Goal: Task Accomplishment & Management: Complete application form

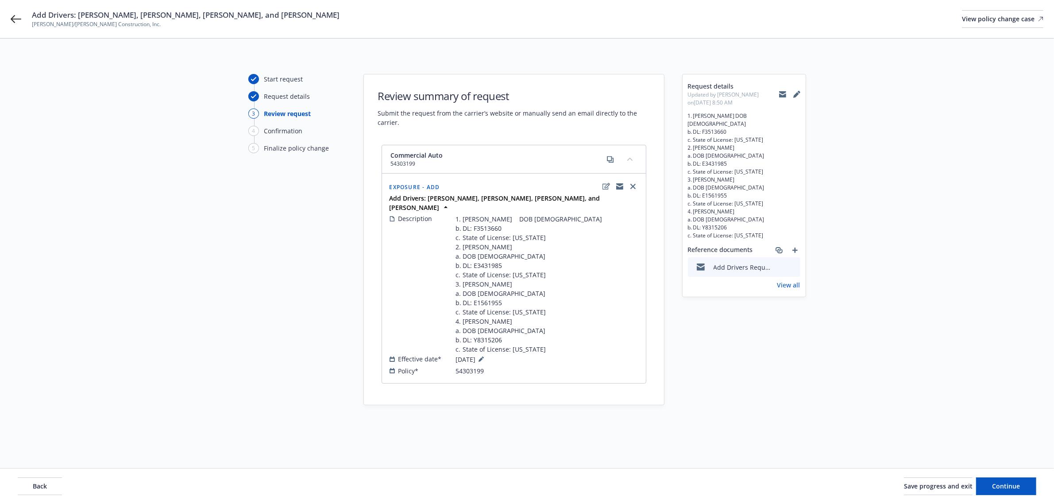
click at [783, 97] on icon at bounding box center [782, 94] width 7 height 7
drag, startPoint x: 452, startPoint y: 379, endPoint x: 483, endPoint y: 381, distance: 30.6
click at [501, 375] on div "Policy* 54303199" at bounding box center [514, 370] width 249 height 9
copy div "54303199"
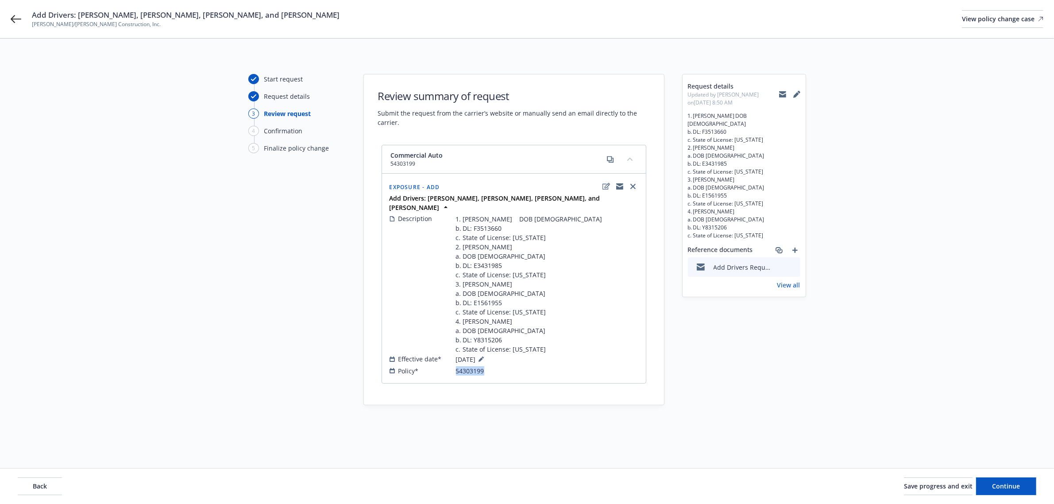
click at [780, 94] on icon at bounding box center [782, 94] width 7 height 7
click at [19, 20] on icon at bounding box center [16, 19] width 11 height 11
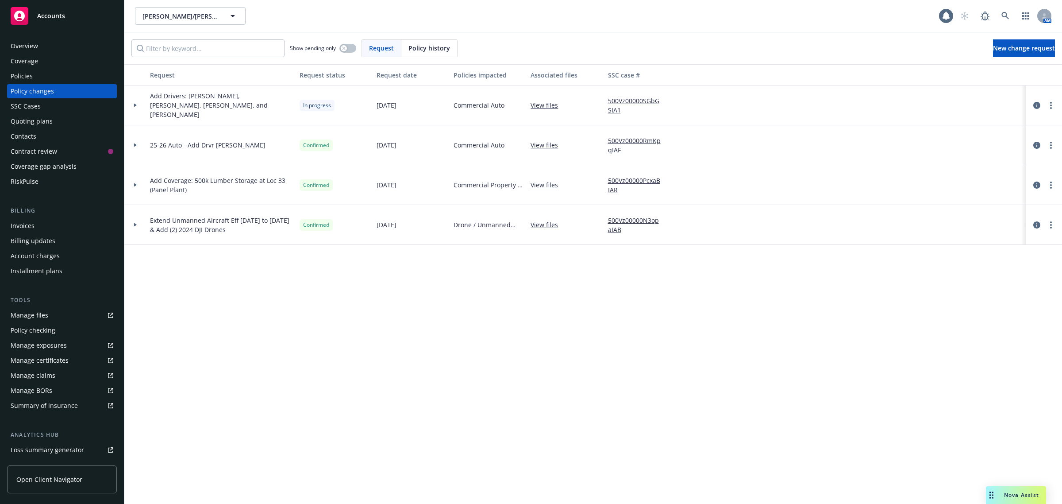
click at [32, 69] on div "Policies" at bounding box center [62, 76] width 103 height 14
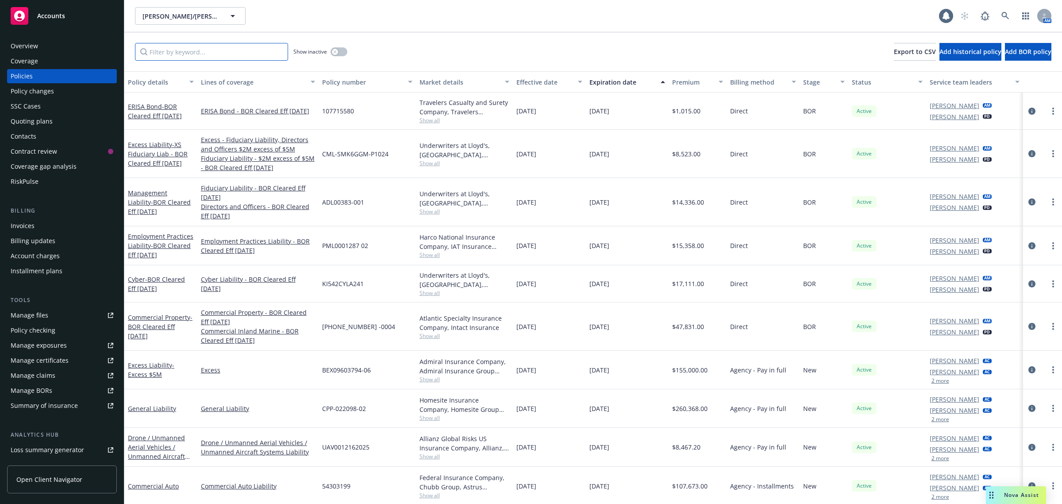
click at [233, 54] on input "Filter by keyword..." at bounding box center [211, 52] width 153 height 18
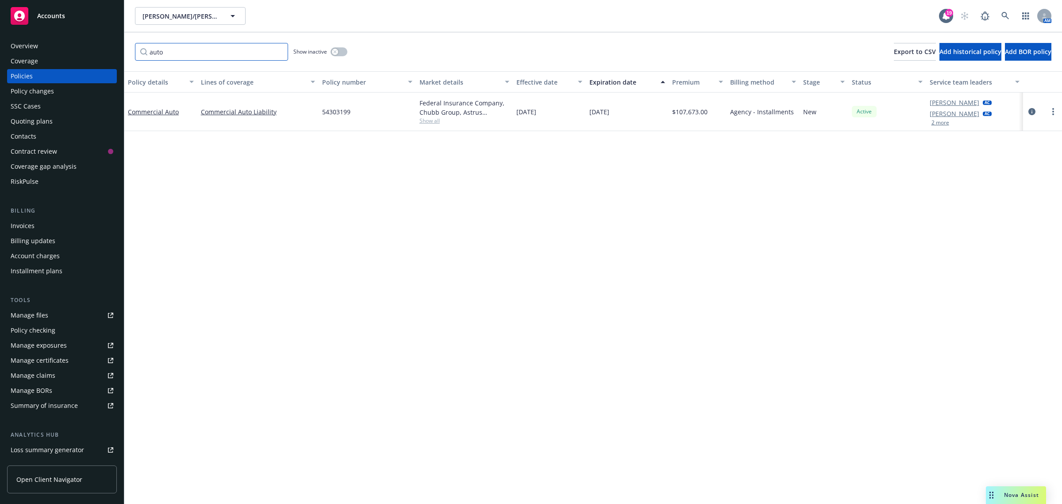
type input "auto"
drag, startPoint x: 325, startPoint y: 109, endPoint x: 344, endPoint y: 112, distance: 19.3
click at [353, 112] on div "54303199" at bounding box center [367, 112] width 97 height 39
click at [333, 112] on span "54303199" at bounding box center [336, 111] width 28 height 9
drag, startPoint x: 321, startPoint y: 113, endPoint x: 346, endPoint y: 112, distance: 24.4
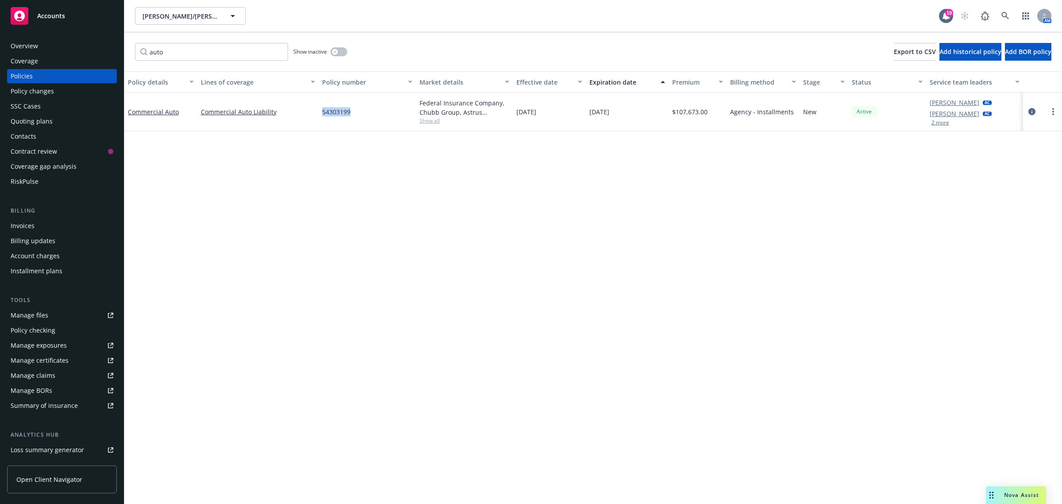
click at [354, 113] on div "54303199" at bounding box center [367, 112] width 97 height 39
copy span "54303199"
drag, startPoint x: 200, startPoint y: 47, endPoint x: 142, endPoint y: 54, distance: 57.9
click at [142, 54] on input "auto" at bounding box center [211, 52] width 153 height 18
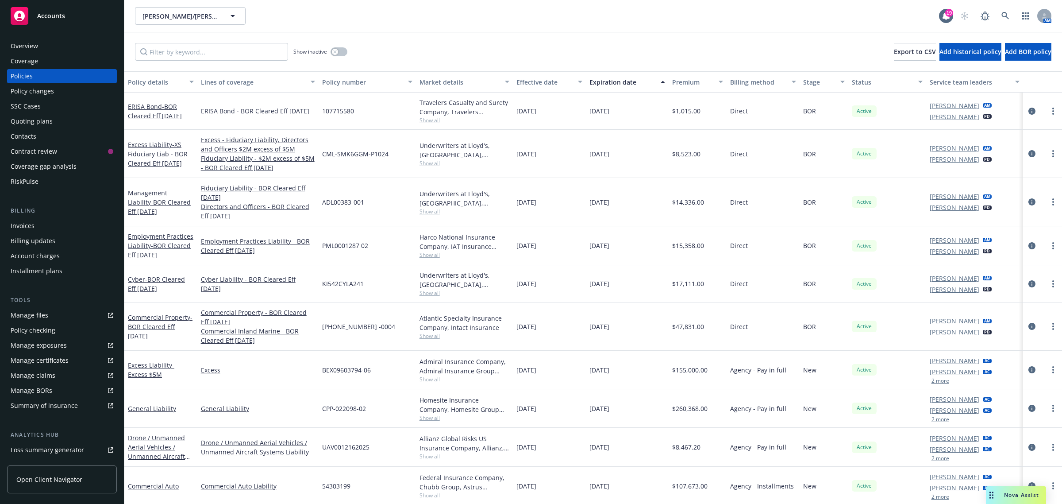
click at [89, 89] on div "Policy changes" at bounding box center [62, 91] width 103 height 14
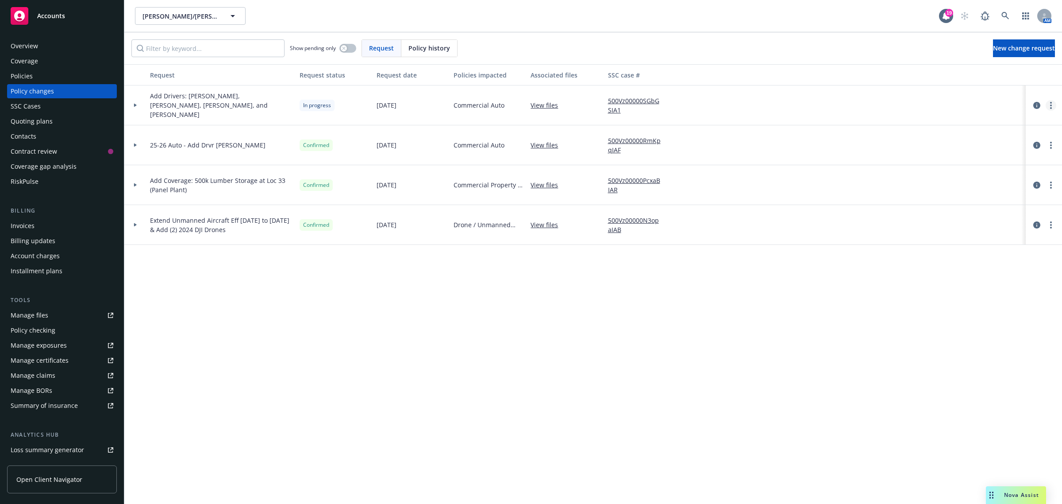
click at [1053, 105] on link "more" at bounding box center [1051, 105] width 11 height 11
click at [1005, 120] on link "Copy logging email" at bounding box center [981, 124] width 152 height 18
click at [27, 320] on div "Manage files" at bounding box center [30, 315] width 38 height 14
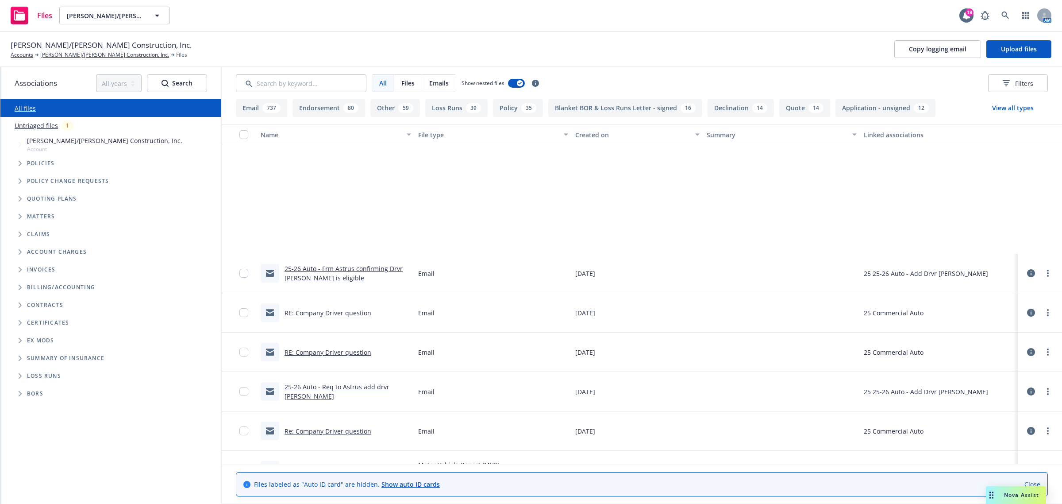
scroll to position [1881, 0]
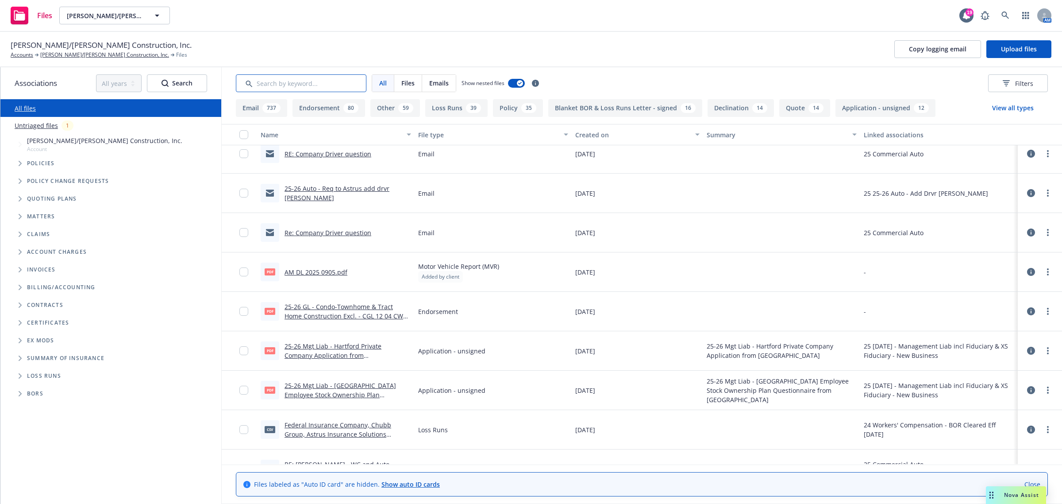
click at [280, 87] on input "Search by keyword..." at bounding box center [301, 83] width 131 height 18
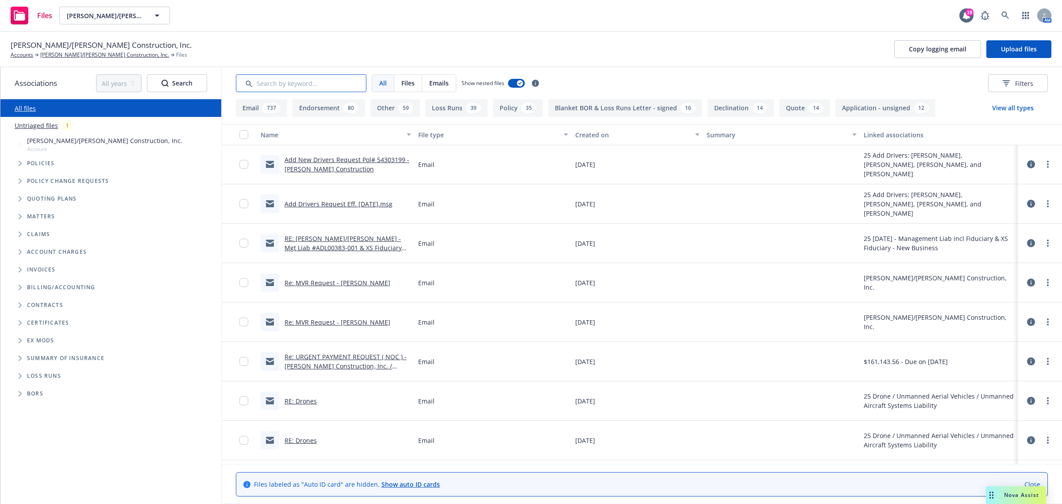
scroll to position [0, 0]
click at [279, 84] on input "Search by keyword..." at bounding box center [301, 83] width 131 height 18
click at [77, 54] on link "[PERSON_NAME]/[PERSON_NAME] Construction, Inc." at bounding box center [104, 55] width 129 height 8
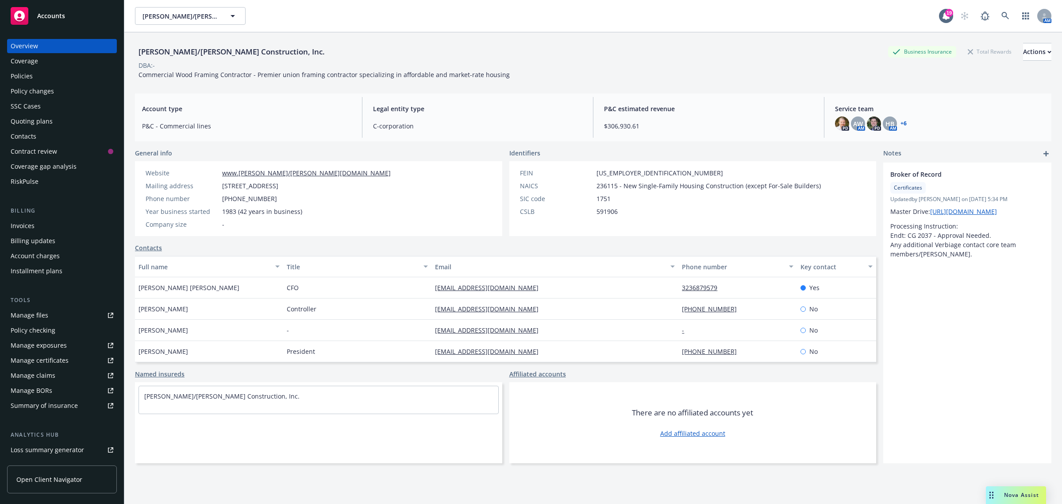
click at [63, 342] on div "Manage exposures" at bounding box center [39, 345] width 56 height 14
click at [33, 76] on div "Policies" at bounding box center [62, 76] width 103 height 14
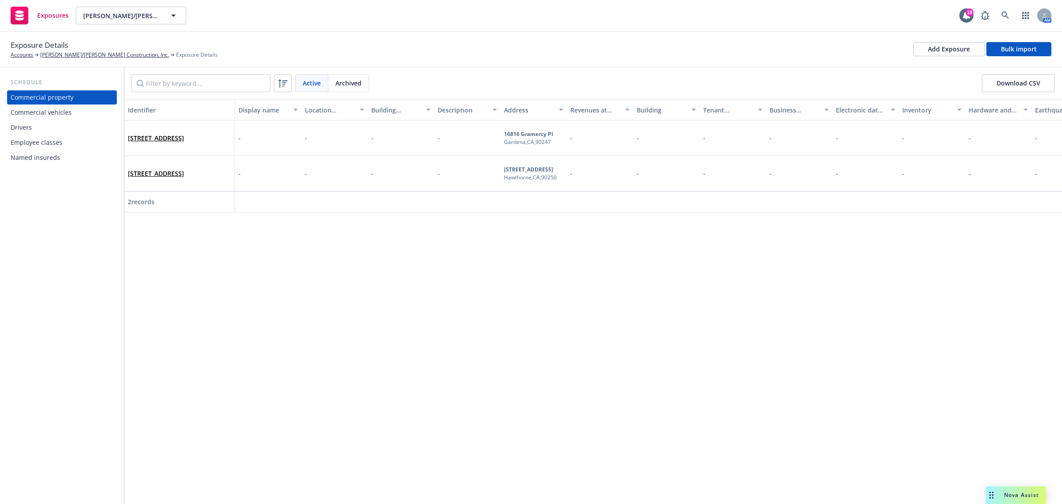
click at [57, 129] on div "Drivers" at bounding box center [62, 127] width 103 height 14
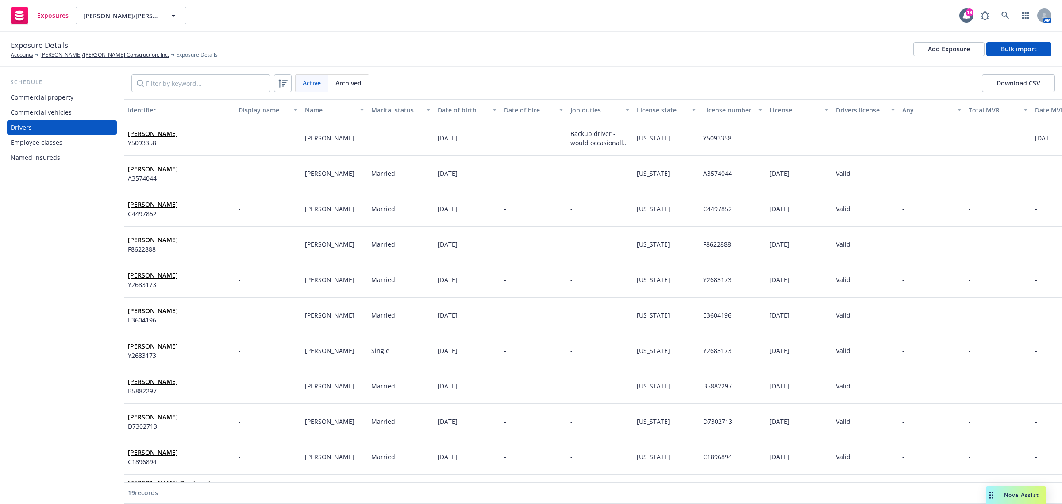
scroll to position [319, 0]
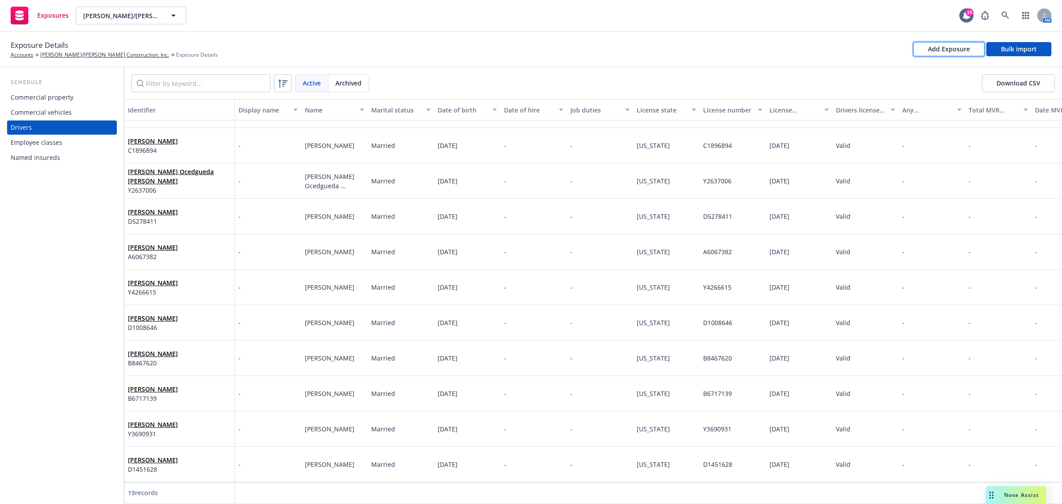
click at [963, 54] on div "Add Exposure" at bounding box center [949, 48] width 42 height 13
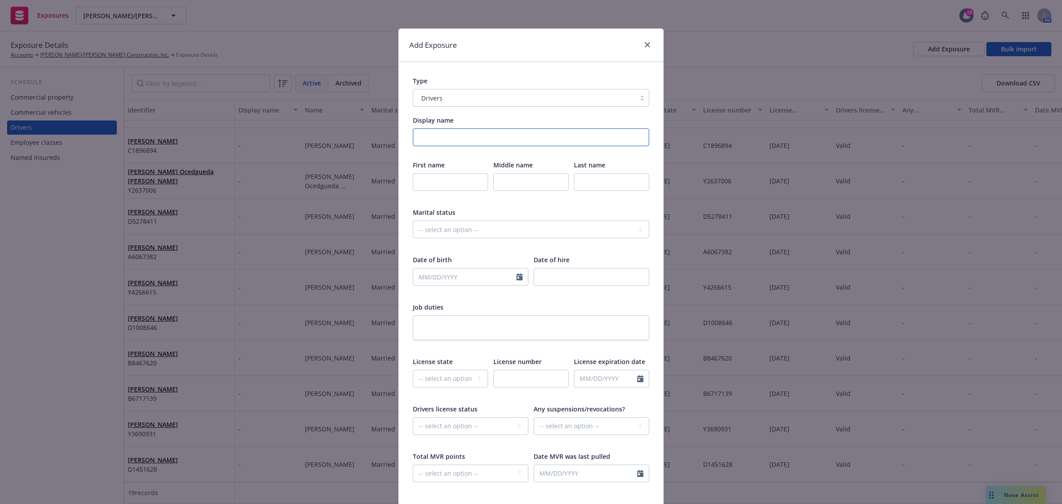
click at [506, 136] on input "Display name" at bounding box center [531, 137] width 236 height 18
click at [424, 139] on input "Display name" at bounding box center [531, 137] width 236 height 18
click at [417, 182] on input "text" at bounding box center [450, 182] width 75 height 18
drag, startPoint x: 511, startPoint y: 178, endPoint x: 575, endPoint y: 181, distance: 64.3
click at [528, 180] on input "text" at bounding box center [531, 182] width 75 height 18
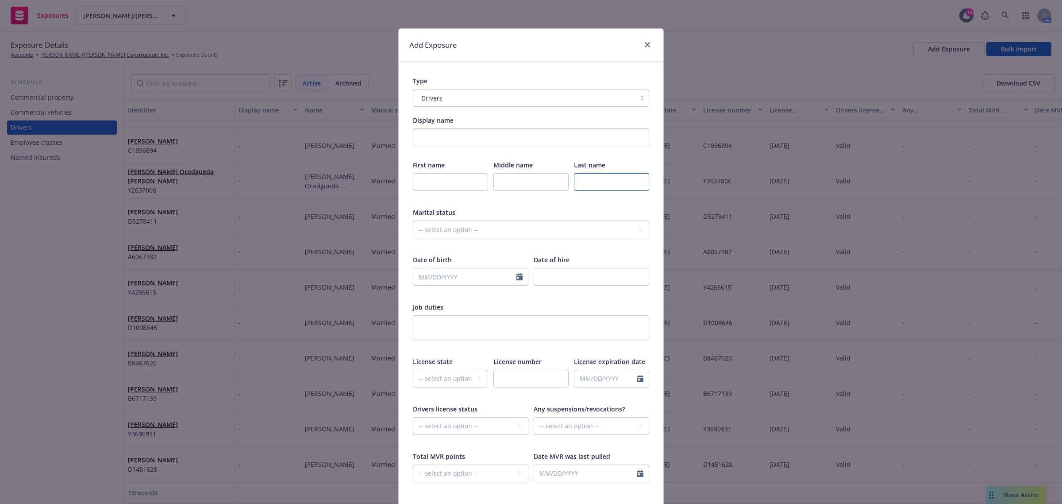
click at [582, 180] on input "text" at bounding box center [611, 182] width 75 height 18
paste input "Thomas"
type input "Thomas"
click at [423, 182] on input "text" at bounding box center [450, 182] width 75 height 18
paste input "1. Oliver"
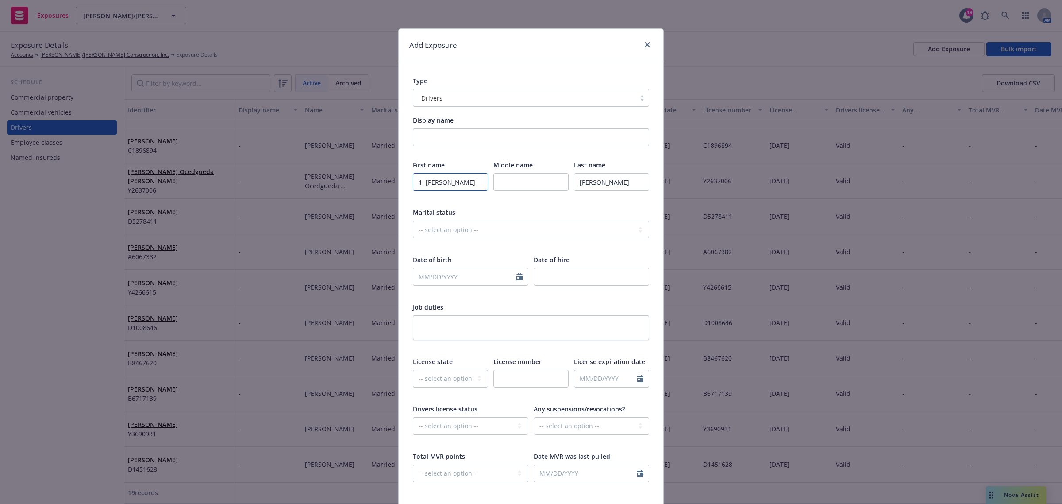
type input "1. Oliver"
click at [421, 273] on input "text" at bounding box center [464, 276] width 103 height 17
select select "9"
paste input "07/27/1992"
type input "07/27/1992"
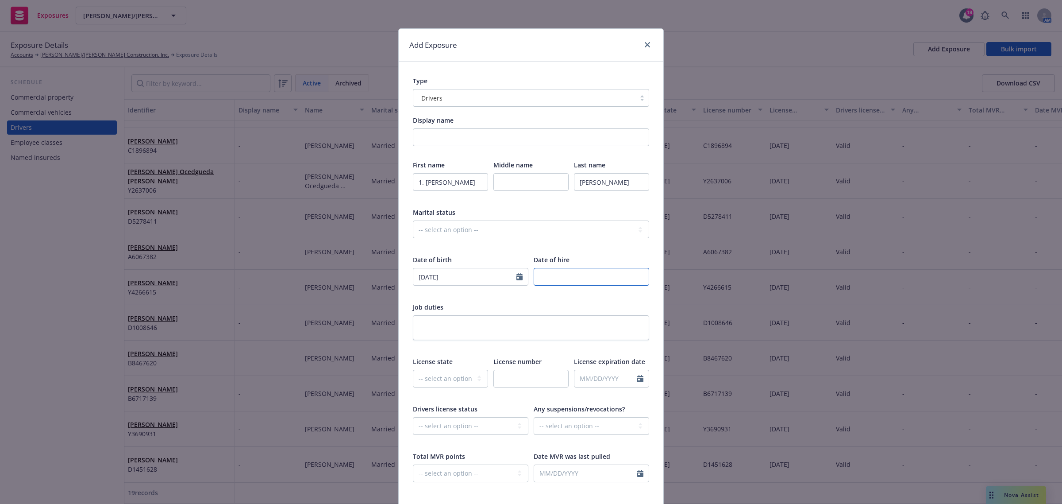
click at [547, 277] on input "number" at bounding box center [592, 277] width 116 height 18
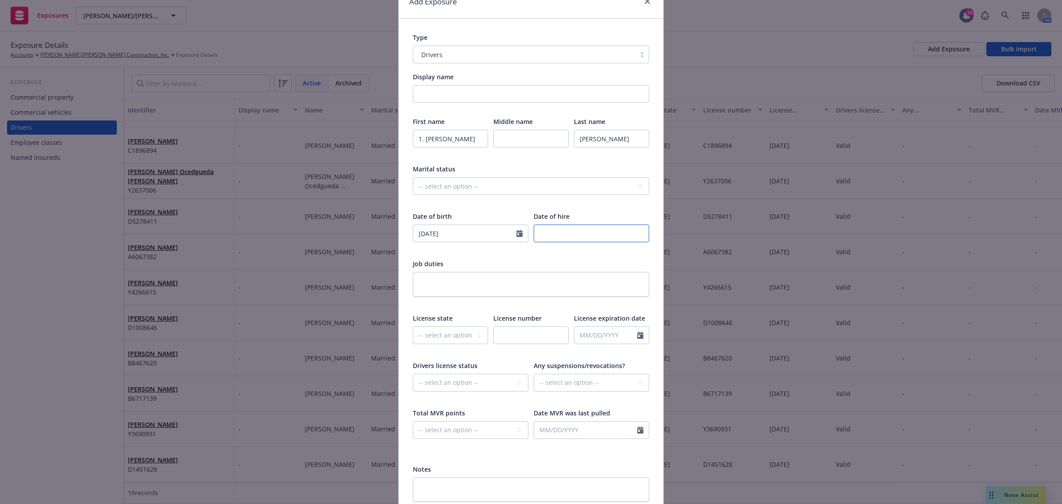
scroll to position [111, 0]
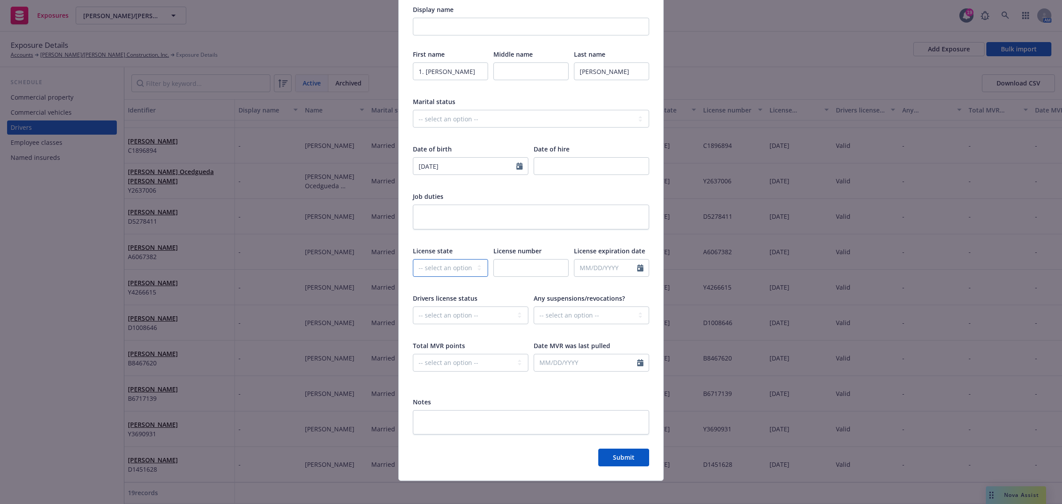
click at [423, 262] on select "-- select an option -- Alaska Alabama Arkansas American Samoa Arizona Californi…" at bounding box center [450, 268] width 75 height 18
select select "CA"
click at [413, 259] on select "-- select an option -- Alaska Alabama Arkansas American Samoa Arizona Californi…" at bounding box center [450, 268] width 75 height 18
click at [494, 267] on input "text" at bounding box center [531, 268] width 75 height 18
paste input "F3513660"
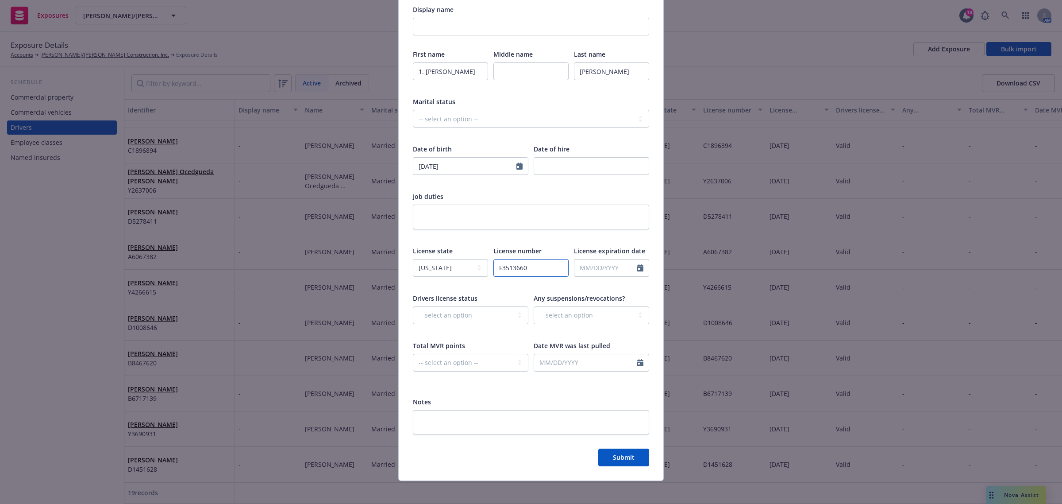
type input "F3513660"
click at [496, 317] on select "-- select an option -- Cancelled Denied Disqualified Expired Invalid Limited No…" at bounding box center [471, 315] width 116 height 18
select select "VALID"
click at [413, 306] on select "-- select an option -- Cancelled Denied Disqualified Expired Invalid Limited No…" at bounding box center [471, 315] width 116 height 18
click at [548, 318] on select "-- select an option -- Unknown Yes No" at bounding box center [592, 315] width 116 height 18
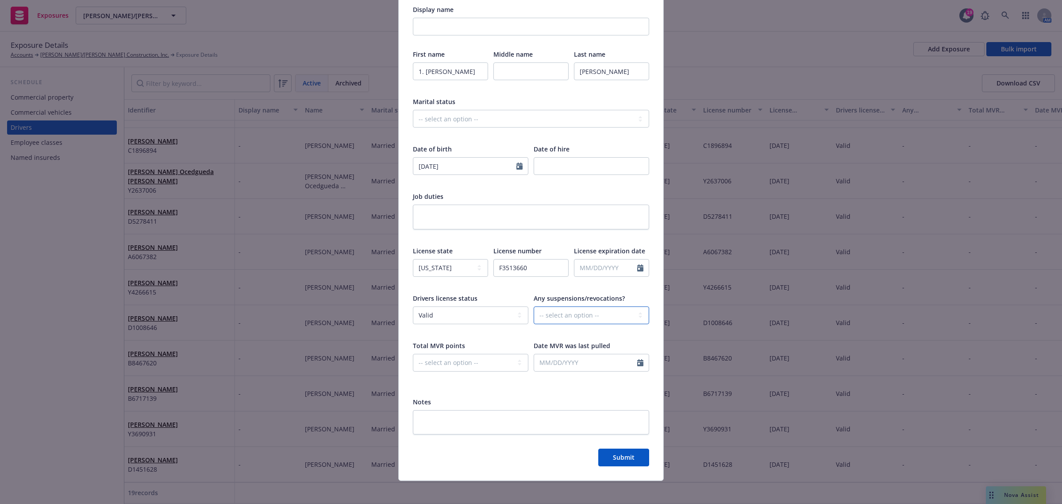
select select "NO"
click at [534, 306] on select "-- select an option -- Unknown Yes No" at bounding box center [592, 315] width 116 height 18
click at [505, 364] on select "-- select an option -- 0 1 2 3 4 5+ N/A" at bounding box center [471, 363] width 116 height 18
select select "ZERO"
click at [413, 354] on select "-- select an option -- 0 1 2 3 4 5+ N/A" at bounding box center [471, 363] width 116 height 18
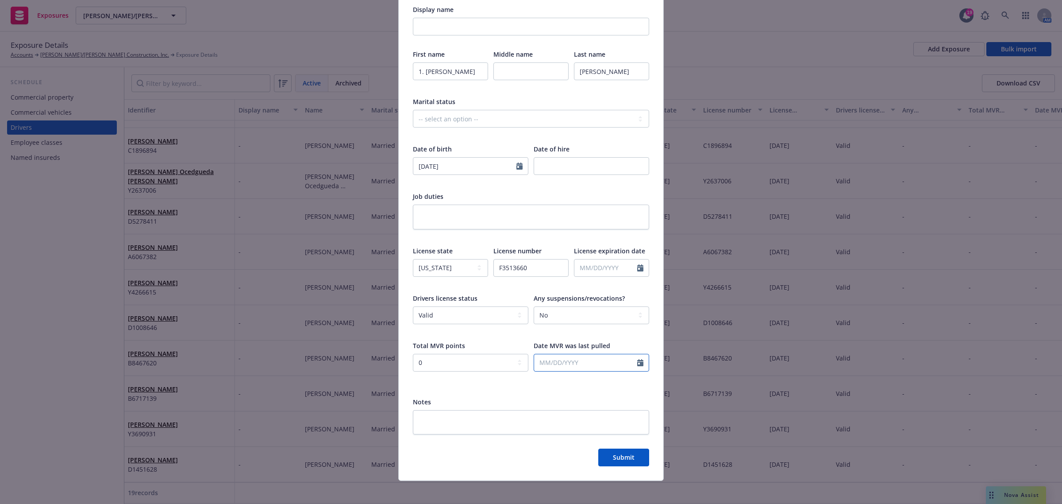
click at [556, 363] on input "text" at bounding box center [585, 362] width 103 height 17
select select "9"
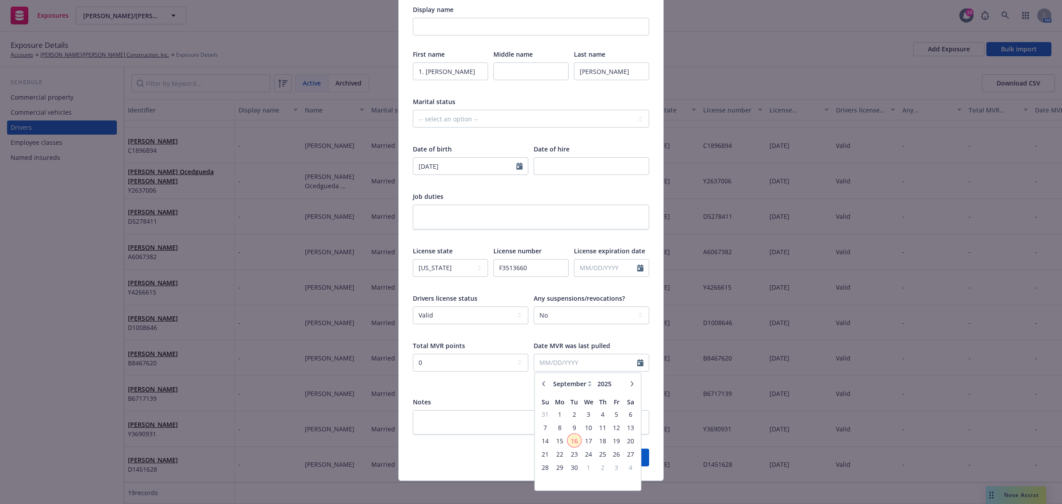
click at [568, 439] on span "16" at bounding box center [574, 440] width 12 height 11
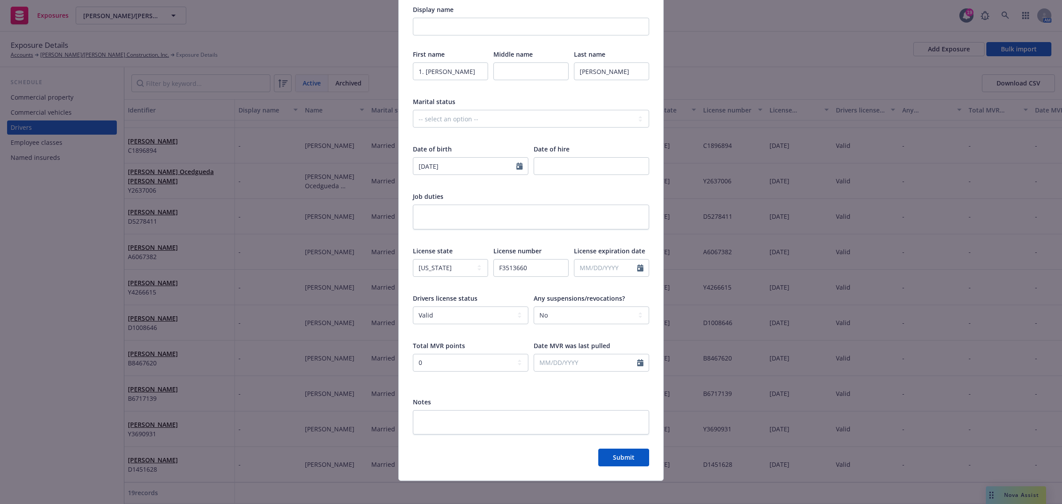
type input "[DATE]"
click at [454, 419] on textarea at bounding box center [531, 422] width 236 height 25
type textarea "x"
type textarea "I"
type textarea "x"
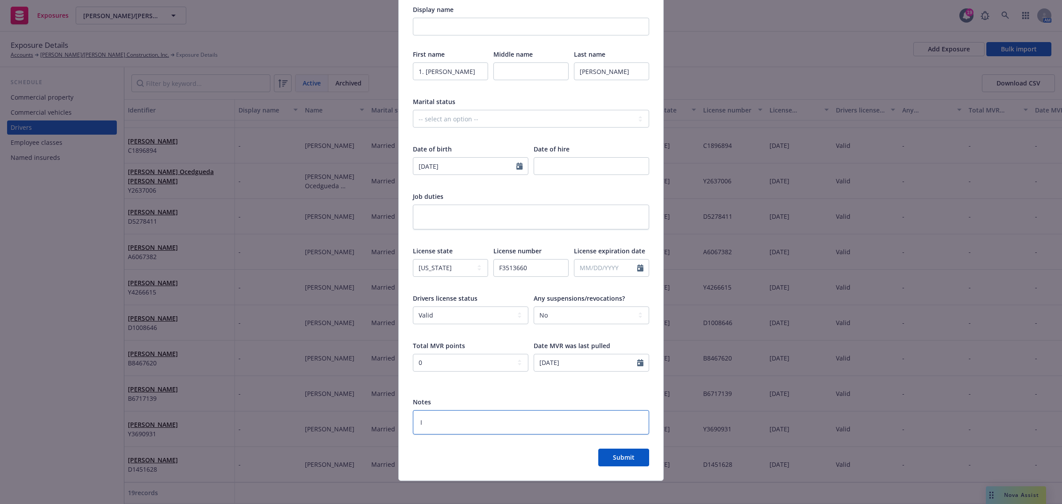
type textarea "In"
type textarea "x"
type textarea "Ins"
type textarea "x"
type textarea "Insd"
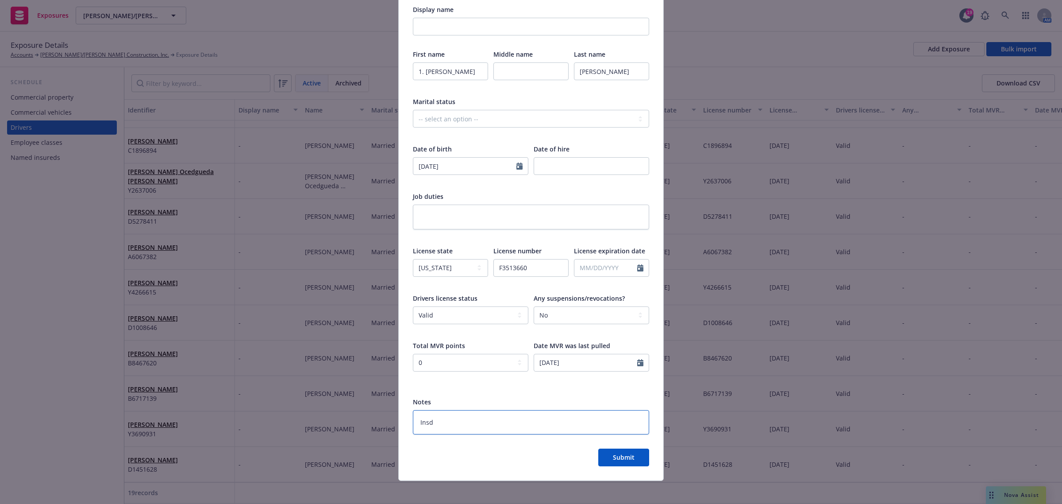
type textarea "x"
type textarea "Insd"
type textarea "x"
type textarea "Insd r"
type textarea "x"
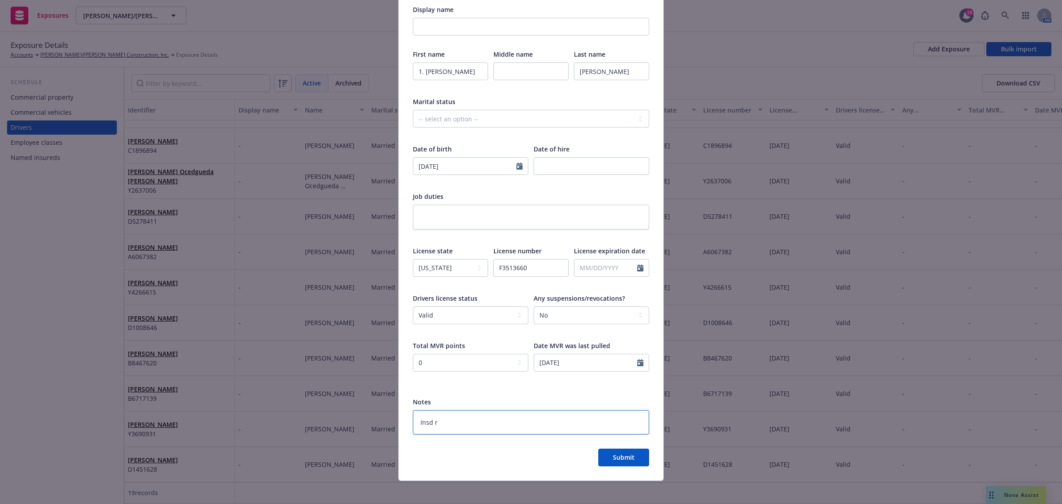
type textarea "Insd re"
type textarea "x"
type textarea "Insd r"
type textarea "x"
type textarea "Insd"
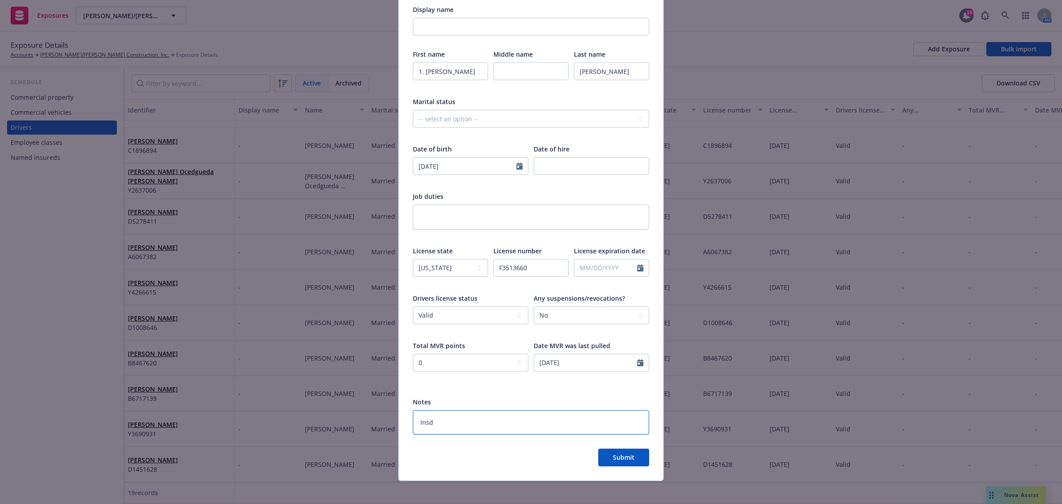
type textarea "x"
type textarea "Insd r"
type textarea "x"
type textarea "Insd re"
type textarea "x"
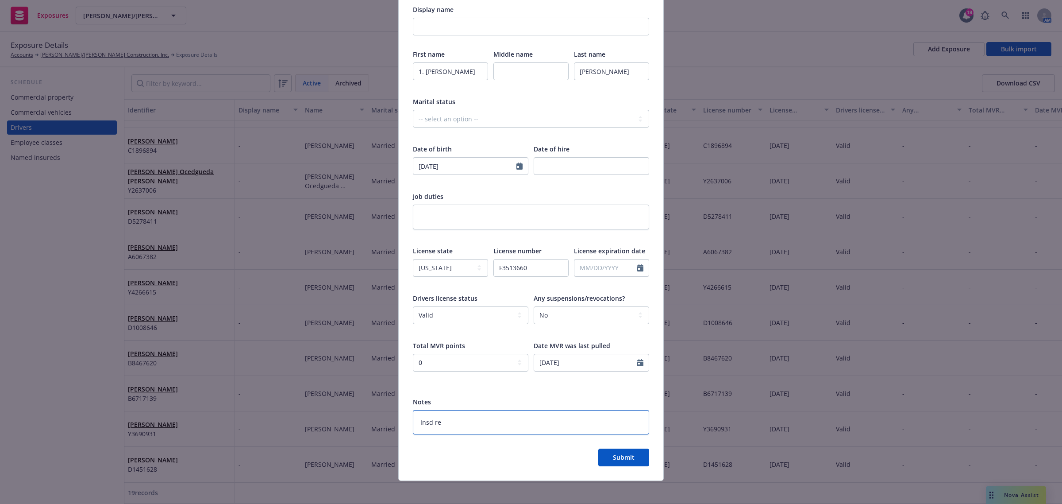
type textarea "Insd req"
type textarea "x"
type textarea "Insd requ"
type textarea "x"
type textarea "Insd reque"
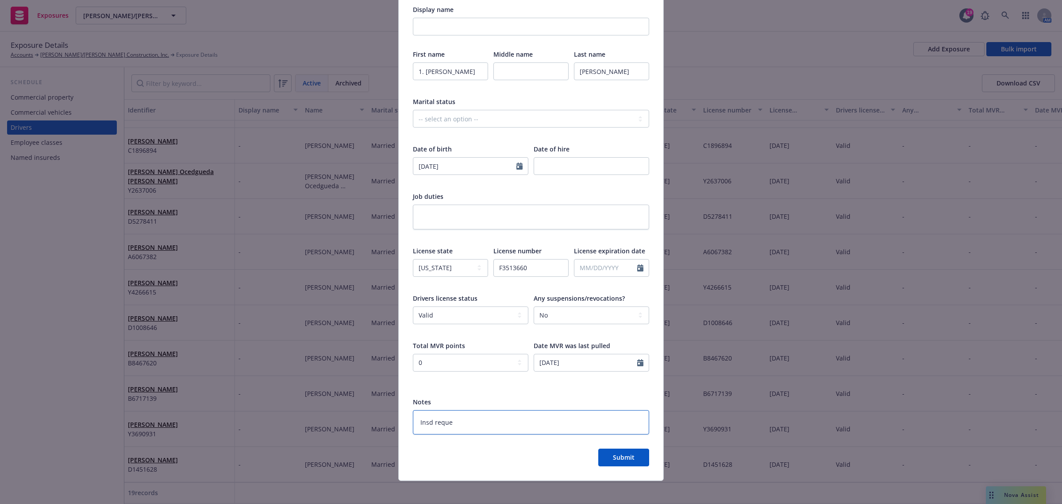
type textarea "x"
type textarea "Insd reques"
type textarea "x"
type textarea "Insd request"
type textarea "x"
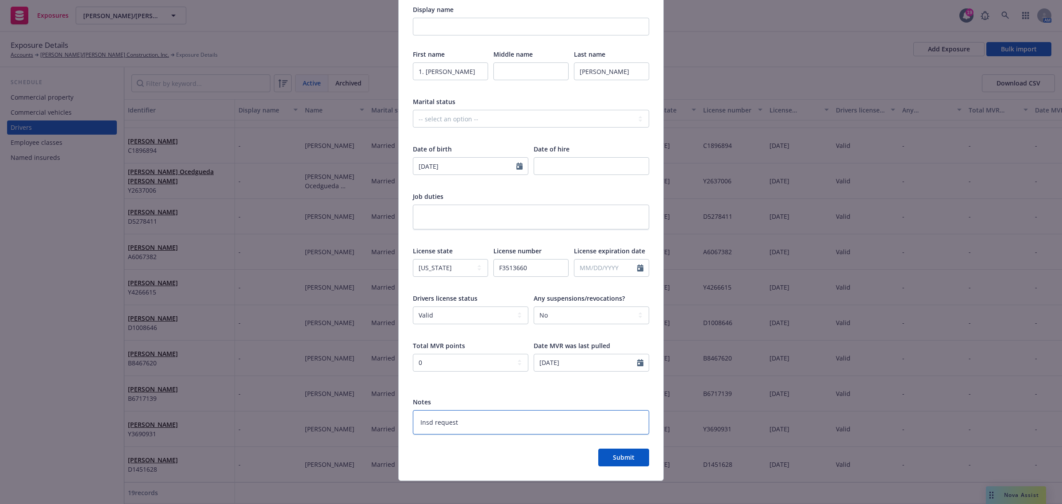
type textarea "Insd requeste"
type textarea "x"
type textarea "Insd requested"
type textarea "x"
type textarea "Insd requested"
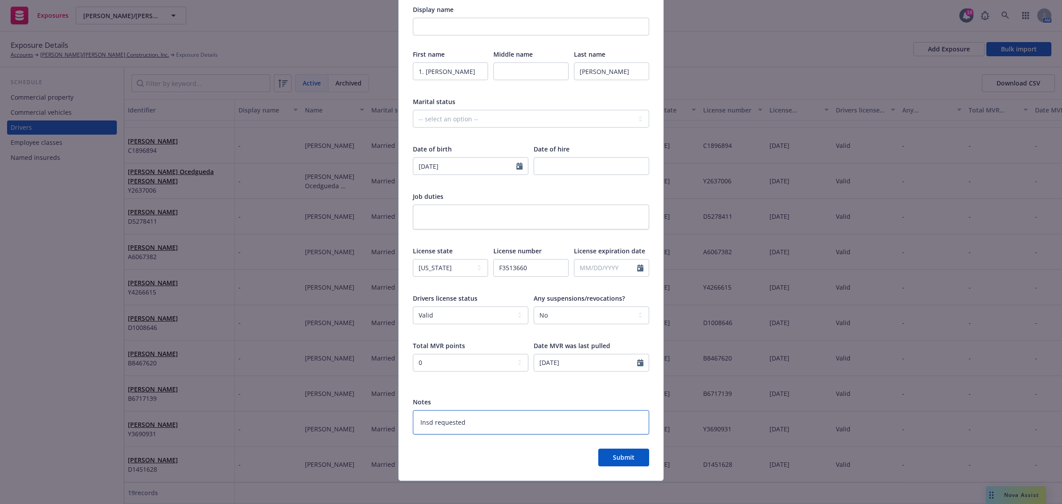
type textarea "x"
type textarea "Insd requested 9"
type textarea "x"
type textarea "Insd requested 9/"
type textarea "x"
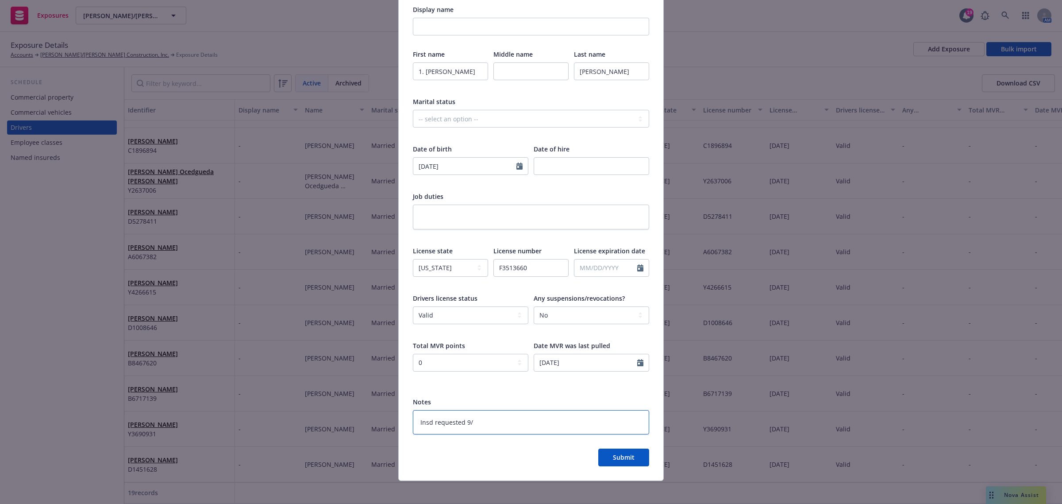
type textarea "Insd requested 9/1"
type textarea "x"
type textarea "Insd requested 9/15"
type textarea "x"
type textarea "Insd requested 9/15/"
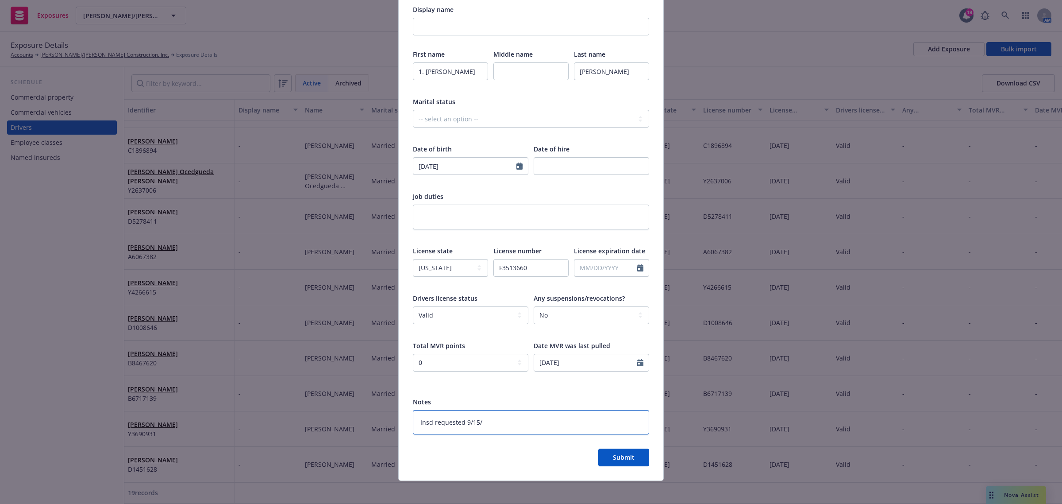
type textarea "x"
type textarea "Insd requested 9/15/2"
type textarea "x"
type textarea "Insd requested 9/15/20"
type textarea "x"
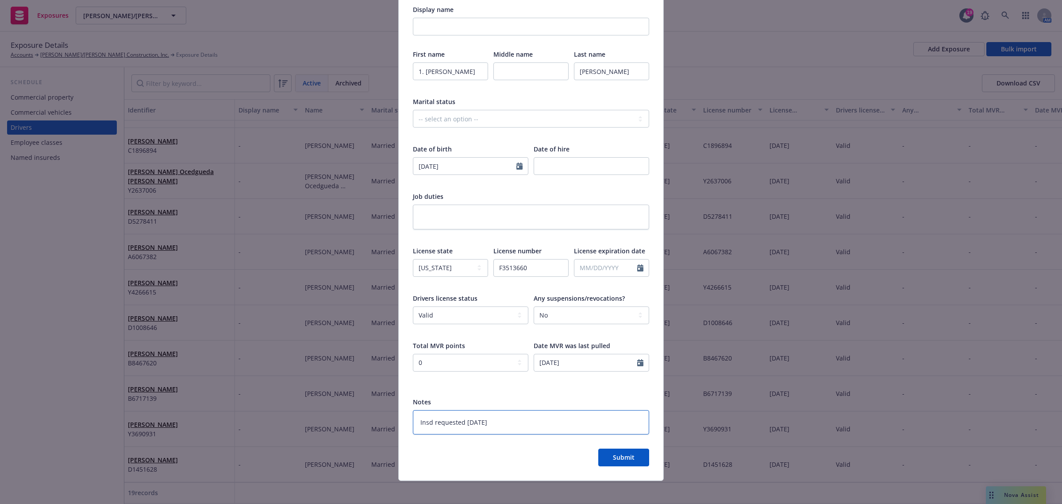
type textarea "Insd requested 9/15/202"
type textarea "x"
type textarea "Insd requested 9/15/2025"
click at [615, 463] on button "Submit" at bounding box center [623, 457] width 51 height 18
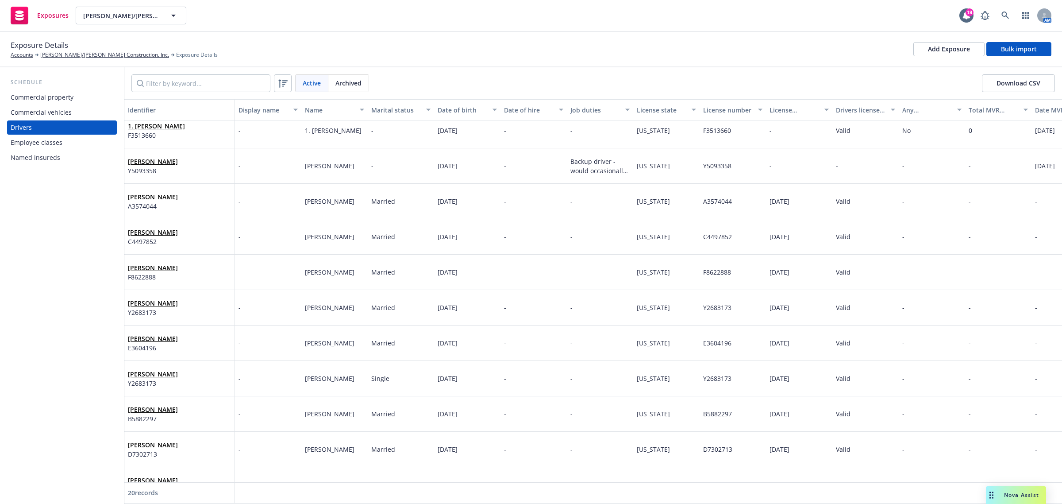
scroll to position [0, 0]
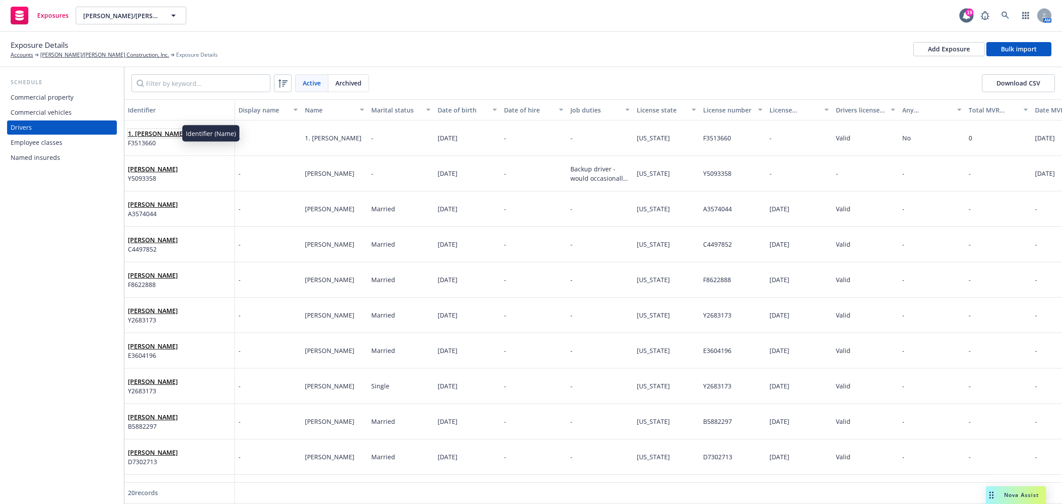
click at [142, 134] on link "1. Oliver Thomas" at bounding box center [156, 133] width 57 height 8
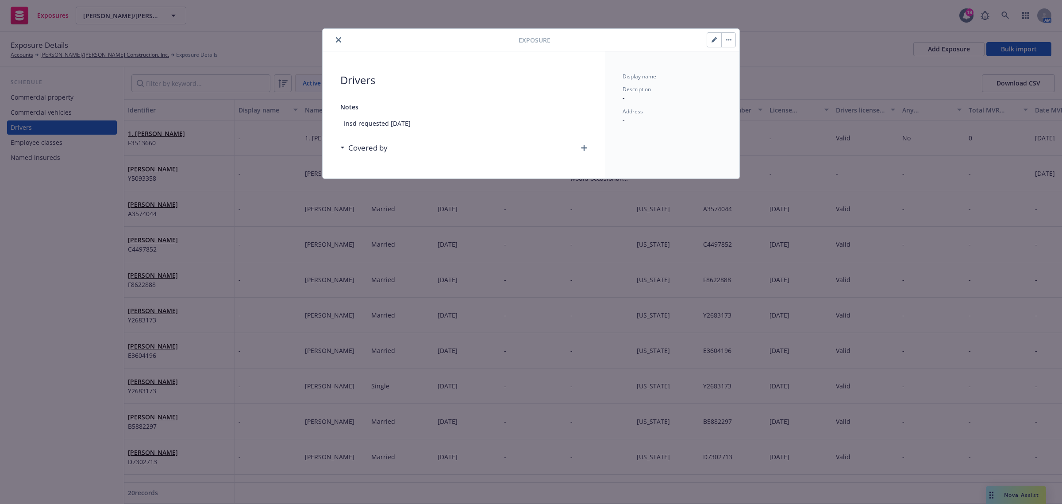
click at [714, 36] on button "button" at bounding box center [714, 40] width 14 height 14
type textarea "x"
select select "CA"
select select "VALID"
select select "NO"
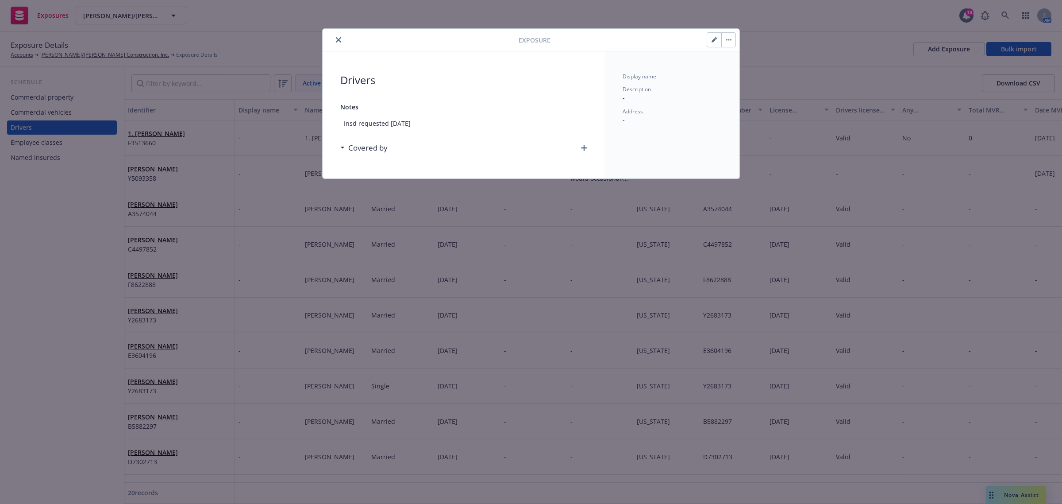
select select "ZERO"
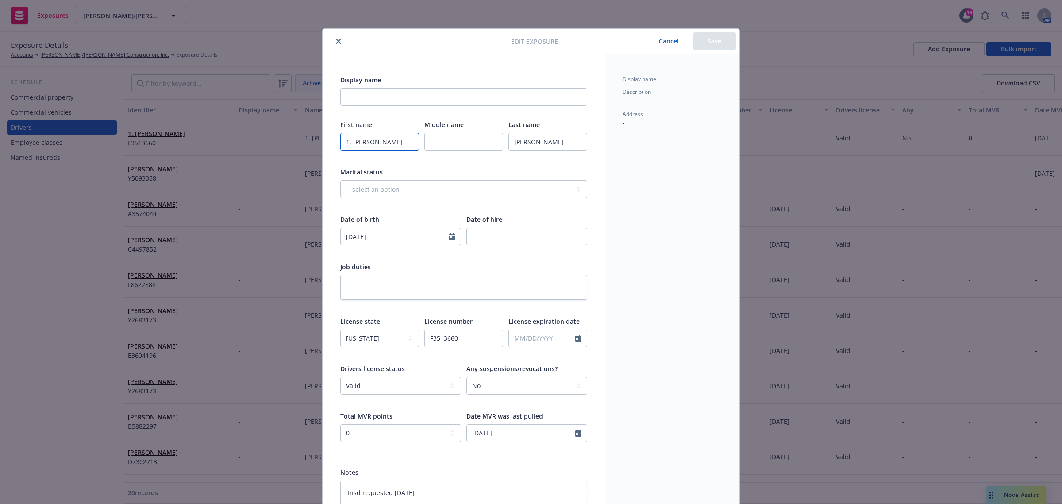
click at [350, 143] on input "1. Oliver" at bounding box center [379, 142] width 79 height 18
type textarea "x"
type input "1.Oliver"
type textarea "x"
type input "1Oliver"
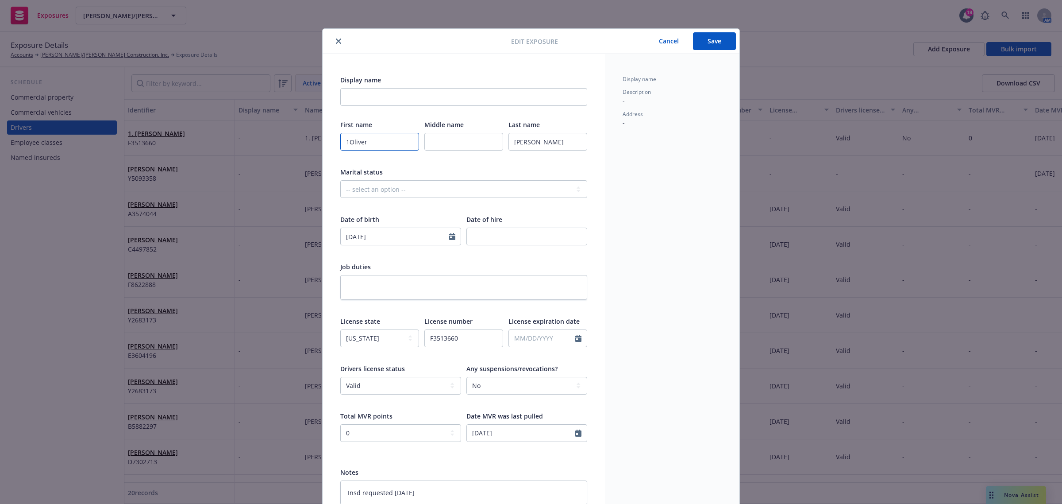
type textarea "x"
type input "Oliver"
type textarea "x"
type input "Oliver"
click at [712, 38] on button "Save" at bounding box center [714, 41] width 43 height 18
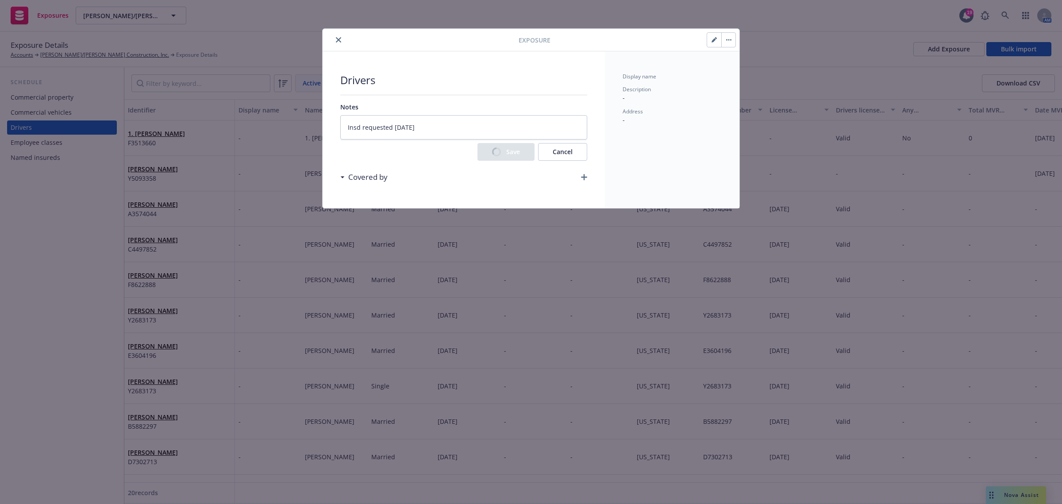
type textarea "x"
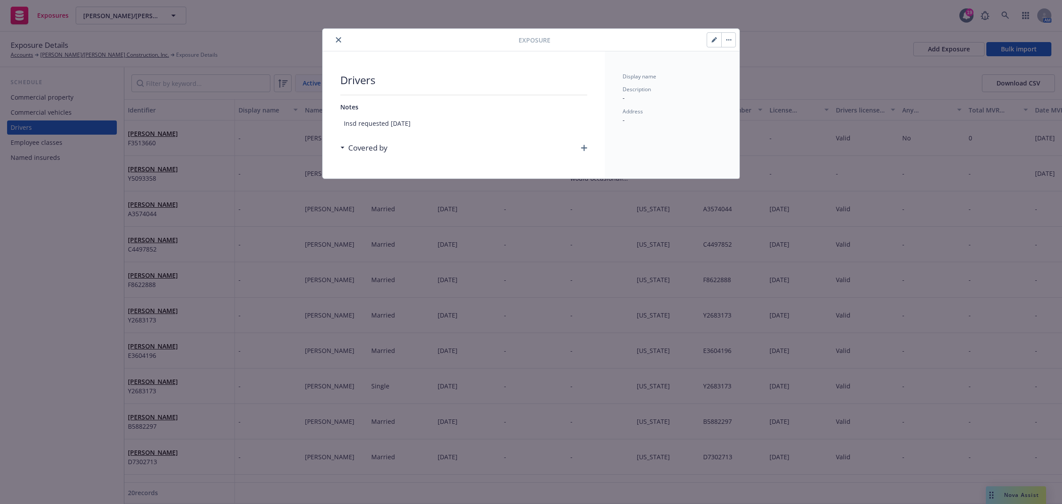
click at [330, 42] on div at bounding box center [422, 40] width 193 height 11
click at [340, 39] on icon "close" at bounding box center [338, 39] width 5 height 5
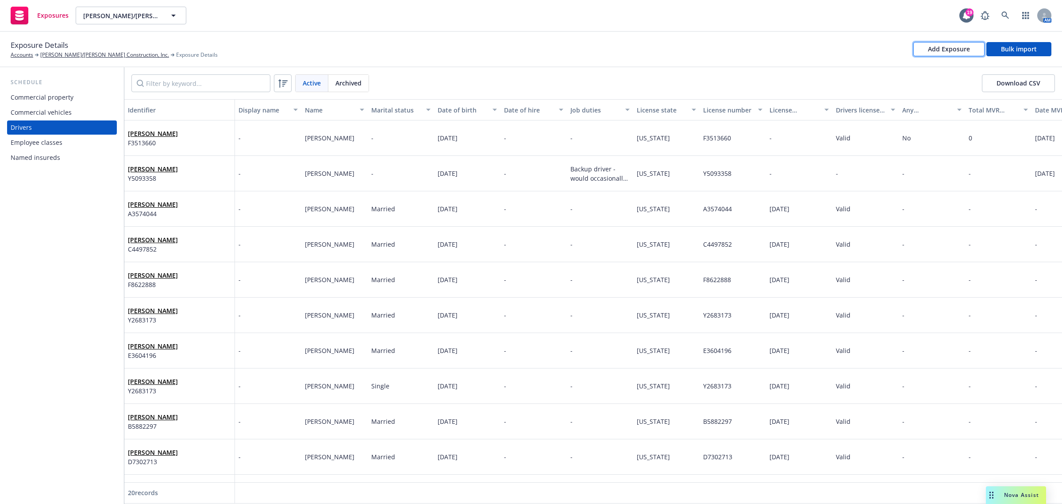
click at [972, 46] on button "Add Exposure" at bounding box center [949, 49] width 71 height 14
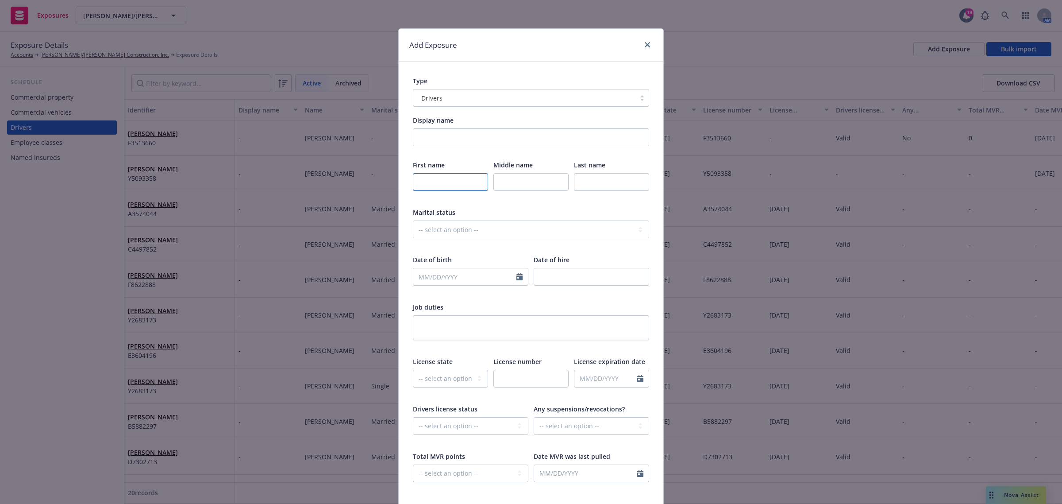
click at [421, 184] on input "text" at bounding box center [450, 182] width 75 height 18
paste input "2. Brandon"
click at [421, 181] on input "2. Brandon" at bounding box center [450, 182] width 75 height 18
type input "Brandon"
click at [575, 178] on input "text" at bounding box center [611, 182] width 75 height 18
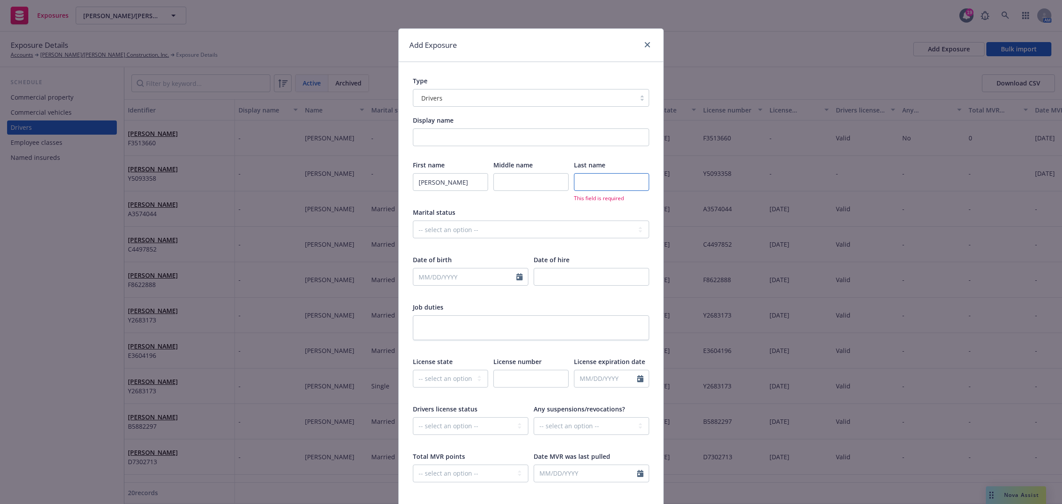
paste input "Campise"
type input "Campise"
click at [449, 279] on input "text" at bounding box center [464, 276] width 103 height 17
select select "9"
paste input "02/09/1993"
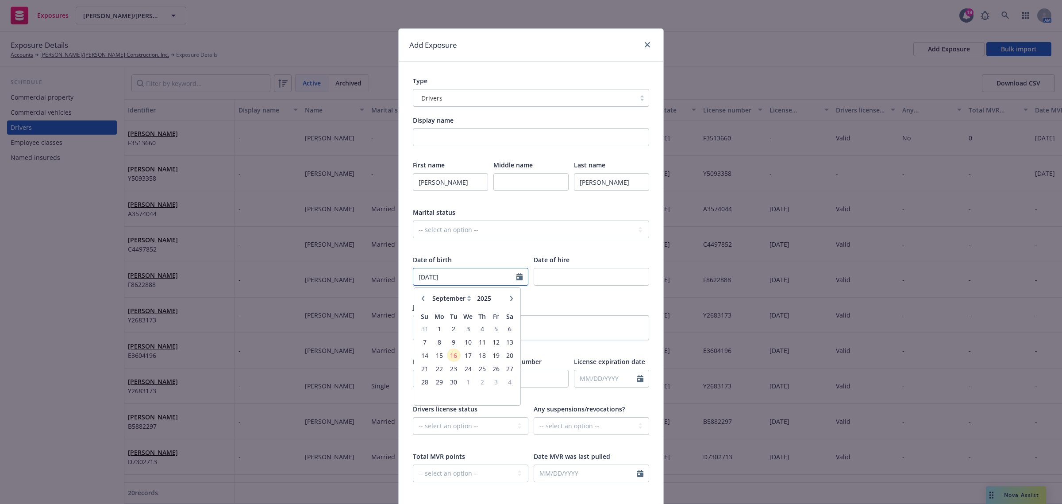
type input "02/09/1993"
click at [547, 311] on div "Job duties" at bounding box center [531, 306] width 236 height 9
click at [439, 381] on select "-- select an option -- Alaska Alabama Arkansas American Samoa Arizona Californi…" at bounding box center [450, 379] width 75 height 18
select select "CA"
click at [413, 370] on select "-- select an option -- Alaska Alabama Arkansas American Samoa Arizona Californi…" at bounding box center [450, 379] width 75 height 18
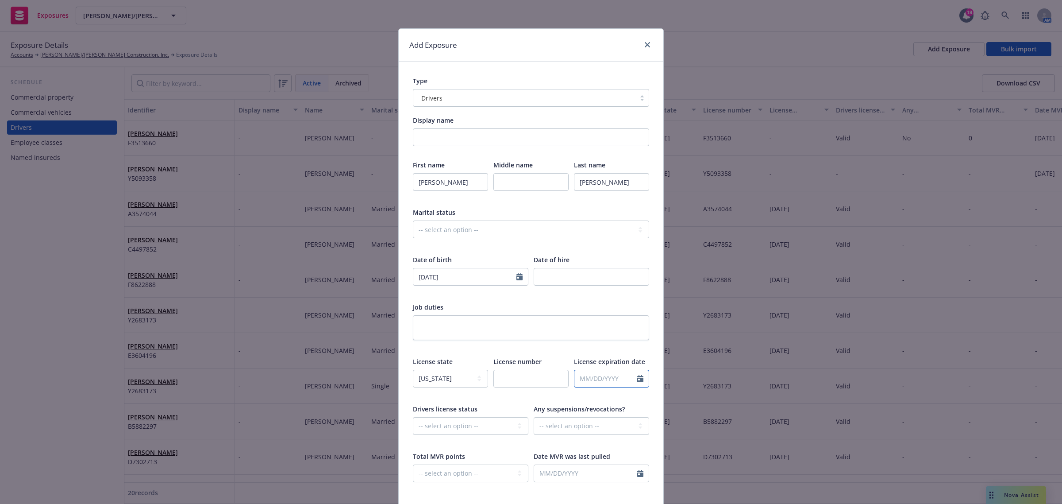
click at [638, 379] on icon "Calendar" at bounding box center [640, 378] width 6 height 7
select select "9"
click at [572, 408] on span "Any suspensions/revocations?" at bounding box center [579, 409] width 91 height 8
click at [491, 426] on select "-- select an option -- Cancelled Denied Disqualified Expired Invalid Limited No…" at bounding box center [471, 426] width 116 height 18
select select "VALID"
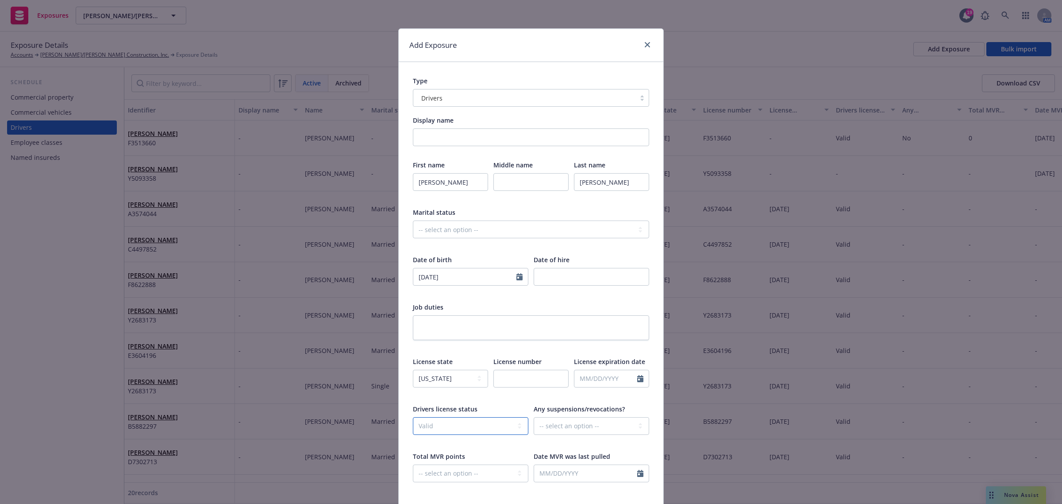
click at [413, 417] on select "-- select an option -- Cancelled Denied Disqualified Expired Invalid Limited No…" at bounding box center [471, 426] width 116 height 18
click at [591, 432] on select "-- select an option -- Unknown Yes No" at bounding box center [592, 426] width 116 height 18
click at [534, 417] on select "-- select an option -- Unknown Yes No" at bounding box center [592, 426] width 116 height 18
click at [551, 422] on select "-- select an option -- Unknown Yes No" at bounding box center [592, 426] width 116 height 18
select select "NO"
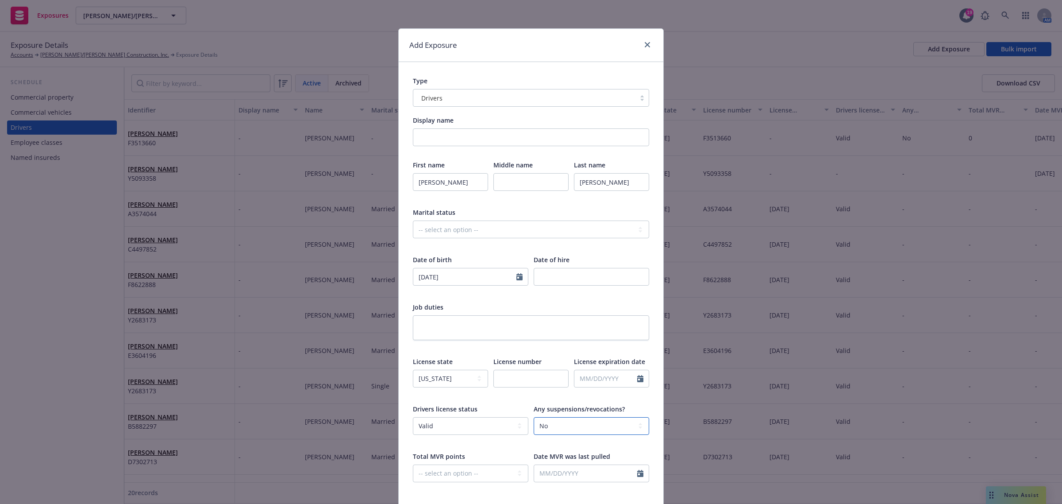
click at [534, 417] on select "-- select an option -- Unknown Yes No" at bounding box center [592, 426] width 116 height 18
click at [498, 471] on select "-- select an option -- 0 1 2 3 4 5+ N/A" at bounding box center [471, 473] width 116 height 18
select select "ZERO"
click at [413, 464] on select "-- select an option -- 0 1 2 3 4 5+ N/A" at bounding box center [471, 473] width 116 height 18
select select "9"
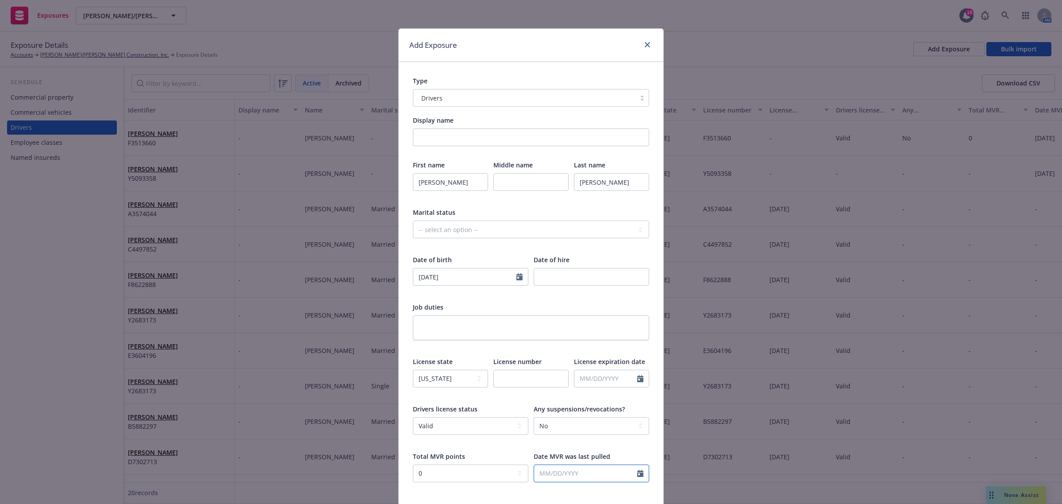
click at [565, 472] on input "text" at bounding box center [585, 473] width 103 height 17
click at [557, 413] on span "15" at bounding box center [559, 412] width 13 height 11
type input "[DATE]"
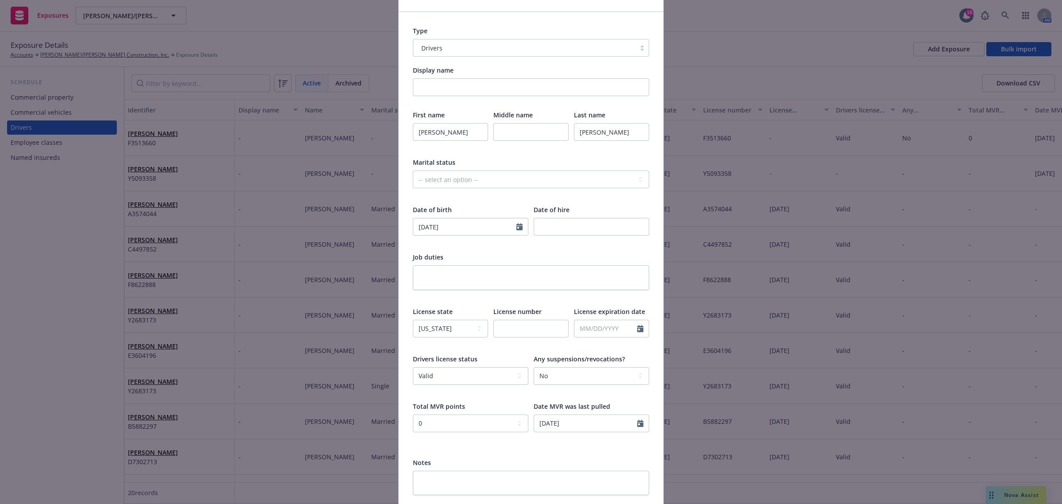
scroll to position [116, 0]
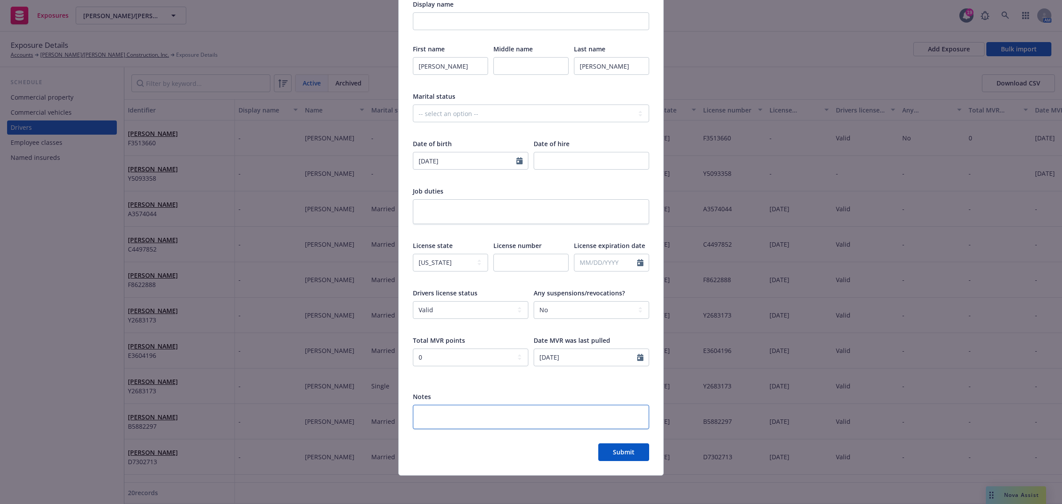
click at [476, 420] on textarea at bounding box center [531, 417] width 236 height 25
type textarea "x"
type textarea "I"
type textarea "x"
type textarea "In"
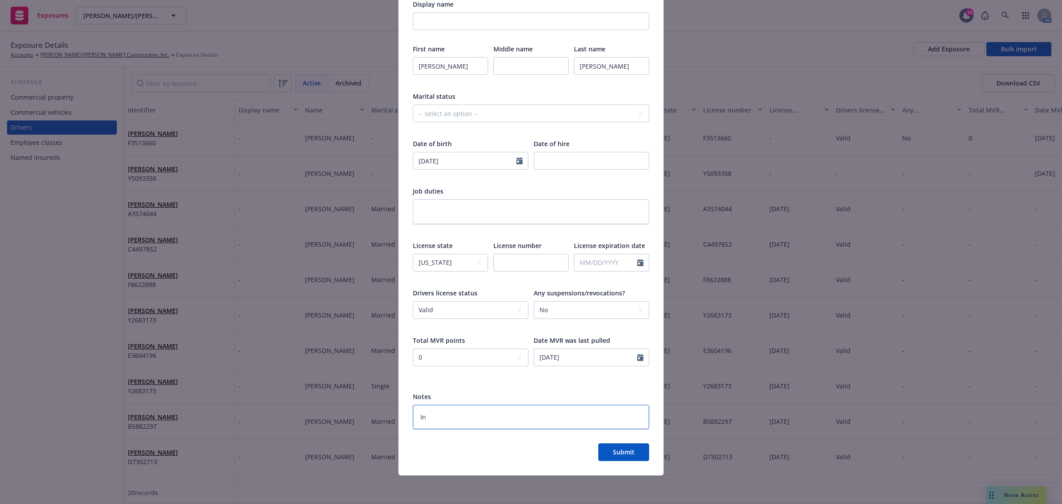
type textarea "x"
type textarea "Ins"
type textarea "x"
type textarea "Insd"
type textarea "x"
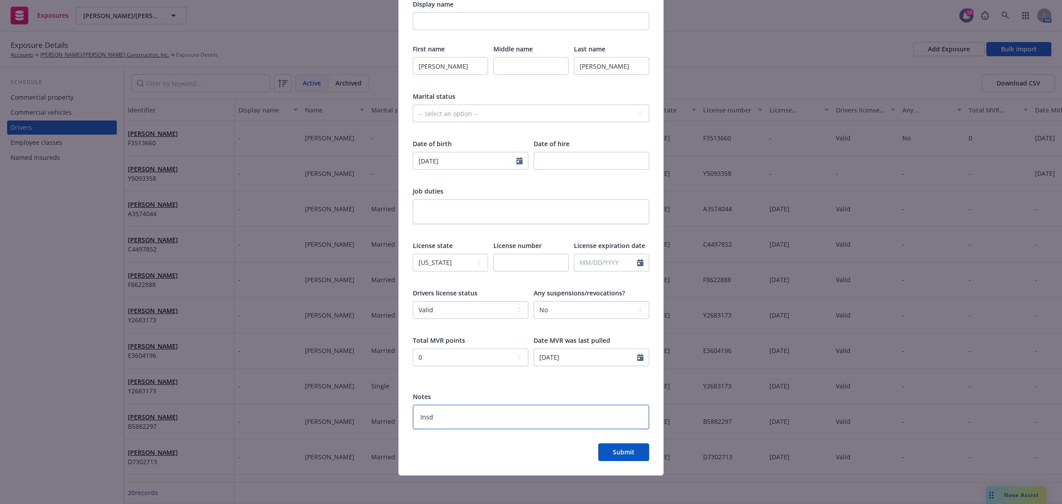
type textarea "Insd"
type textarea "x"
type textarea "Insd r"
type textarea "x"
type textarea "Insd re"
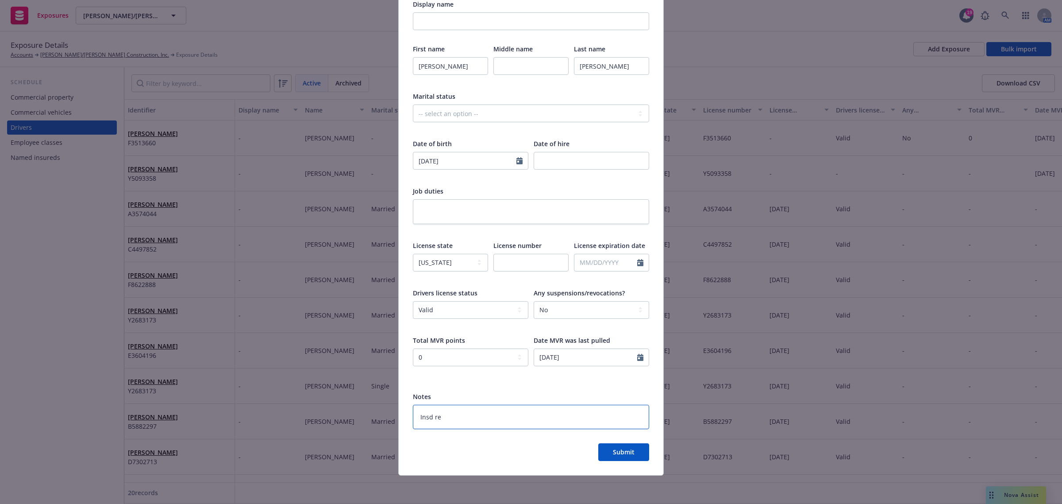
type textarea "x"
type textarea "Insd req"
type textarea "x"
type textarea "Insd requ"
type textarea "x"
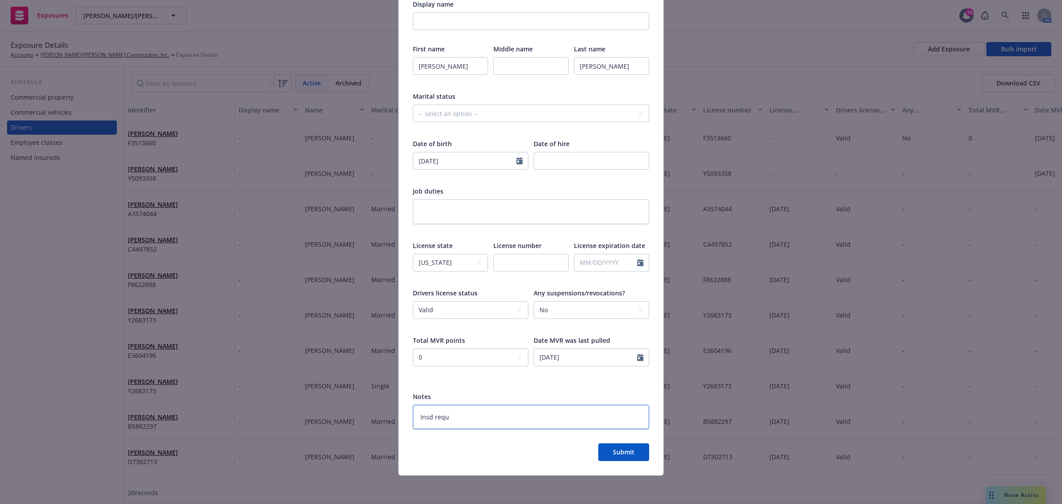
type textarea "Insd reque"
type textarea "x"
type textarea "Insd reques"
type textarea "x"
type textarea "Insd request"
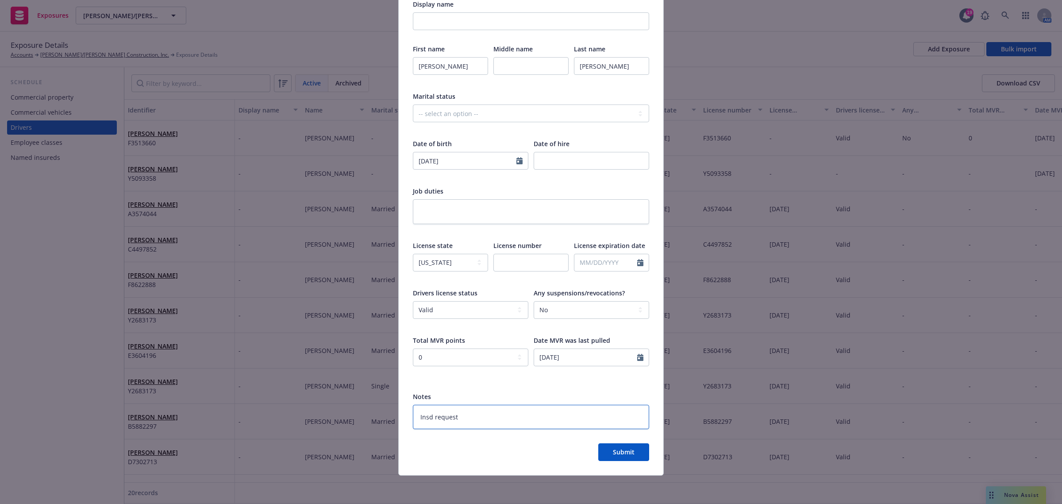
type textarea "x"
type textarea "Insd requeste"
type textarea "x"
type textarea "Insd requested"
type textarea "x"
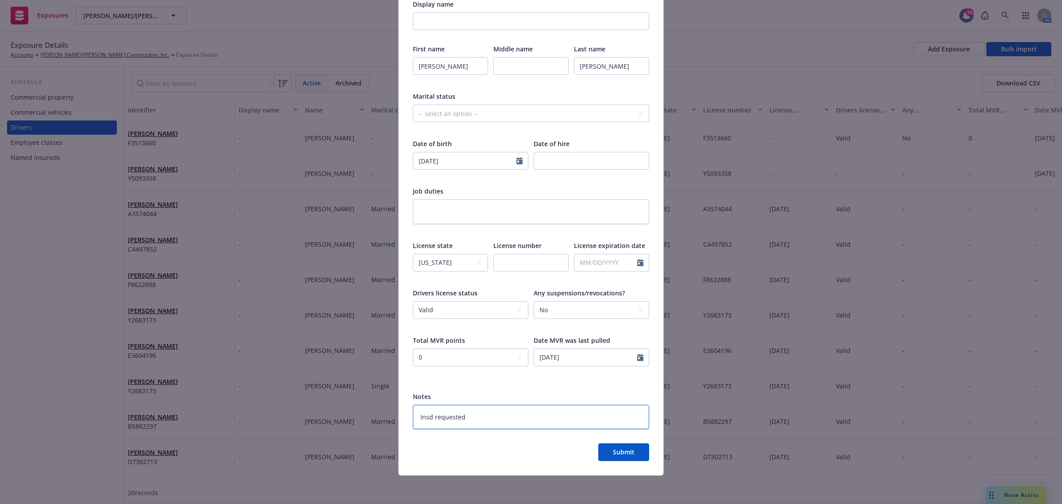
type textarea "Insd requested"
type textarea "x"
type textarea "Insd requested 0"
type textarea "x"
type textarea "Insd requested 09"
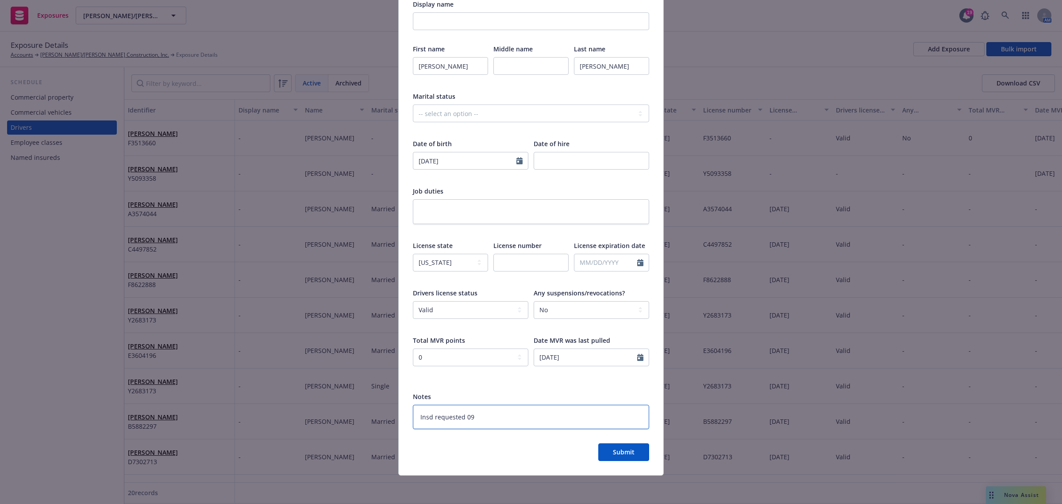
type textarea "x"
type textarea "Insd requested 09/"
type textarea "x"
type textarea "Insd requested 09/1"
type textarea "x"
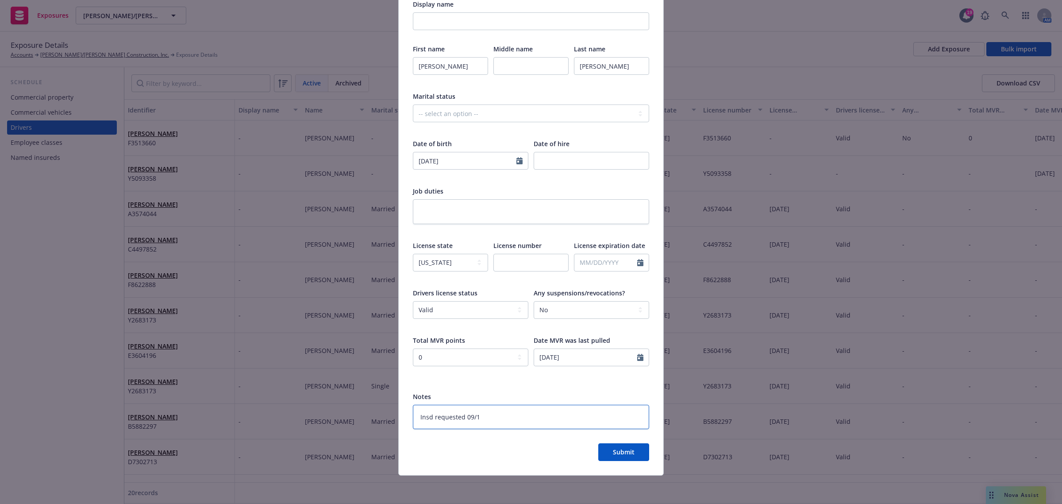
type textarea "Insd requested 09/15"
type textarea "x"
type textarea "Insd requested 09/15/"
type textarea "x"
type textarea "Insd requested 09/15/2"
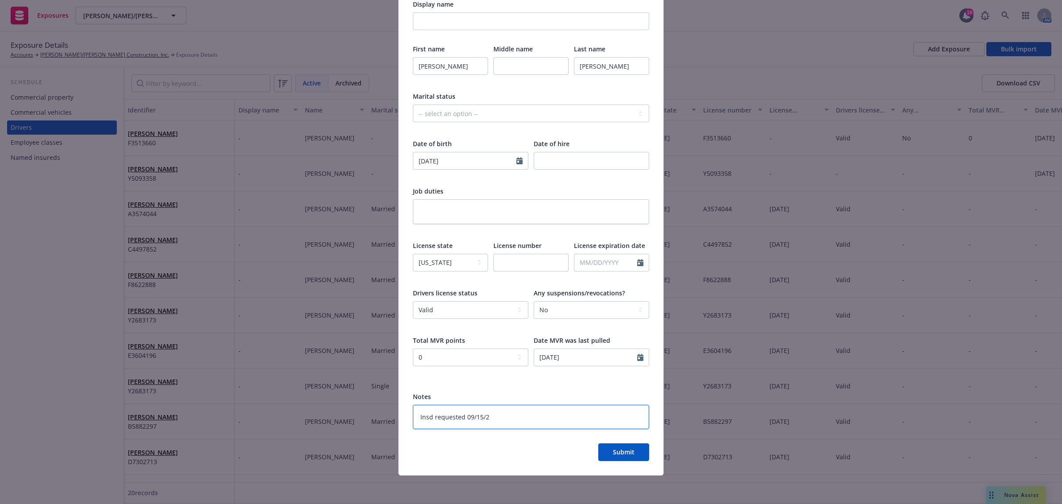
type textarea "x"
type textarea "Insd requested 09/15/20"
type textarea "x"
type textarea "Insd requested 09/15/202"
type textarea "x"
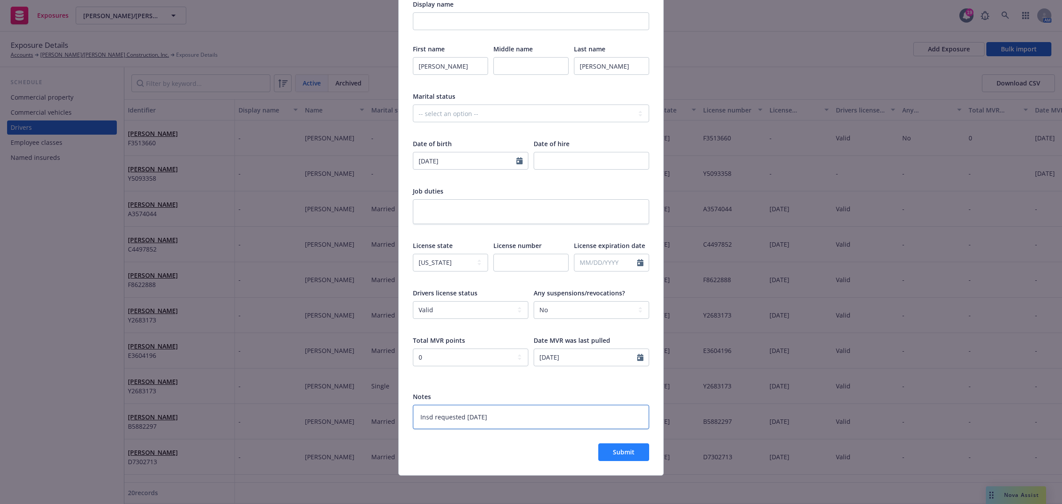
type textarea "Insd requested 09/15/2025"
click at [618, 448] on span "Submit" at bounding box center [624, 452] width 22 height 8
type textarea "x"
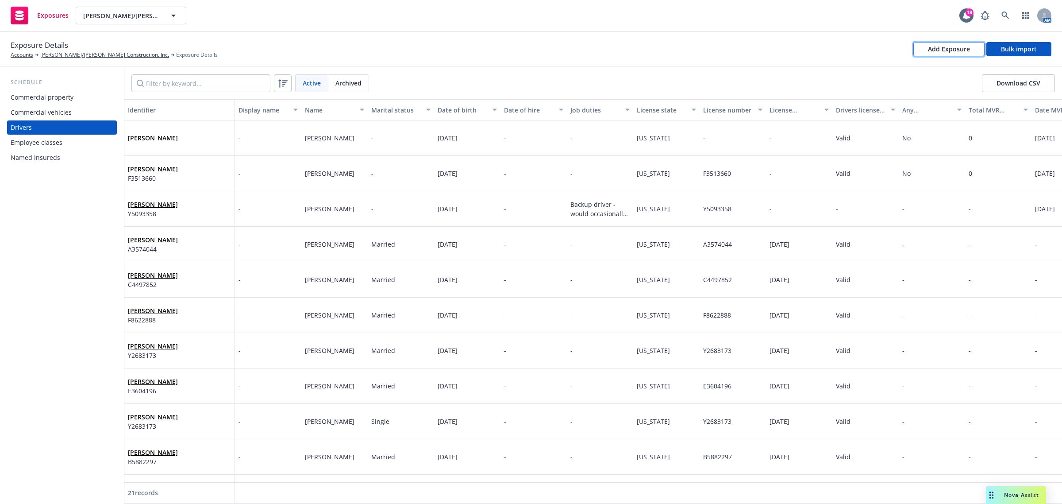
click at [939, 49] on div "Add Exposure" at bounding box center [949, 48] width 42 height 13
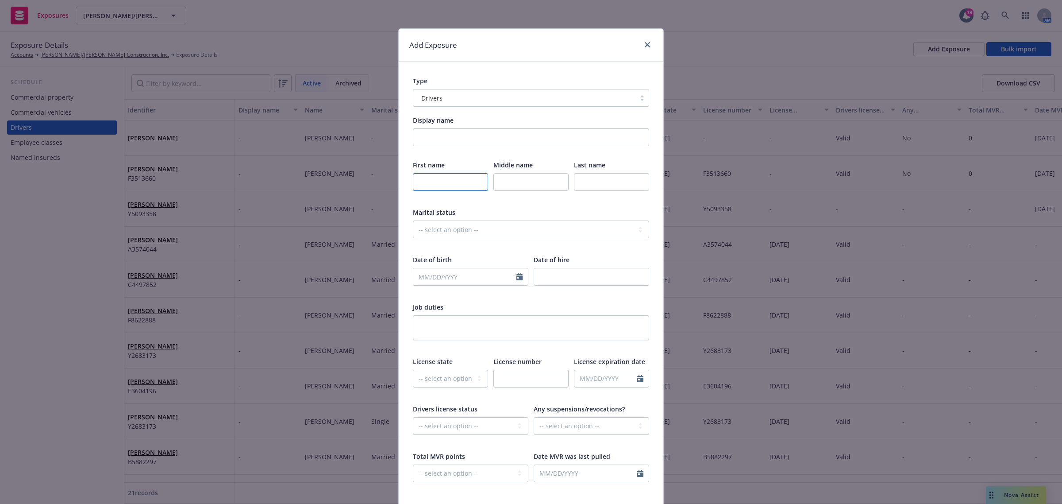
click at [421, 180] on input "text" at bounding box center [450, 182] width 75 height 18
paste input "3. Erik"
click at [421, 183] on input "3. Erik" at bounding box center [450, 182] width 75 height 18
type input "Erik"
click at [587, 175] on input "text" at bounding box center [611, 182] width 75 height 18
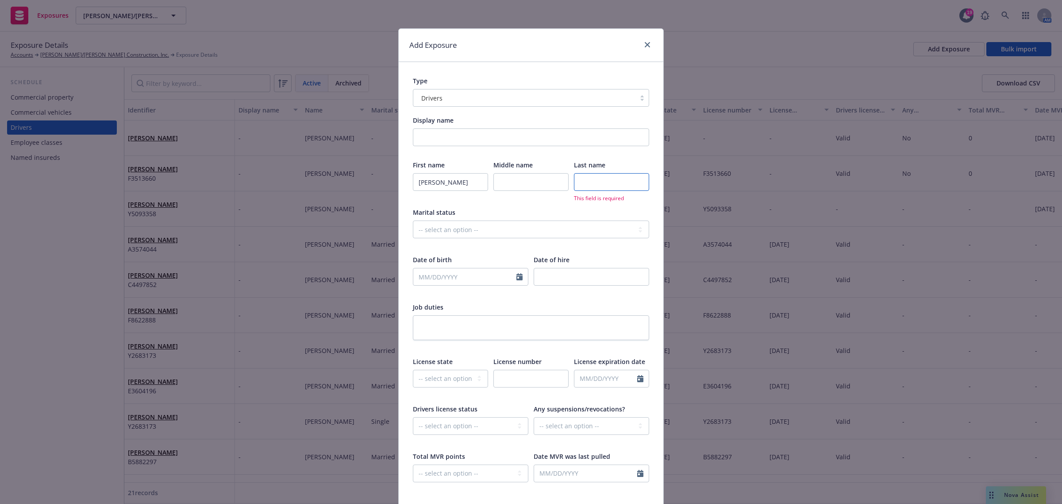
paste input "Drinkward"
type input "Drinkward"
click at [415, 278] on input "text" at bounding box center [464, 276] width 103 height 17
select select "9"
paste input "10/2/1992"
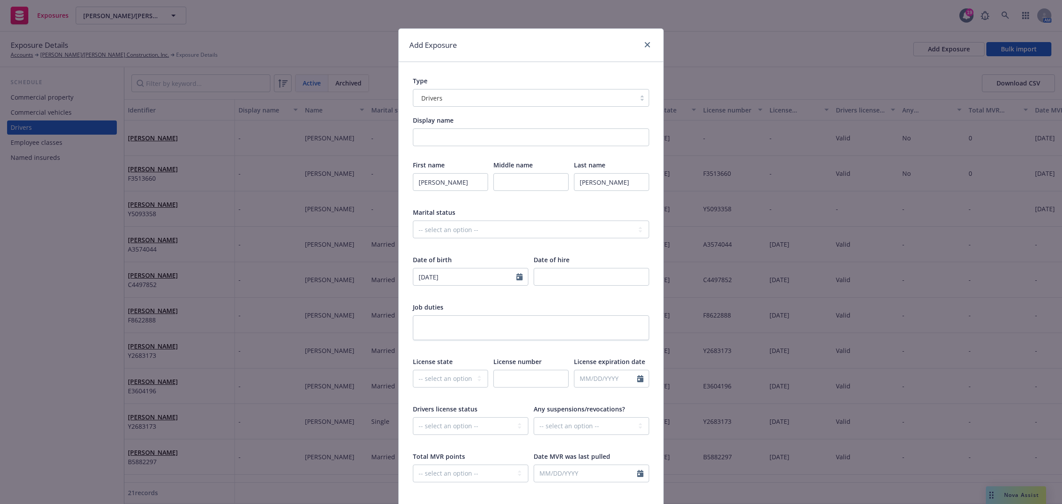
type input "10/02/1992"
click at [547, 305] on div "Job duties" at bounding box center [531, 306] width 236 height 9
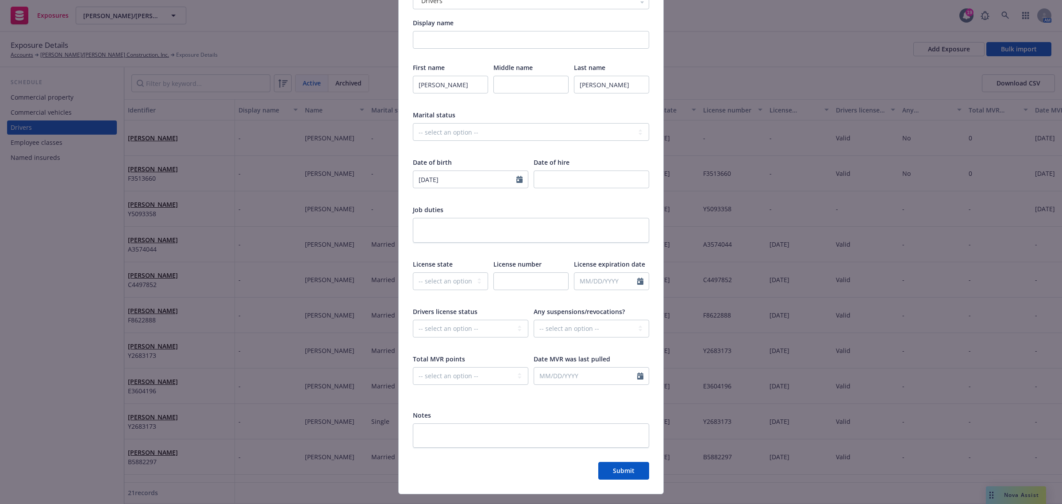
scroll to position [111, 0]
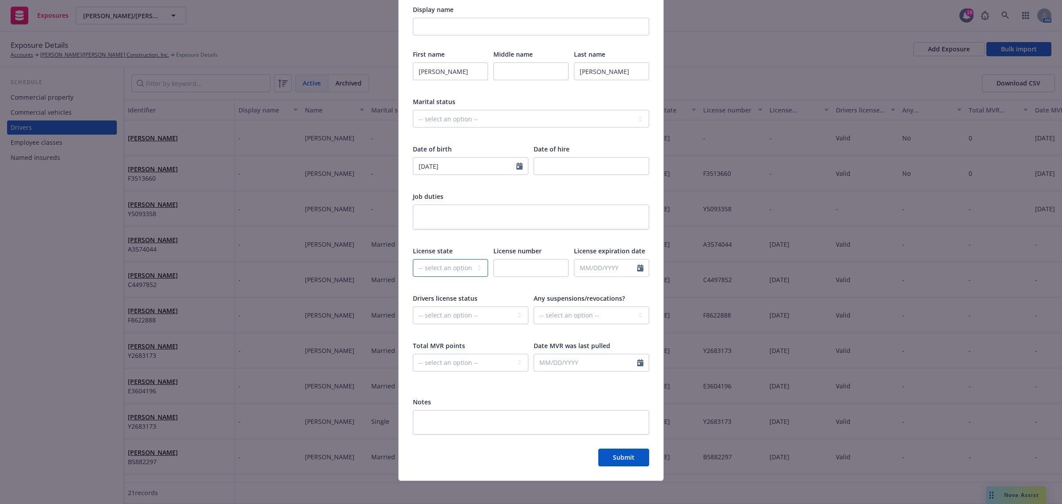
click at [452, 266] on select "-- select an option -- Alaska Alabama Arkansas American Samoa Arizona Californi…" at bounding box center [450, 268] width 75 height 18
select select "CA"
click at [413, 259] on select "-- select an option -- Alaska Alabama Arkansas American Samoa Arizona Californi…" at bounding box center [450, 268] width 75 height 18
click at [437, 320] on select "-- select an option -- Cancelled Denied Disqualified Expired Invalid Limited No…" at bounding box center [471, 315] width 116 height 18
select select "VALID"
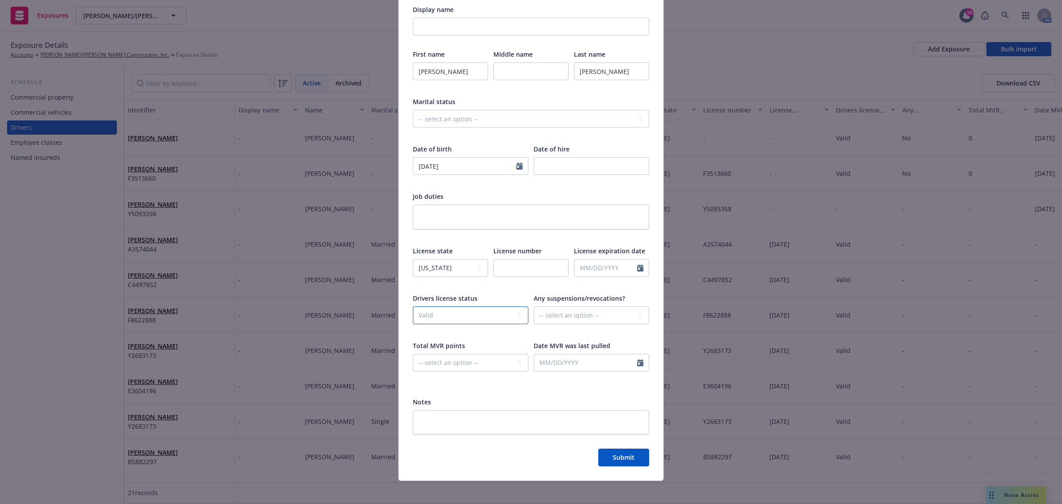
click at [413, 306] on select "-- select an option -- Cancelled Denied Disqualified Expired Invalid Limited No…" at bounding box center [471, 315] width 116 height 18
drag, startPoint x: 470, startPoint y: 359, endPoint x: 466, endPoint y: 362, distance: 4.7
click at [470, 359] on select "-- select an option -- 0 1 2 3 4 5+ N/A" at bounding box center [471, 363] width 116 height 18
select select "ZERO"
click at [413, 354] on select "-- select an option -- 0 1 2 3 4 5+ N/A" at bounding box center [471, 363] width 116 height 18
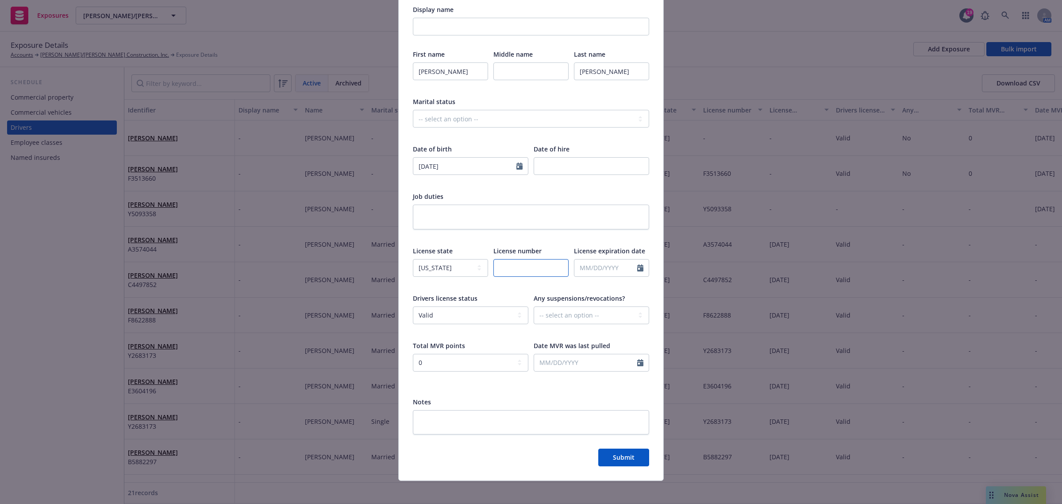
click at [502, 266] on input "text" at bounding box center [531, 268] width 75 height 18
paste input "E1561955"
type input "E1561955"
click at [467, 427] on textarea at bounding box center [531, 422] width 236 height 25
type textarea "x"
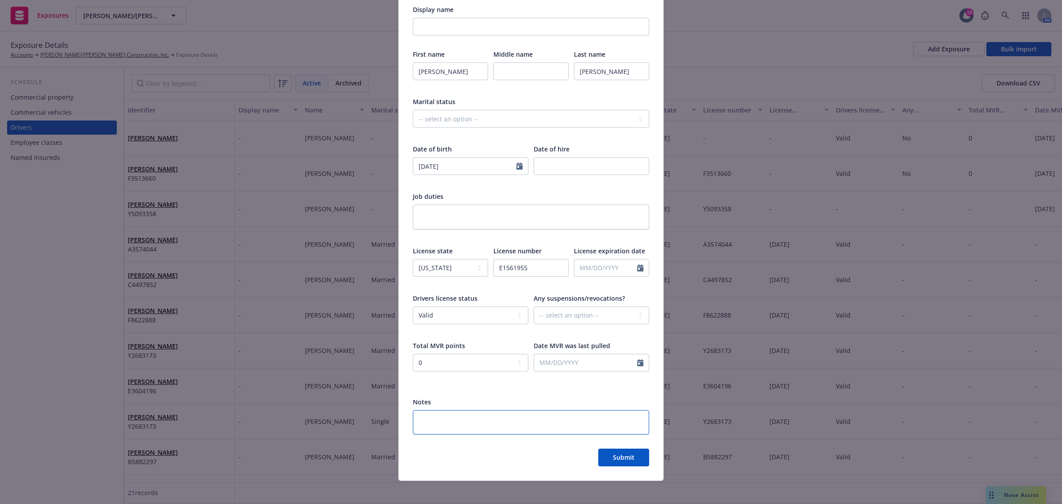
type textarea "I"
type textarea "x"
type textarea "In"
type textarea "x"
type textarea "Ins"
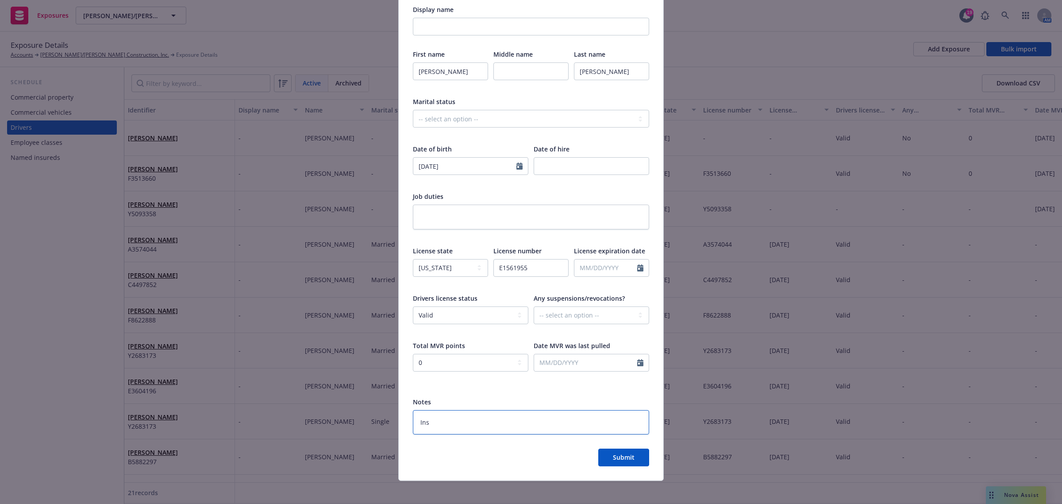
type textarea "x"
type textarea "Insd"
type textarea "x"
type textarea "Insd"
type textarea "x"
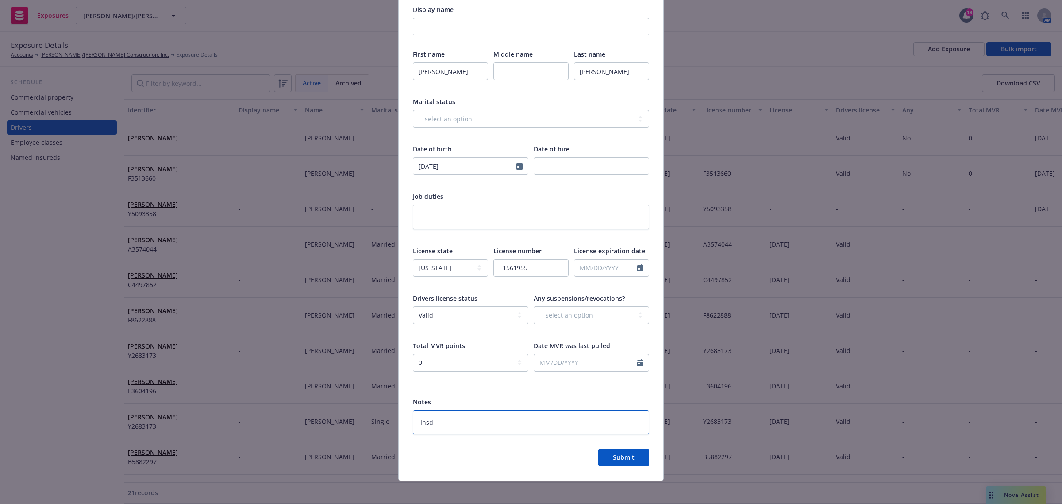
type textarea "Insd r"
type textarea "x"
type textarea "Insd re"
type textarea "x"
type textarea "Insd req"
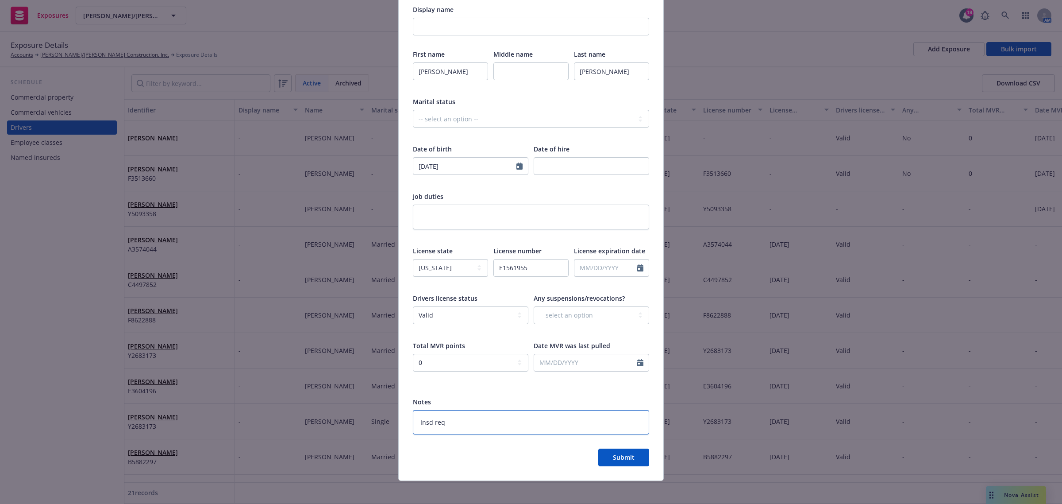
type textarea "x"
type textarea "Insd requ"
type textarea "x"
type textarea "Insd reque"
type textarea "x"
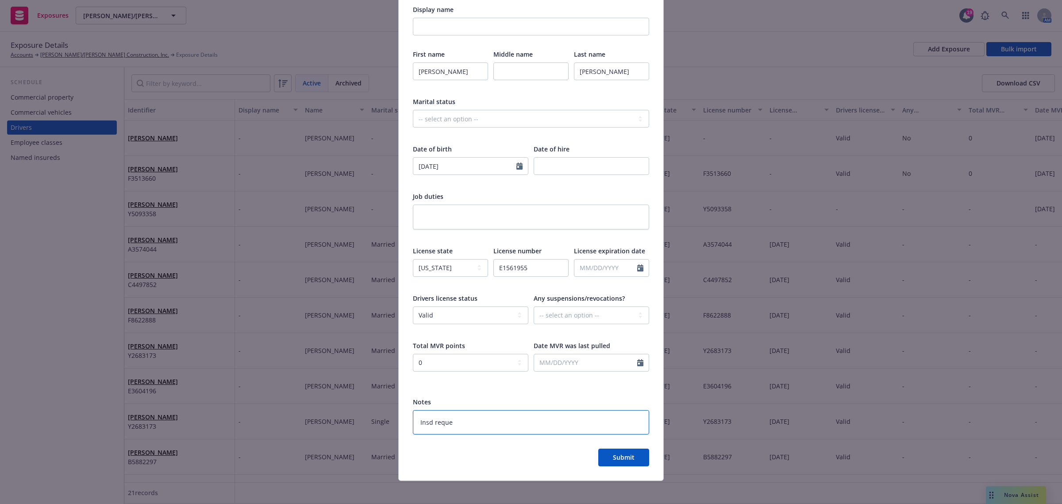
type textarea "Insd reques"
type textarea "x"
type textarea "Insd request"
type textarea "x"
type textarea "Insd requeste"
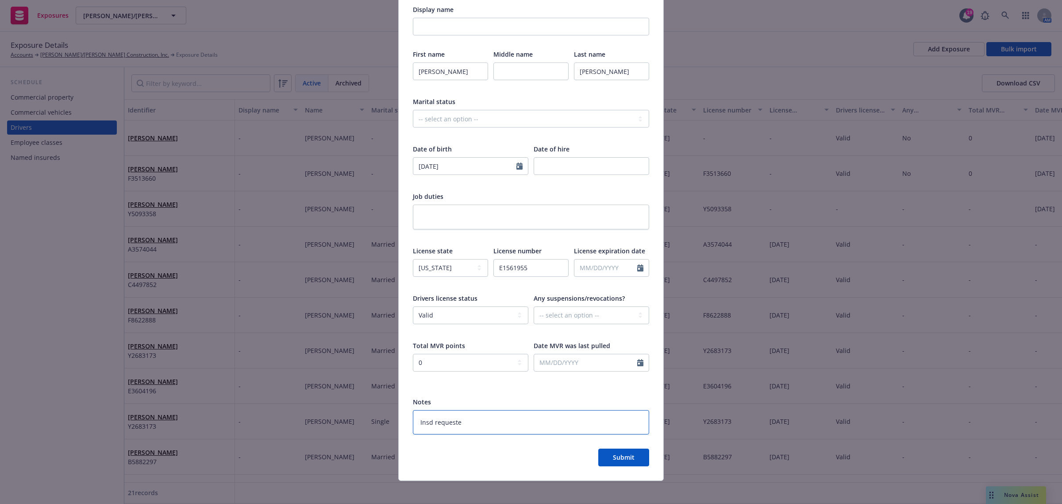
type textarea "x"
type textarea "Insd requested"
type textarea "x"
type textarea "Insd requested"
type textarea "x"
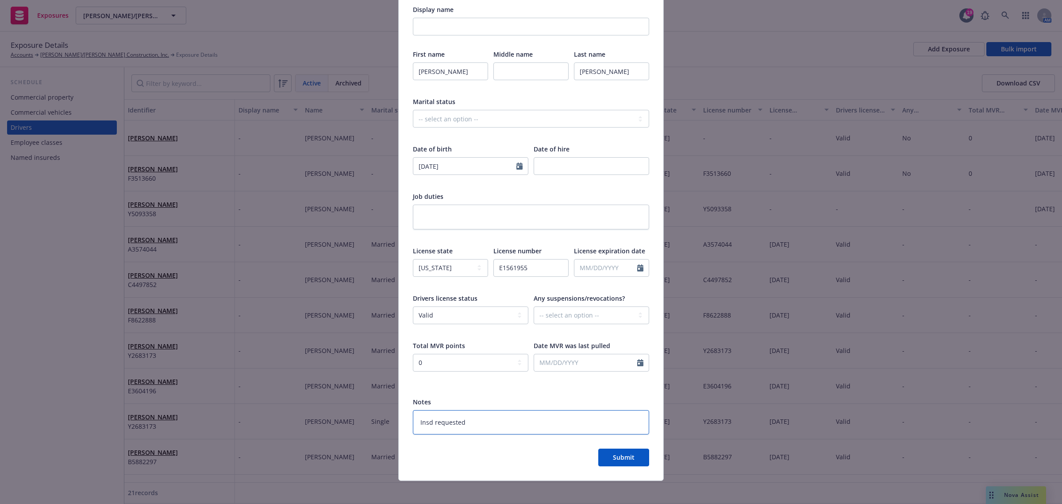
type textarea "Insd requested 0"
type textarea "x"
type textarea "Insd requested 09"
type textarea "x"
type textarea "Insd requested 0"
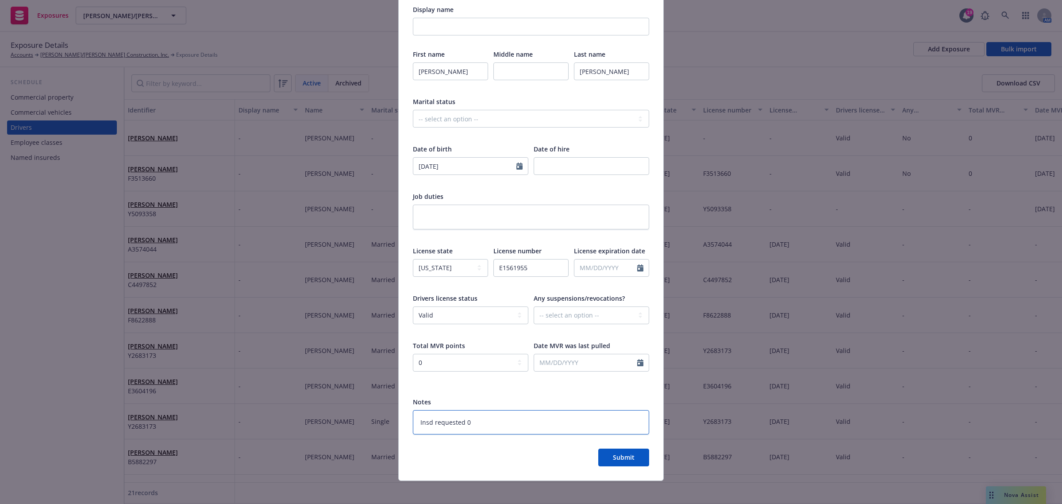
type textarea "x"
type textarea "Insd requested"
type textarea "x"
type textarea "Insd requested 9"
type textarea "x"
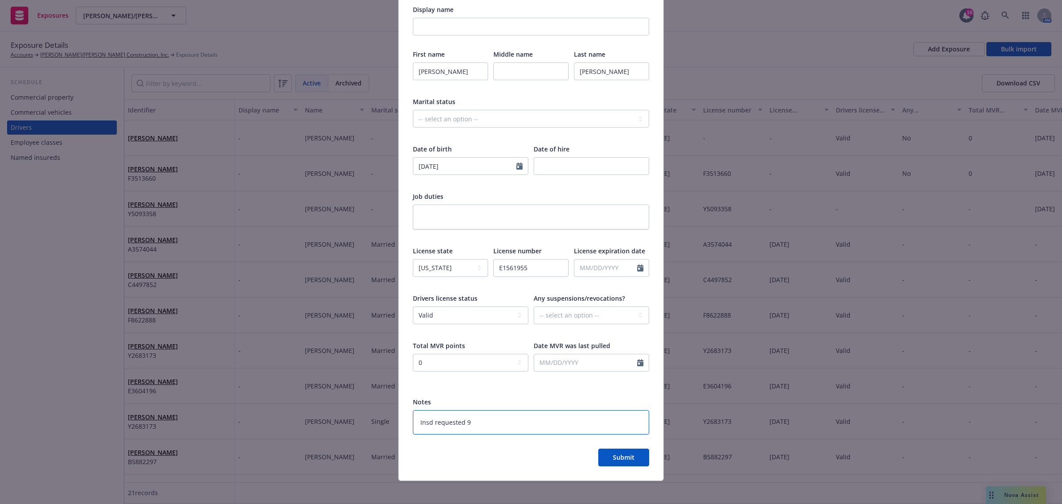
type textarea "Insd requested 9/"
type textarea "x"
type textarea "Insd requested 9/1"
type textarea "x"
type textarea "Insd requested 9/15"
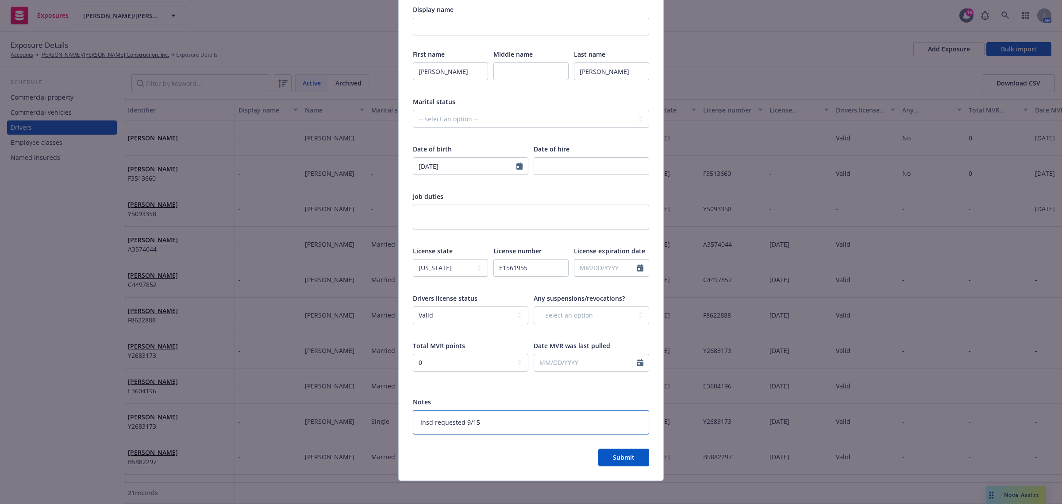
type textarea "x"
type textarea "Insd requested 9/15/"
type textarea "x"
click at [629, 461] on button "Submit" at bounding box center [623, 457] width 51 height 18
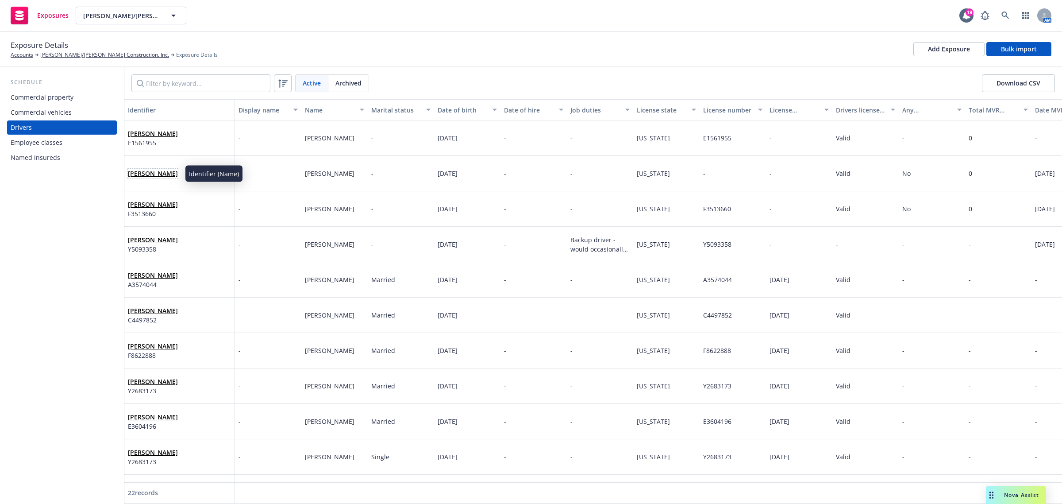
click at [176, 171] on link "Brandon Campise" at bounding box center [153, 173] width 50 height 8
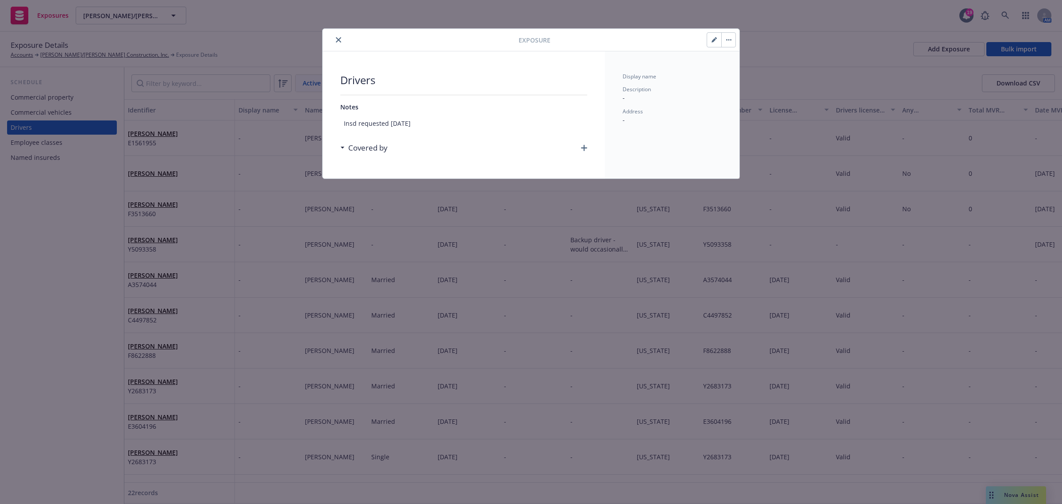
click at [710, 40] on button "button" at bounding box center [714, 40] width 14 height 14
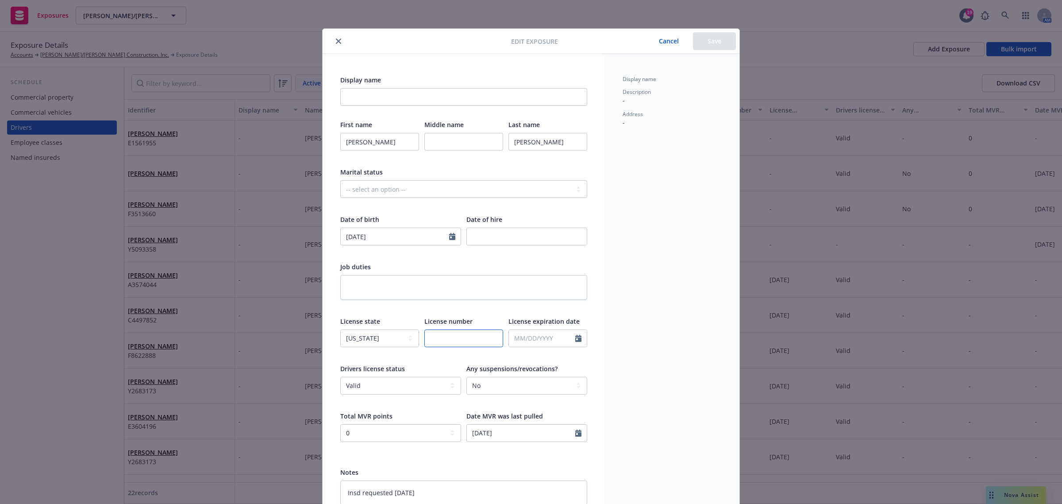
click at [433, 339] on input "text" at bounding box center [464, 338] width 79 height 18
paste input "E3431985"
click at [706, 41] on button "Save" at bounding box center [714, 41] width 43 height 18
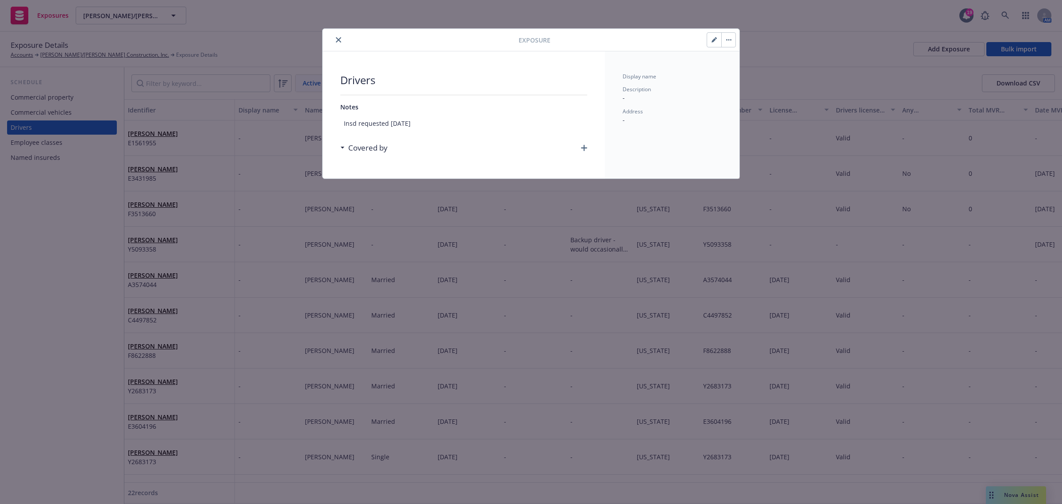
click at [338, 42] on icon "close" at bounding box center [338, 39] width 5 height 5
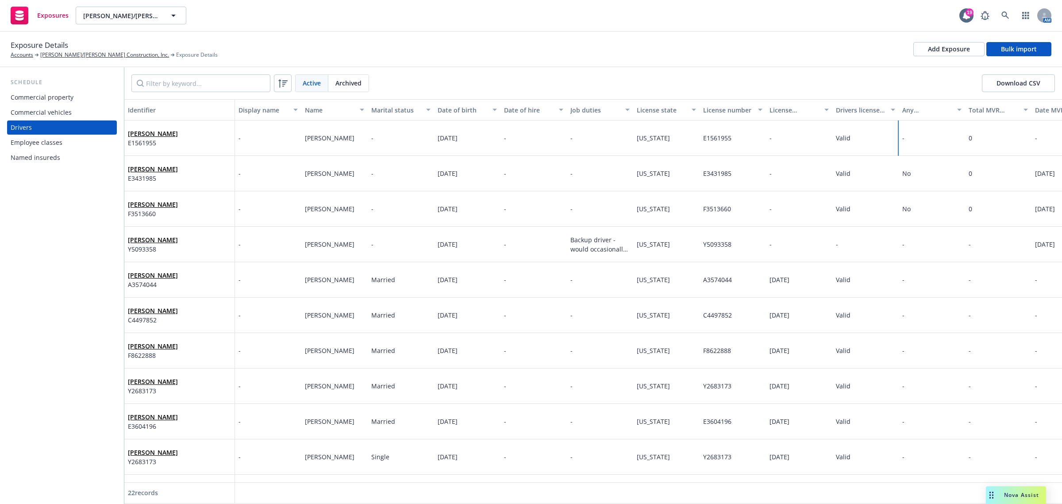
click at [908, 140] on div "-" at bounding box center [932, 137] width 66 height 35
click at [917, 135] on div "-" at bounding box center [932, 137] width 66 height 35
click at [878, 104] on select "-- select an option -- Unknown Yes No" at bounding box center [832, 101] width 111 height 18
click at [777, 92] on select "-- select an option -- Unknown Yes No" at bounding box center [832, 101] width 111 height 18
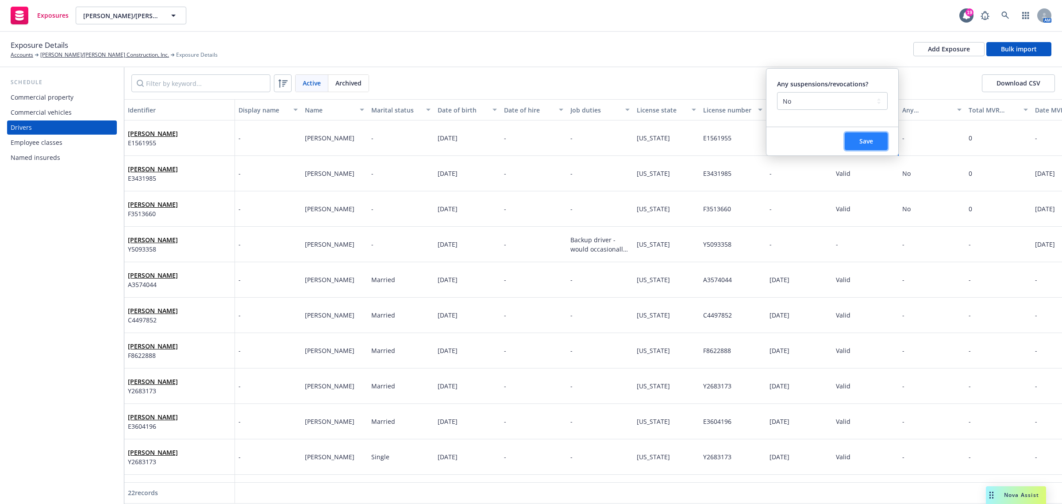
click at [857, 145] on button "Save" at bounding box center [866, 141] width 43 height 18
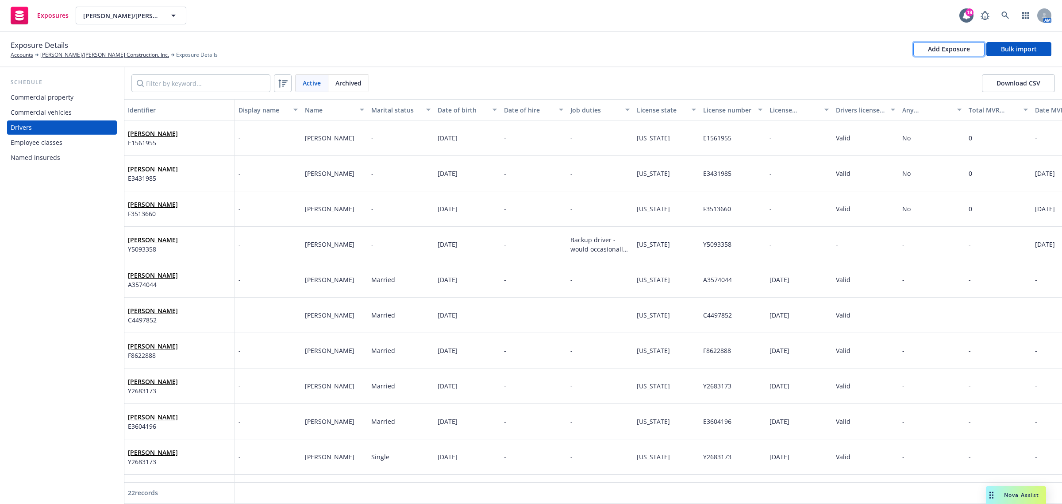
click at [943, 46] on div "Add Exposure" at bounding box center [949, 48] width 42 height 13
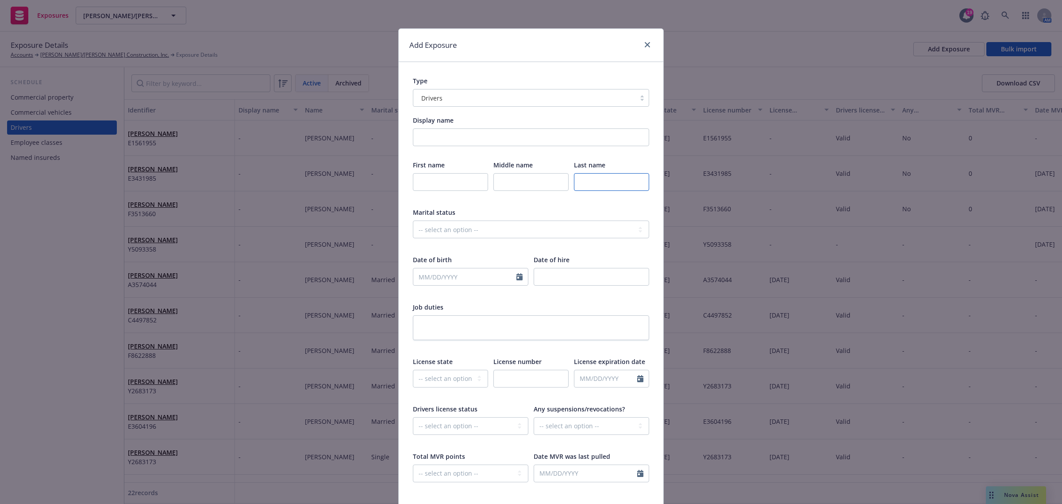
click at [587, 177] on input "text" at bounding box center [611, 182] width 75 height 18
paste input "Velasquez"
click at [437, 184] on input "text" at bounding box center [450, 182] width 75 height 18
paste input "4. Eden"
click at [422, 184] on input "4. Eden" at bounding box center [450, 182] width 75 height 18
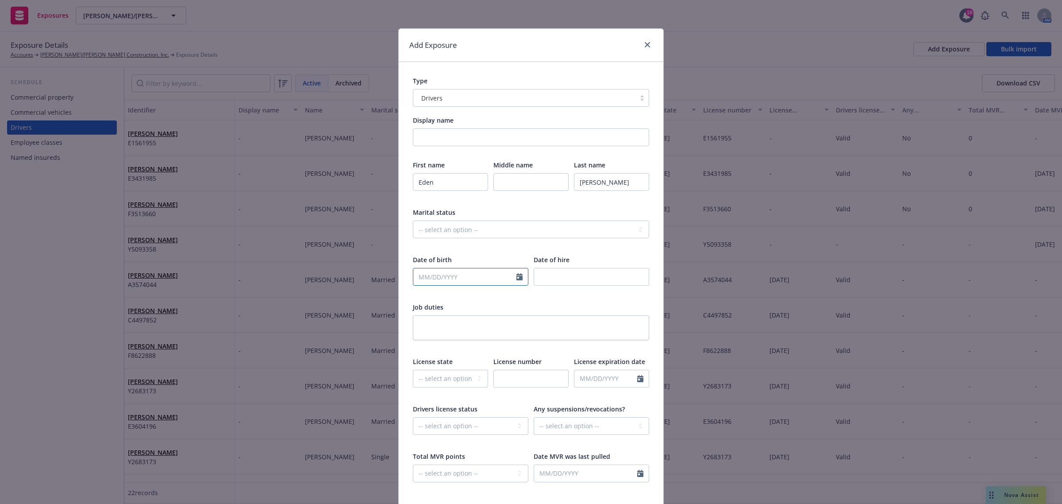
click at [463, 277] on input "text" at bounding box center [464, 276] width 103 height 17
click at [415, 277] on input "text" at bounding box center [464, 276] width 103 height 17
paste input "05/26/1996"
click at [553, 293] on div at bounding box center [592, 293] width 116 height 8
click at [456, 376] on select "-- select an option -- Alaska Alabama Arkansas American Samoa Arizona Californi…" at bounding box center [450, 379] width 75 height 18
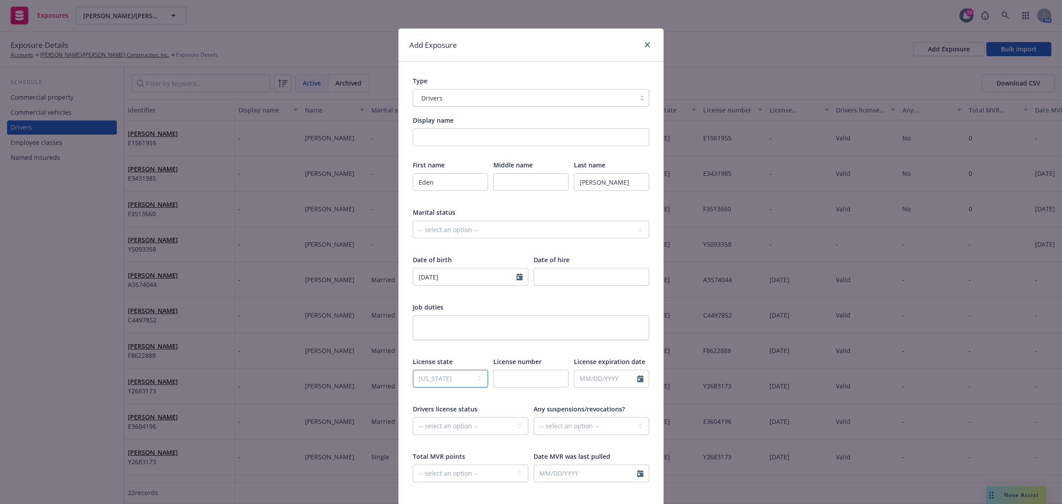
click at [413, 370] on select "-- select an option -- Alaska Alabama Arkansas American Samoa Arizona Californi…" at bounding box center [450, 379] width 75 height 18
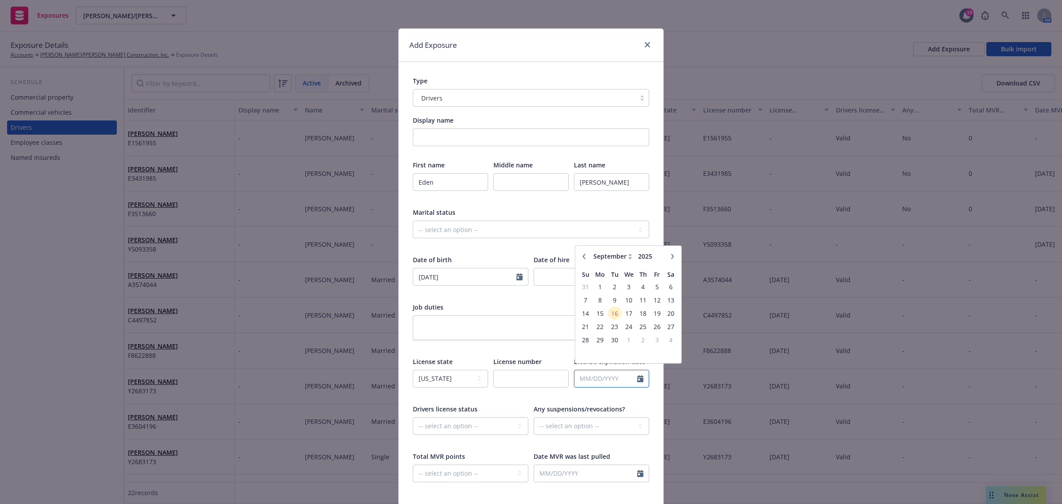
click at [575, 378] on input "text" at bounding box center [606, 378] width 63 height 17
paste input "05/26/1996"
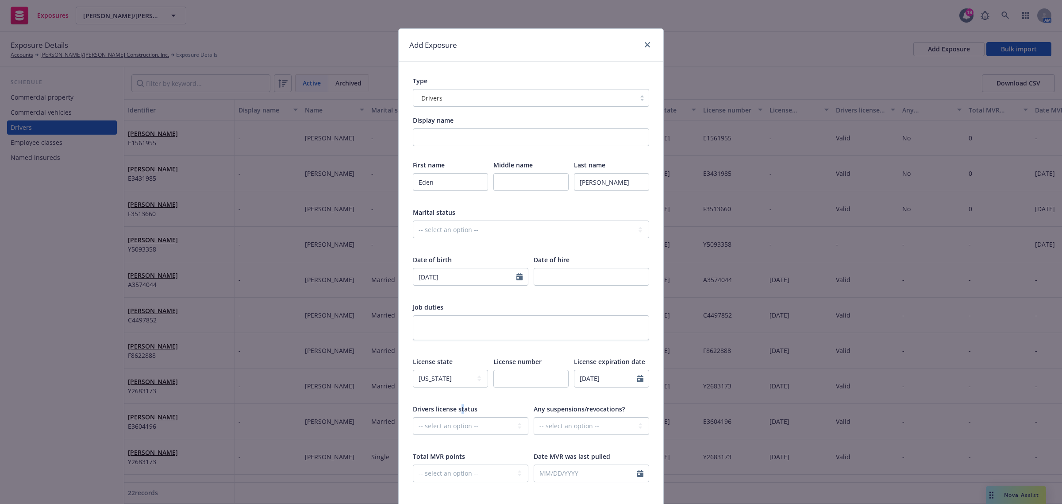
drag, startPoint x: 459, startPoint y: 401, endPoint x: 458, endPoint y: 406, distance: 4.4
click at [458, 401] on div "First name Eden Middle name Last name Velasquez Marital status -- select an opt…" at bounding box center [531, 326] width 236 height 333
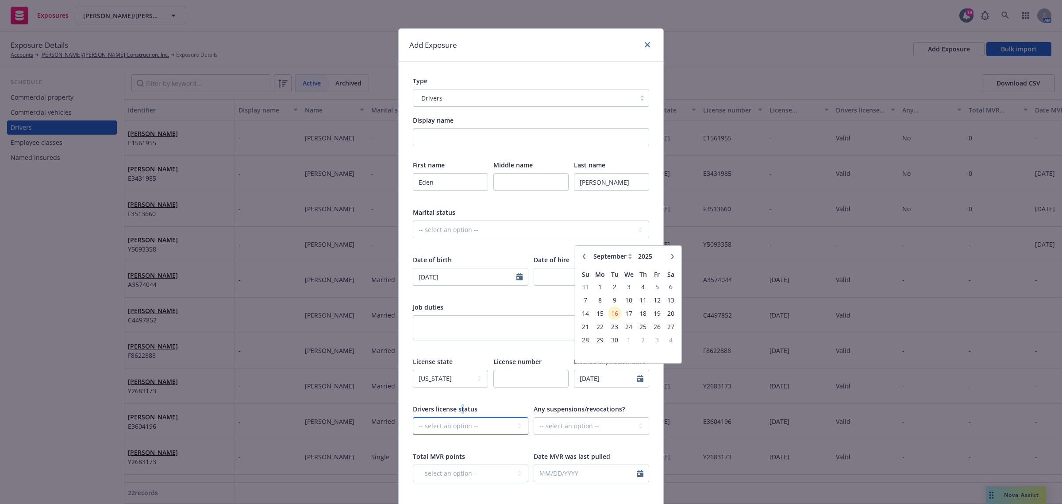
click at [452, 430] on select "-- select an option -- Cancelled Denied Disqualified Expired Invalid Limited No…" at bounding box center [471, 426] width 116 height 18
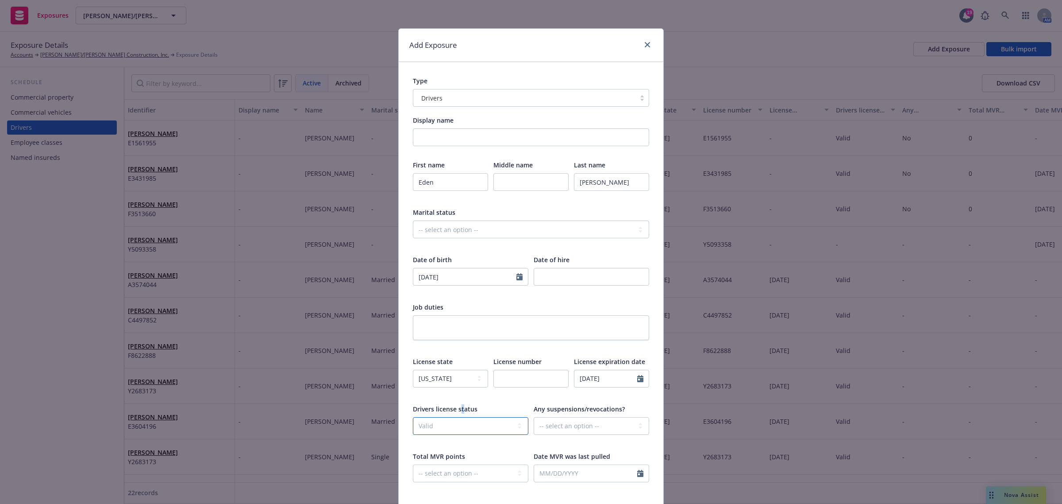
click at [413, 417] on select "-- select an option -- Cancelled Denied Disqualified Expired Invalid Limited No…" at bounding box center [471, 426] width 116 height 18
click at [580, 429] on select "-- select an option -- Unknown Yes No" at bounding box center [592, 426] width 116 height 18
click at [534, 417] on select "-- select an option -- Unknown Yes No" at bounding box center [592, 426] width 116 height 18
click at [503, 476] on select "-- select an option -- 0 1 2 3 4 5+ N/A" at bounding box center [471, 473] width 116 height 18
click at [413, 464] on select "-- select an option -- 0 1 2 3 4 5+ N/A" at bounding box center [471, 473] width 116 height 18
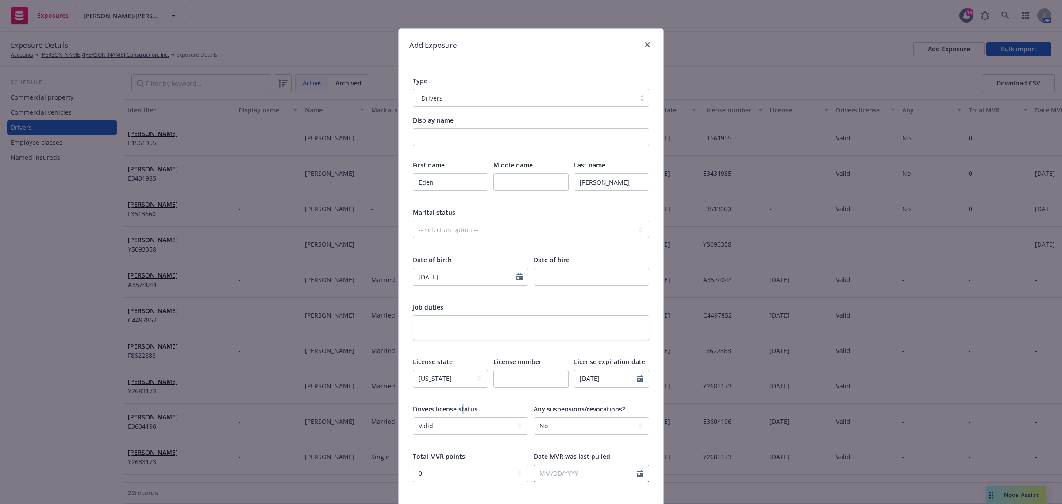
click at [637, 470] on icon "Calendar" at bounding box center [640, 473] width 6 height 7
click at [554, 412] on span "15" at bounding box center [559, 412] width 13 height 11
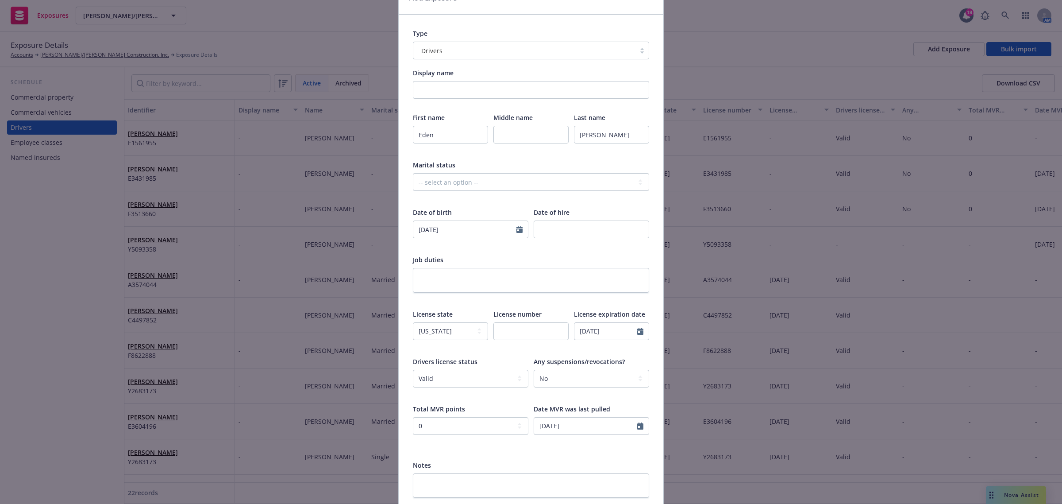
scroll to position [111, 0]
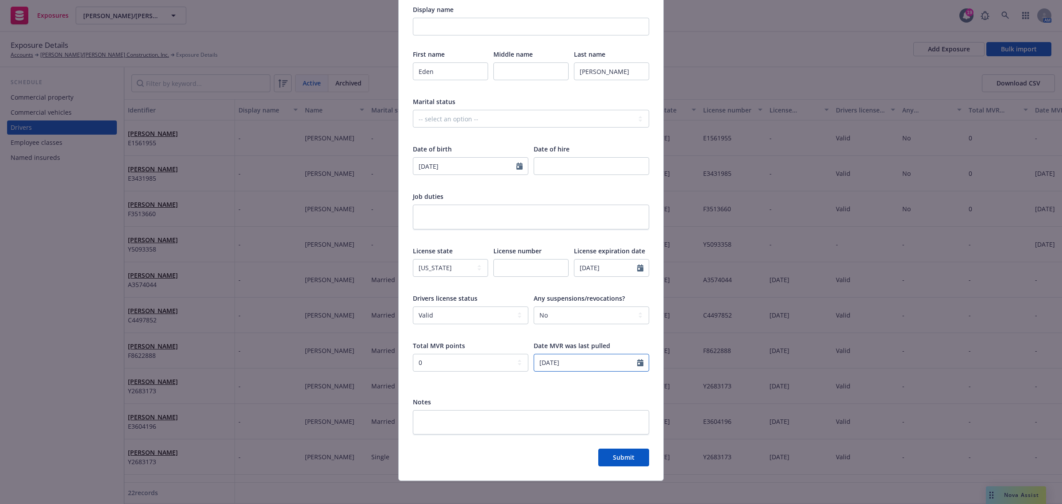
click at [637, 365] on icon "Calendar" at bounding box center [640, 362] width 6 height 7
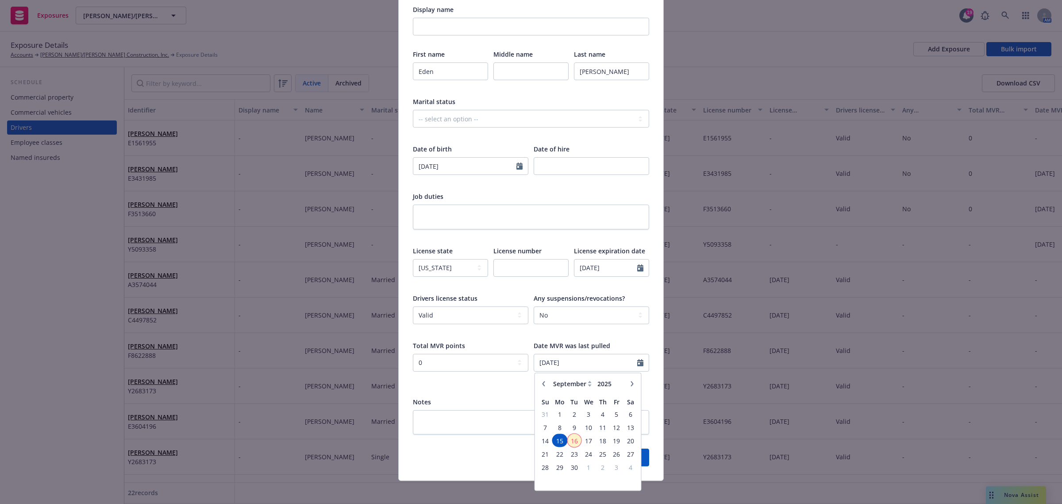
click at [573, 441] on span "16" at bounding box center [574, 440] width 12 height 11
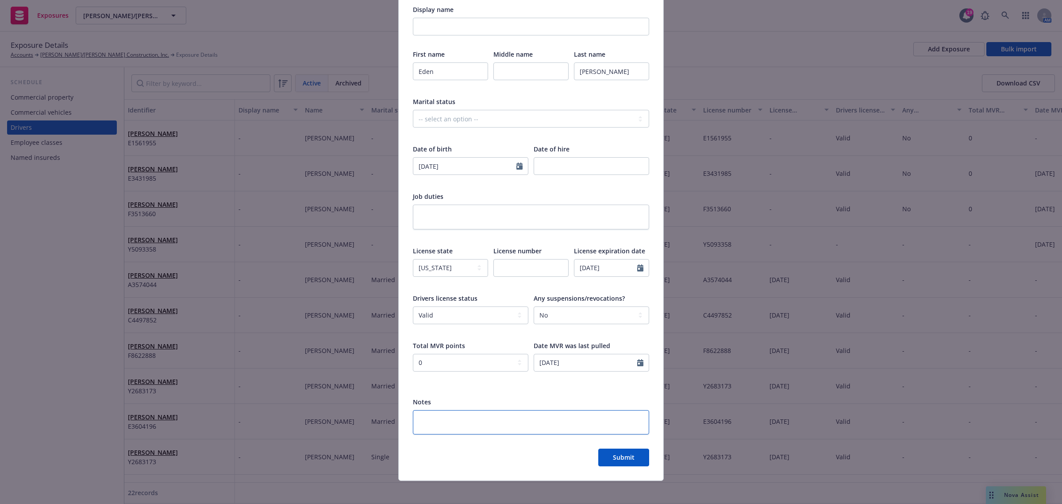
click at [452, 425] on textarea at bounding box center [531, 422] width 236 height 25
click at [613, 455] on span "Submit" at bounding box center [624, 457] width 22 height 8
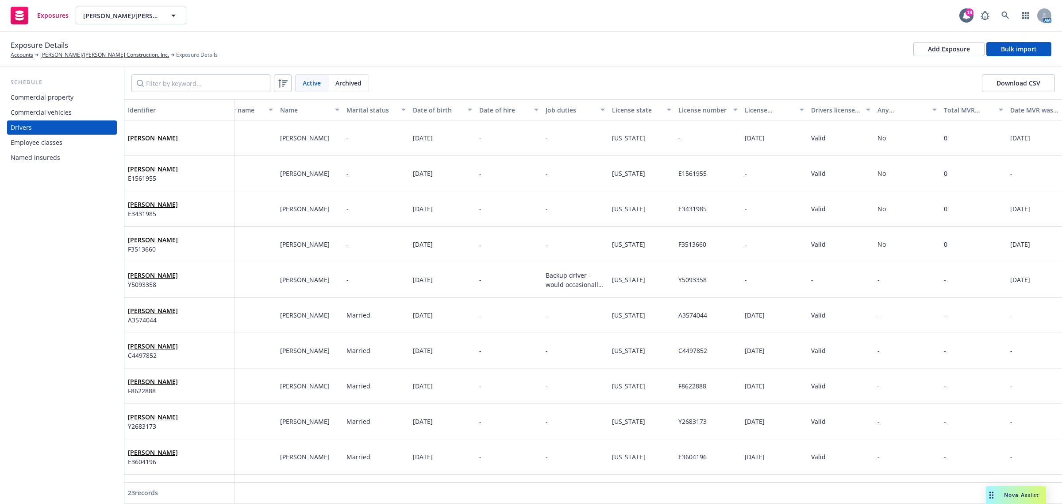
scroll to position [0, 44]
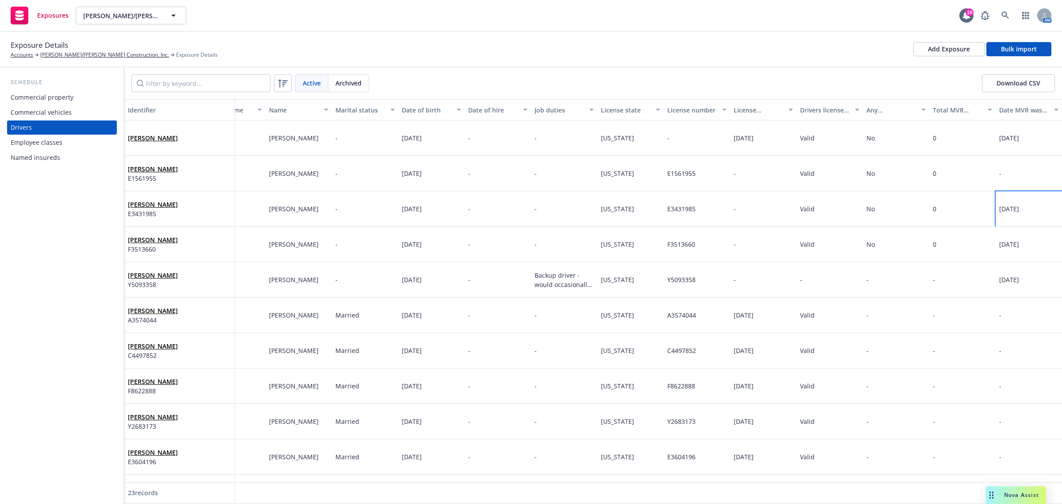
click at [1005, 211] on span "[DATE]" at bounding box center [1010, 209] width 20 height 8
click at [1008, 207] on span "[DATE]" at bounding box center [1010, 209] width 20 height 8
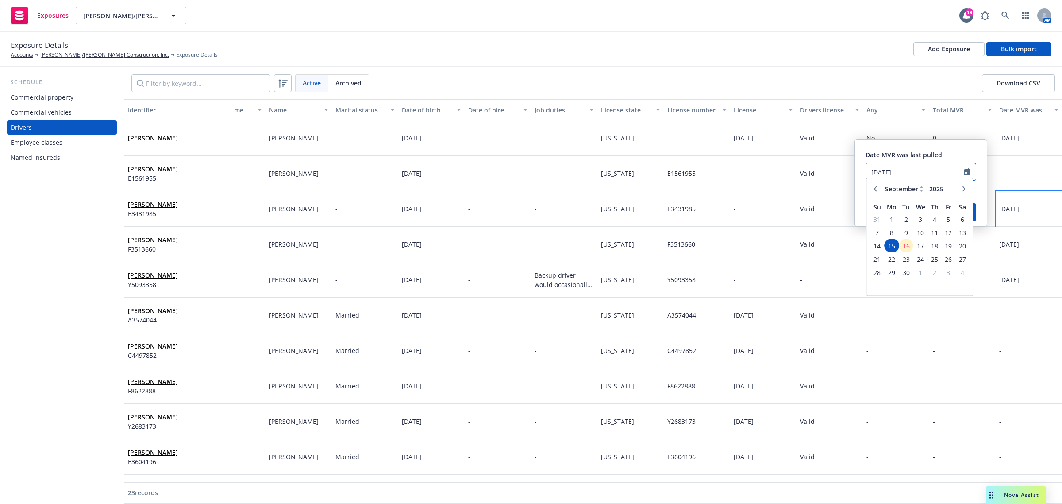
click at [888, 171] on input "[DATE]" at bounding box center [915, 171] width 98 height 17
click at [981, 208] on div "Save" at bounding box center [955, 212] width 64 height 28
click at [969, 209] on button "Save" at bounding box center [955, 212] width 43 height 18
click at [1001, 178] on div "-" at bounding box center [1029, 173] width 66 height 35
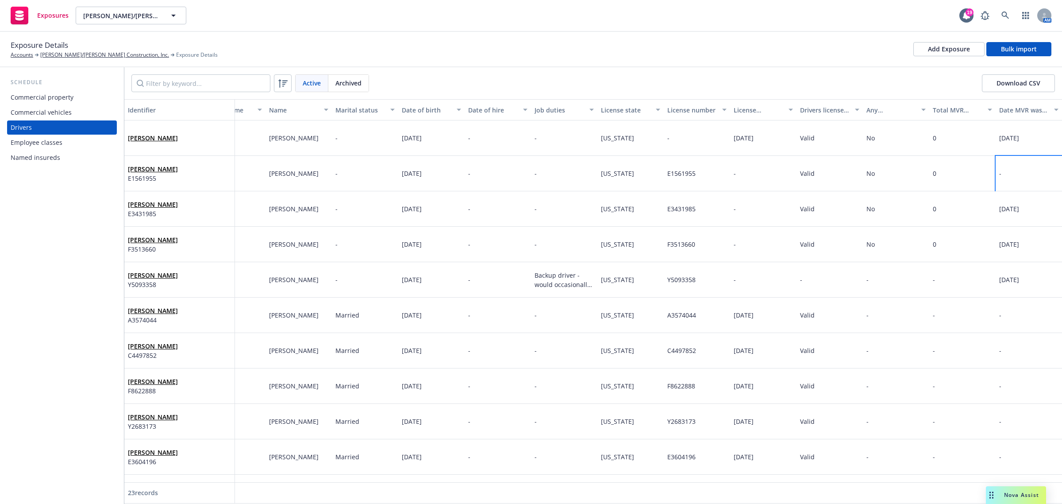
click at [1001, 173] on div "-" at bounding box center [1029, 173] width 66 height 35
click at [915, 141] on input "text" at bounding box center [915, 136] width 98 height 17
click at [899, 95] on div "Active Archived Download CSV" at bounding box center [593, 83] width 938 height 32
click at [961, 175] on span "Save" at bounding box center [955, 176] width 14 height 8
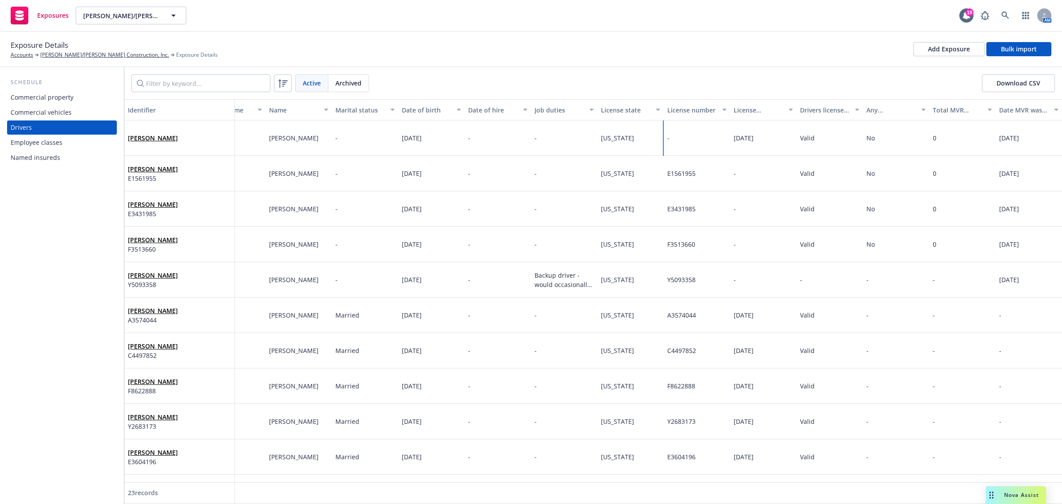
click at [684, 138] on div "-" at bounding box center [697, 137] width 66 height 35
click at [681, 138] on div "-" at bounding box center [697, 137] width 66 height 35
click at [740, 158] on input "text" at bounding box center [788, 153] width 111 height 18
paste input "Y8315206"
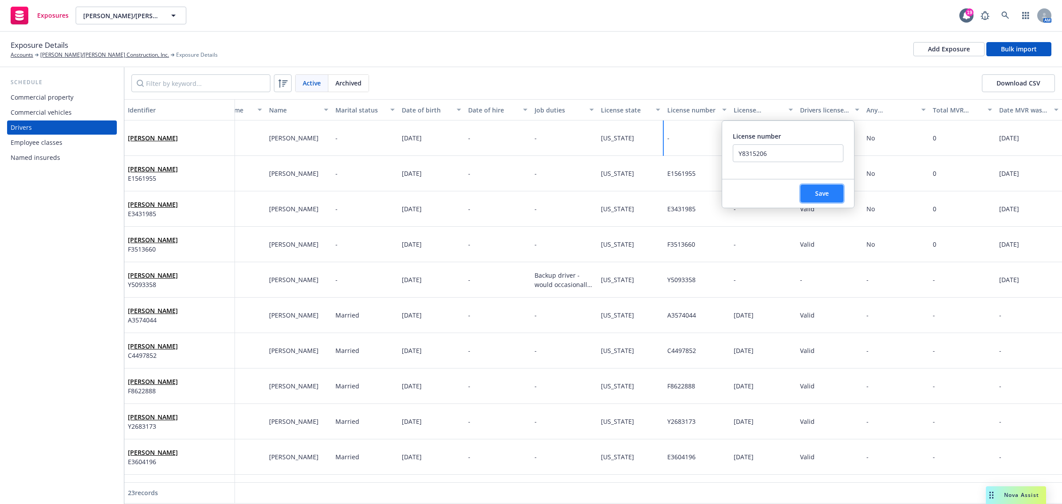
click at [811, 193] on button "Save" at bounding box center [822, 194] width 43 height 18
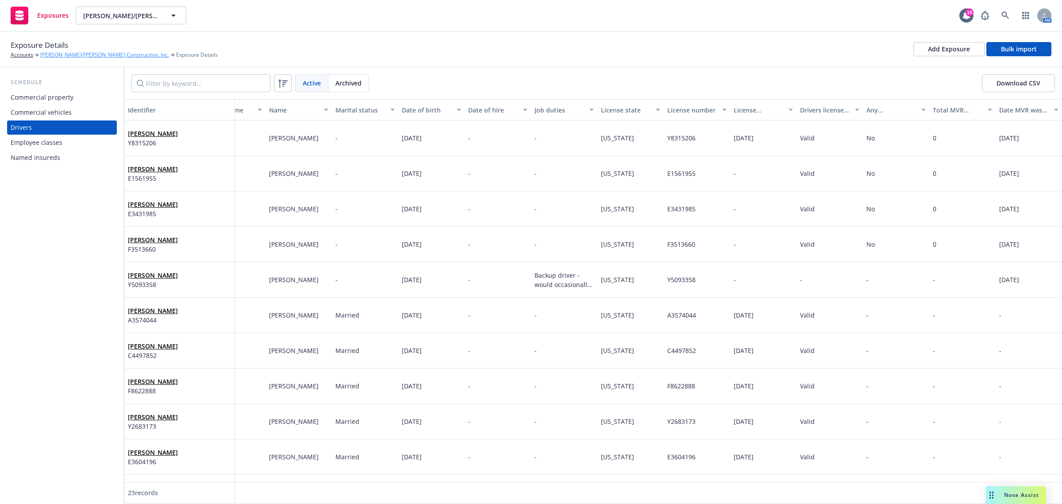
click at [66, 54] on link "[PERSON_NAME]/[PERSON_NAME] Construction, Inc." at bounding box center [104, 55] width 129 height 8
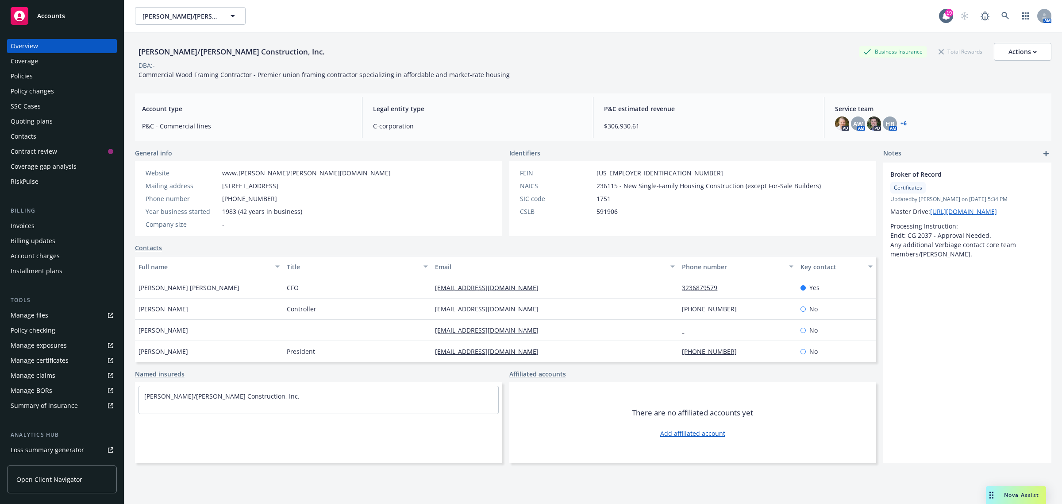
click at [35, 82] on div "Policies" at bounding box center [62, 76] width 103 height 14
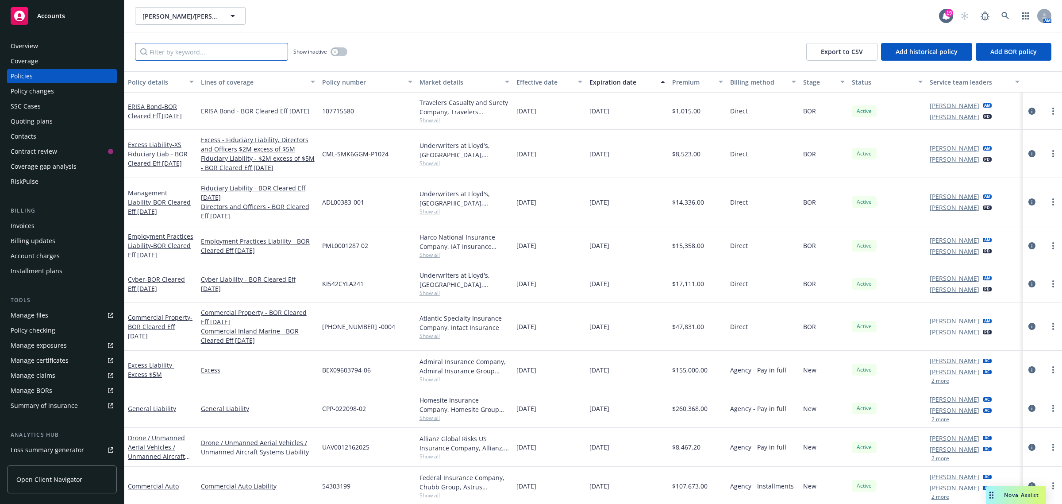
click at [222, 53] on input "Filter by keyword..." at bounding box center [211, 52] width 153 height 18
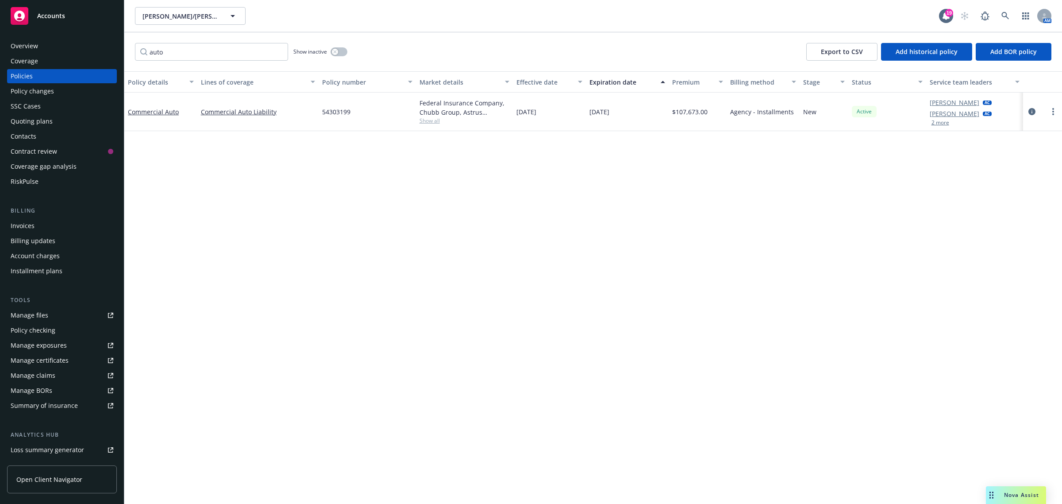
click at [144, 116] on div "Commercial Auto" at bounding box center [161, 111] width 66 height 9
click at [145, 114] on link "Commercial Auto" at bounding box center [153, 112] width 51 height 8
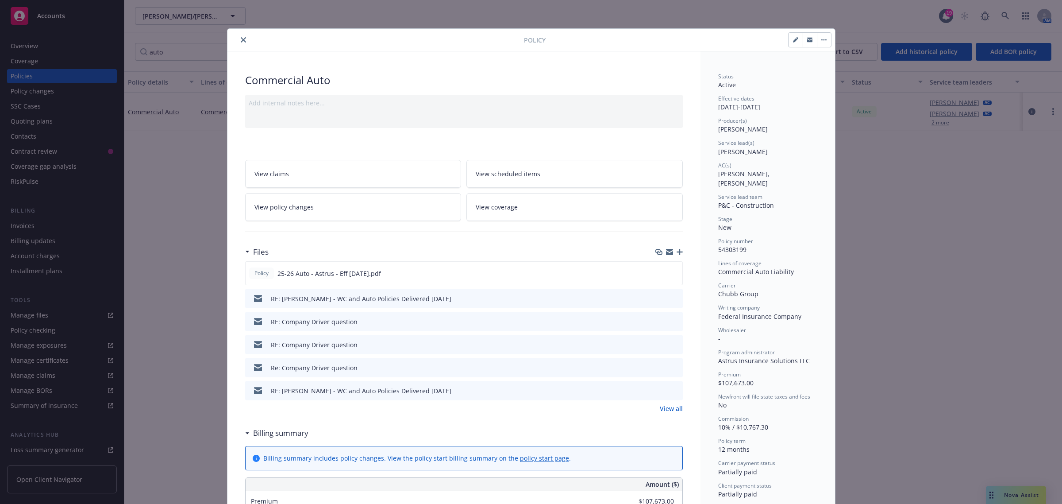
click at [671, 297] on icon "preview file" at bounding box center [675, 298] width 8 height 6
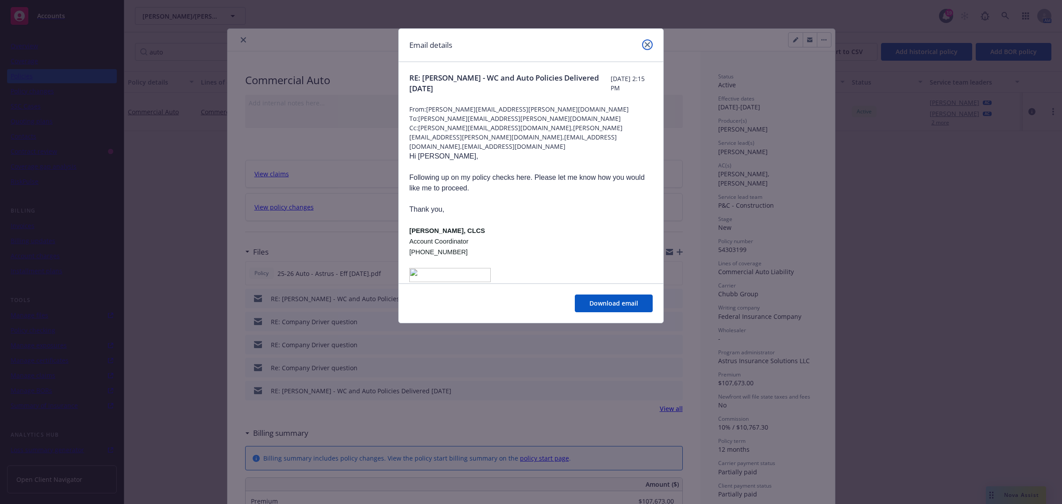
click at [647, 41] on link "close" at bounding box center [647, 44] width 11 height 11
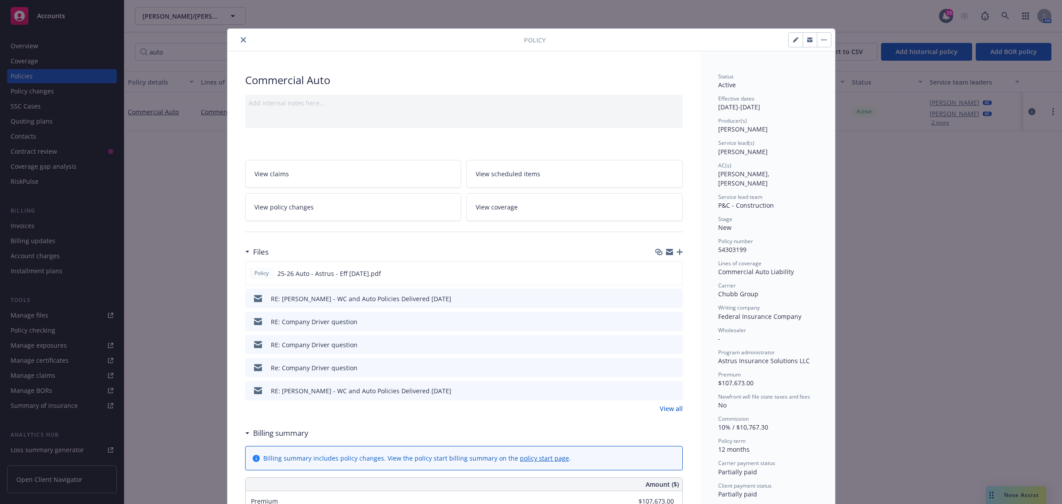
click at [677, 253] on icon "button" at bounding box center [680, 252] width 6 height 6
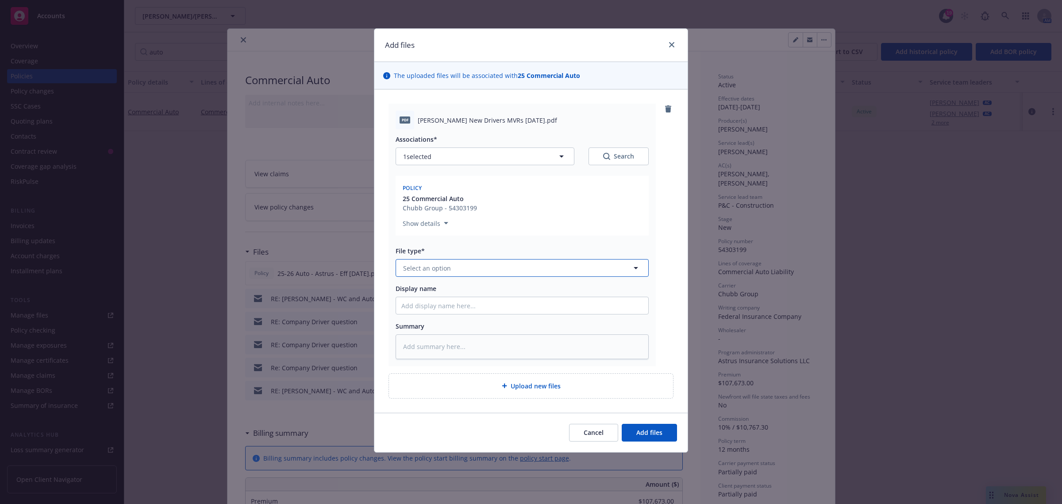
click at [428, 268] on span "Select an option" at bounding box center [427, 267] width 48 height 9
click at [421, 289] on span "Motor Vehicle Report (MVR)" at bounding box center [447, 292] width 84 height 9
drag, startPoint x: 419, startPoint y: 120, endPoint x: 539, endPoint y: 118, distance: 120.4
click at [548, 119] on span "Elliott Drinkward New Drivers MVRs 9.16.2025.pdf" at bounding box center [487, 120] width 139 height 9
click at [421, 118] on span "Elliott Drinkward New Drivers MVRs 9.16.2025.pdf" at bounding box center [487, 120] width 139 height 9
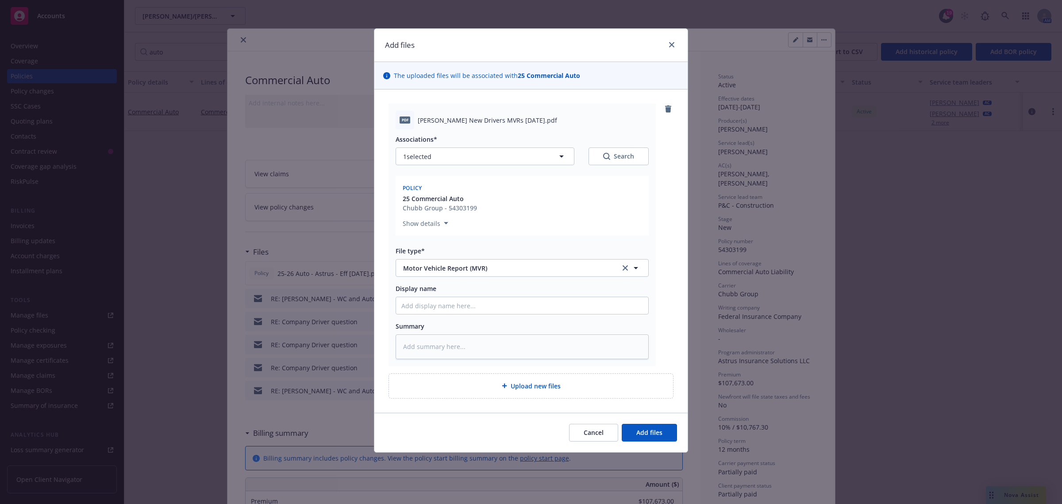
drag, startPoint x: 417, startPoint y: 119, endPoint x: 550, endPoint y: 120, distance: 133.2
click at [550, 120] on div "pdf Elliott Drinkward New Drivers MVRs 9.16.2025.pdf" at bounding box center [522, 120] width 253 height 19
copy span "Elliott Drinkward New Drivers MVRs 9.16.2025"
click at [404, 299] on input "Display name" at bounding box center [522, 305] width 252 height 17
paste input "Elliott Drinkward New Drivers MVRs 9.16.2025"
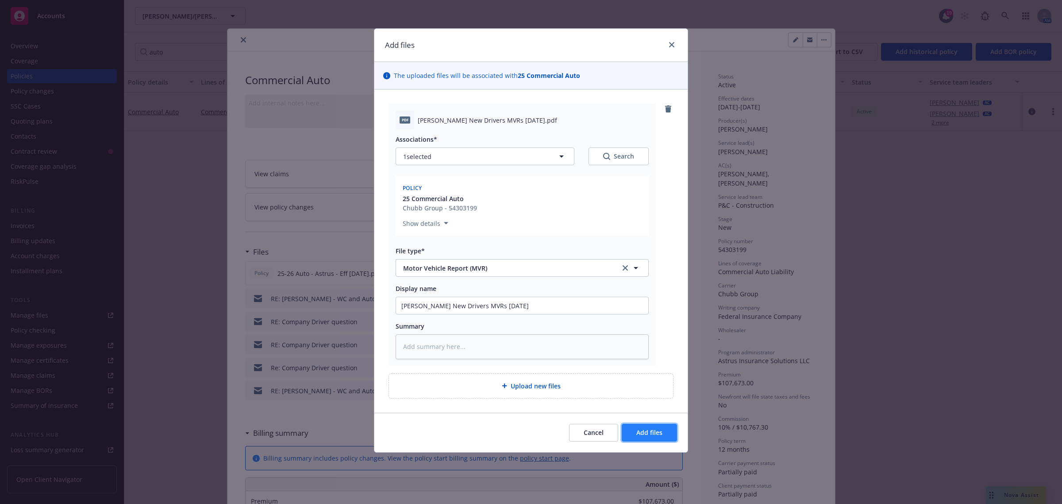
click at [647, 434] on span "Add files" at bounding box center [650, 432] width 26 height 8
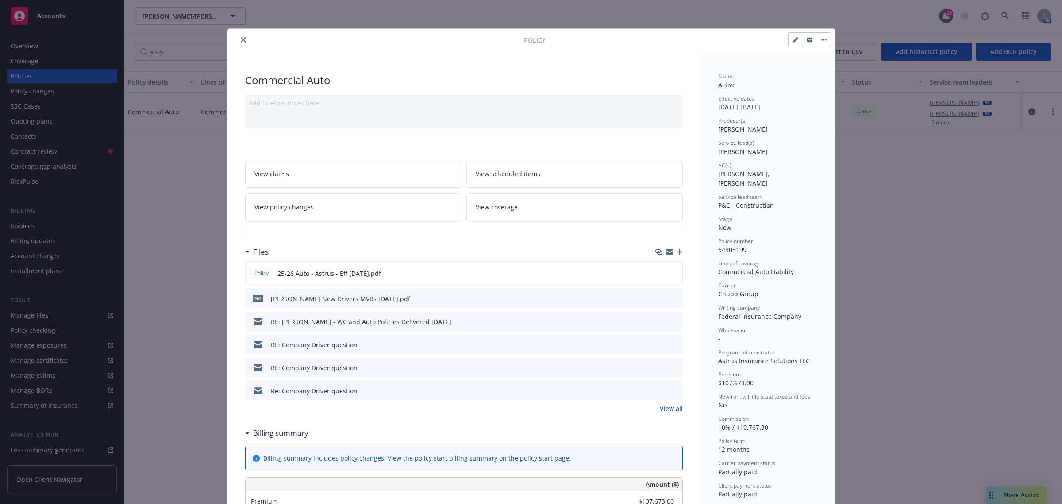
click at [241, 41] on icon "close" at bounding box center [243, 39] width 5 height 5
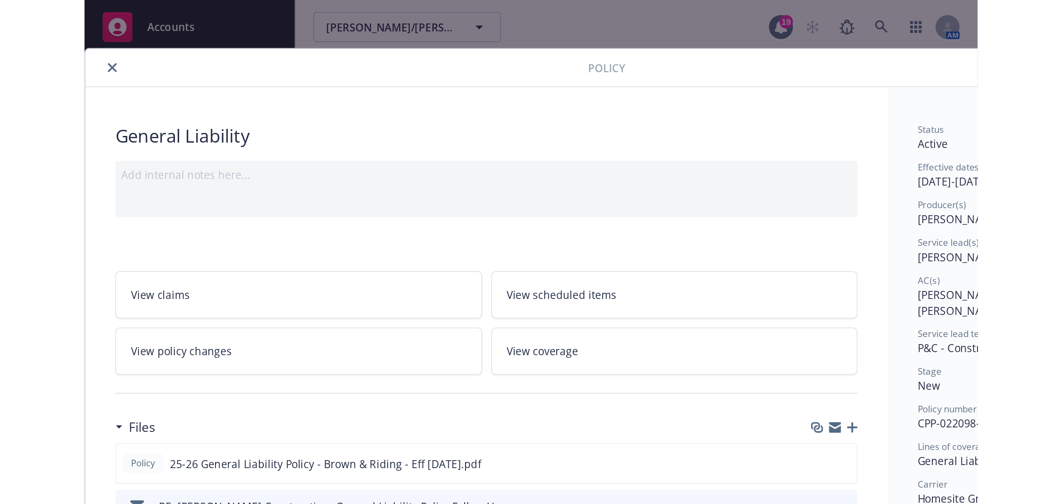
scroll to position [27, 0]
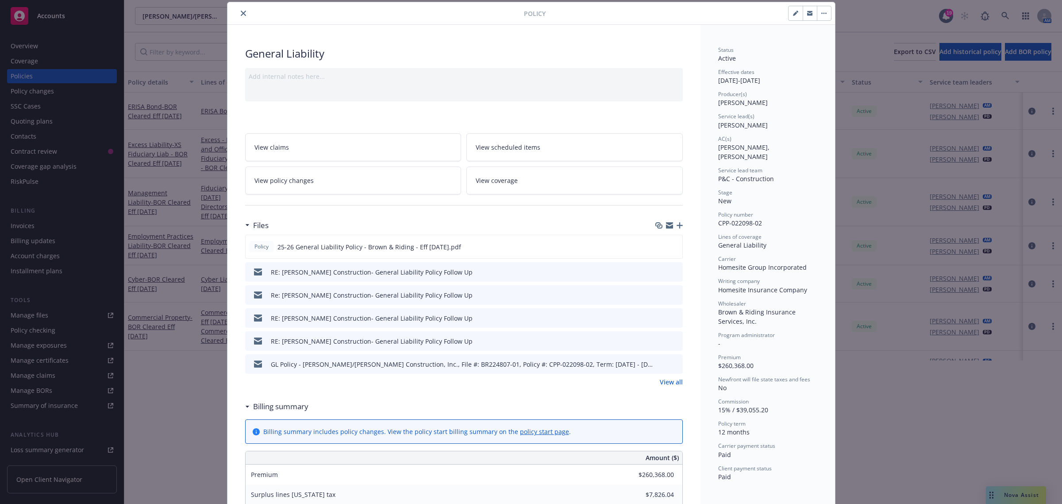
click at [242, 19] on div "Policy" at bounding box center [532, 13] width 608 height 23
click at [238, 16] on button "close" at bounding box center [243, 13] width 11 height 11
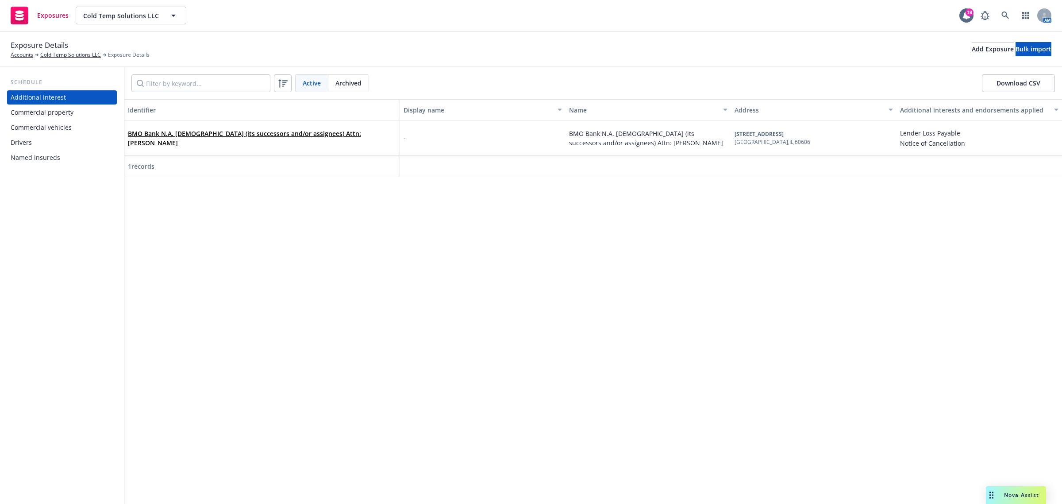
click at [72, 138] on div "Drivers" at bounding box center [62, 142] width 103 height 14
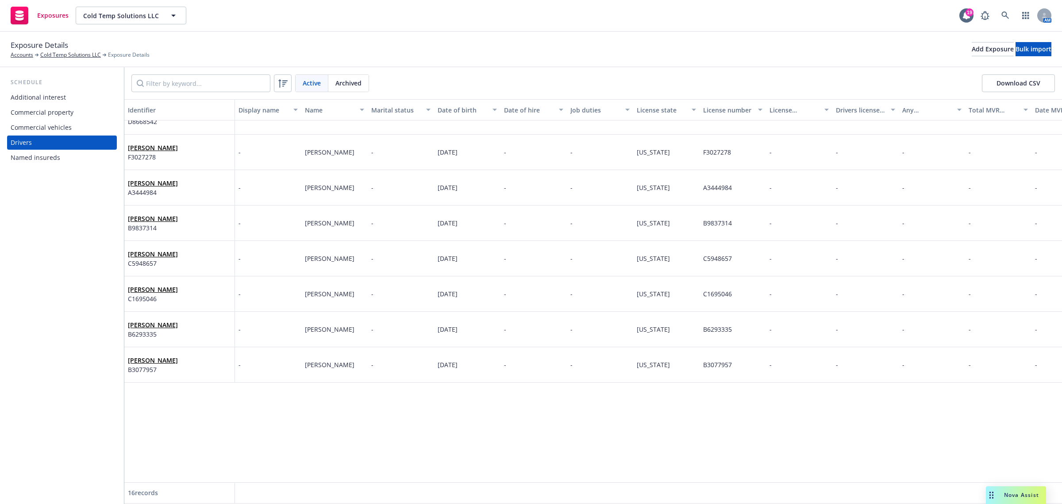
scroll to position [213, 0]
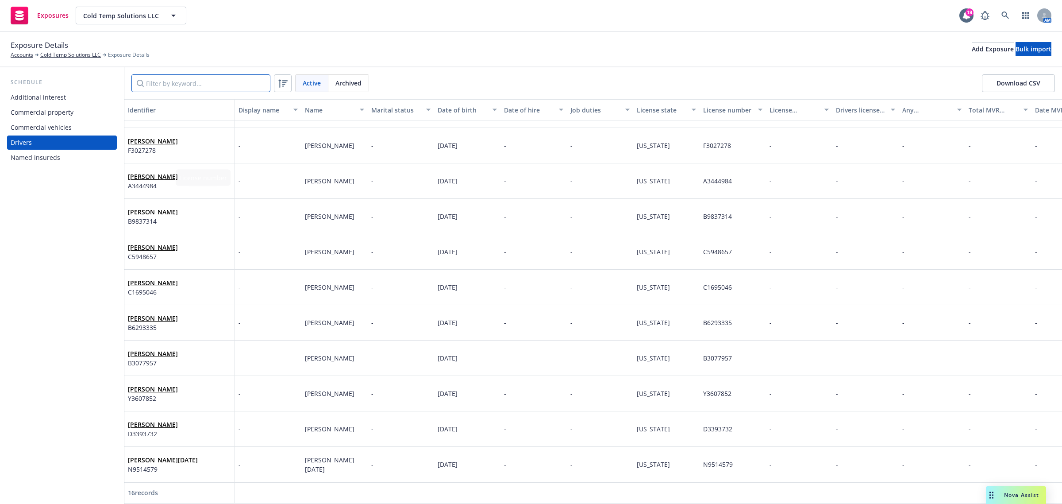
drag, startPoint x: 187, startPoint y: 81, endPoint x: 181, endPoint y: 82, distance: 5.8
click at [185, 82] on input "Filter by keyword..." at bounding box center [200, 83] width 139 height 18
paste input "[PERSON_NAME]"
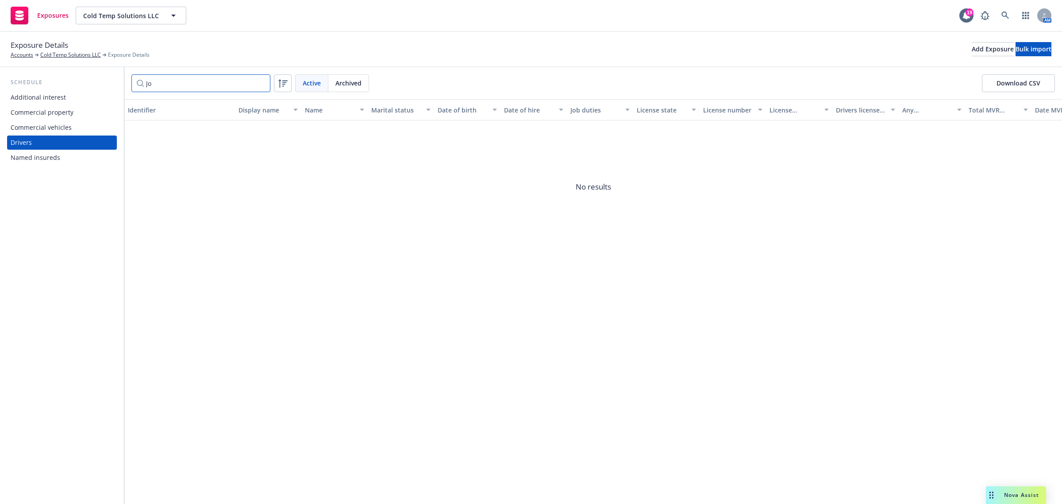
type input "J"
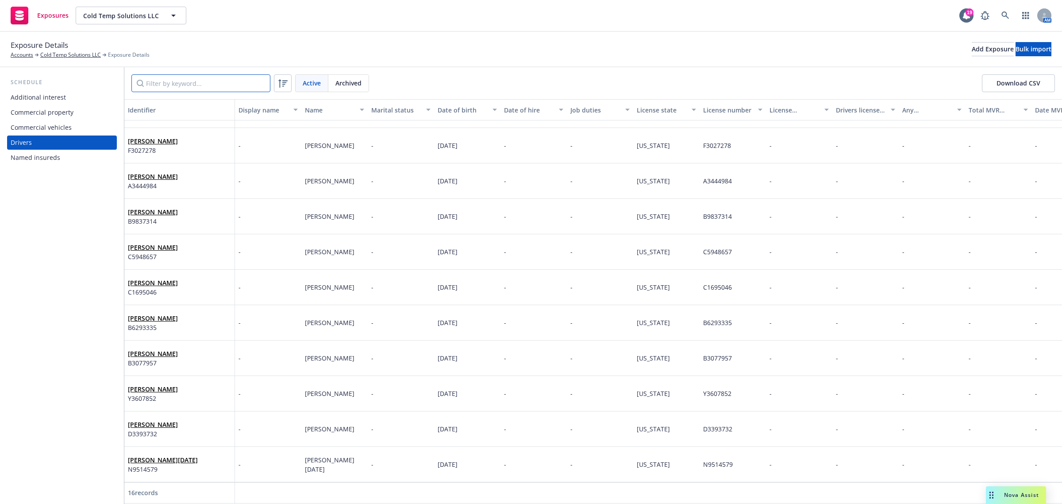
click at [161, 88] on input "Filter by keyword..." at bounding box center [200, 83] width 139 height 18
paste input "Jovanni Joel Ortiz-Colon"
type input "Jovanni Joel Ortiz-Colon"
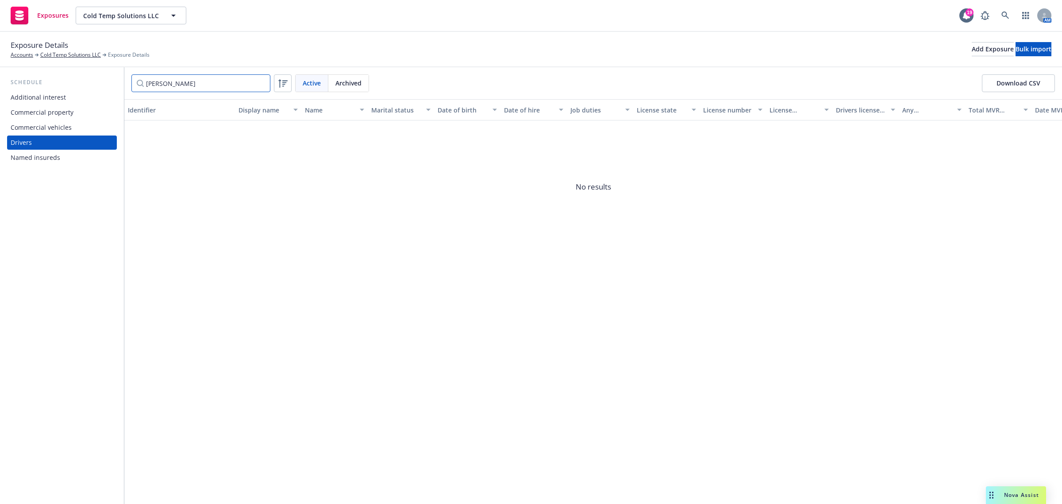
click at [261, 83] on input "Jovanni Joel Ortiz-Colon" at bounding box center [200, 83] width 139 height 18
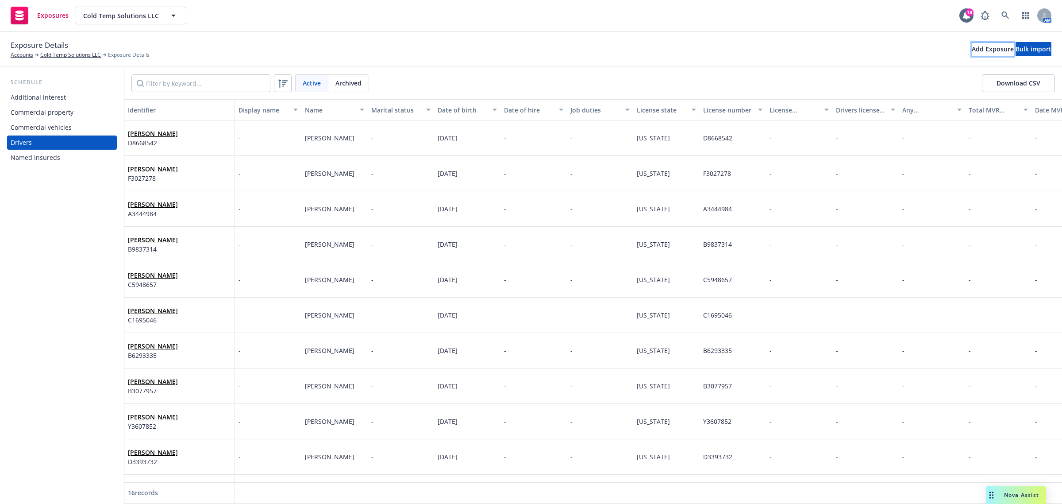
click at [972, 42] on div "Add Exposure" at bounding box center [993, 48] width 42 height 13
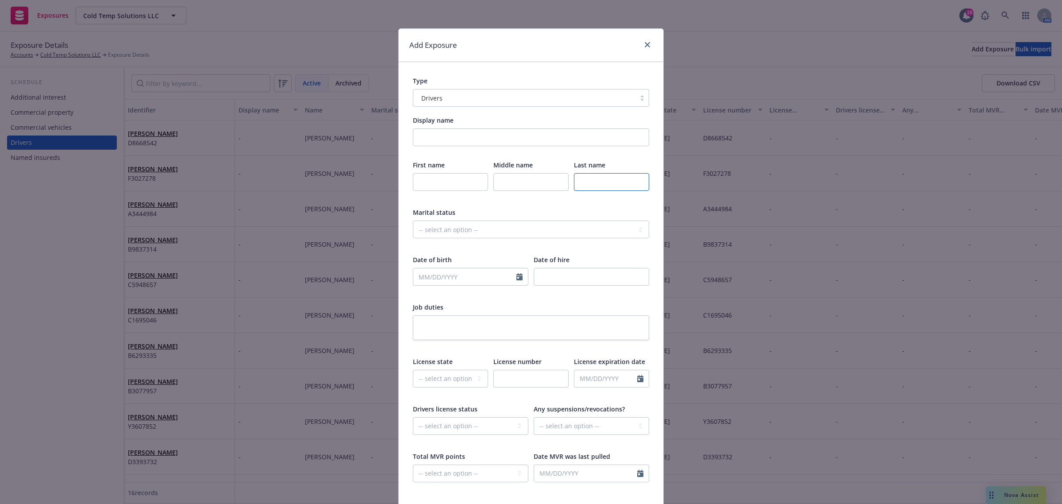
click at [594, 186] on input "text" at bounding box center [611, 182] width 75 height 18
paste input "Hernandez"
type input "Hernandez"
click at [592, 178] on input "Hernandez" at bounding box center [611, 182] width 75 height 18
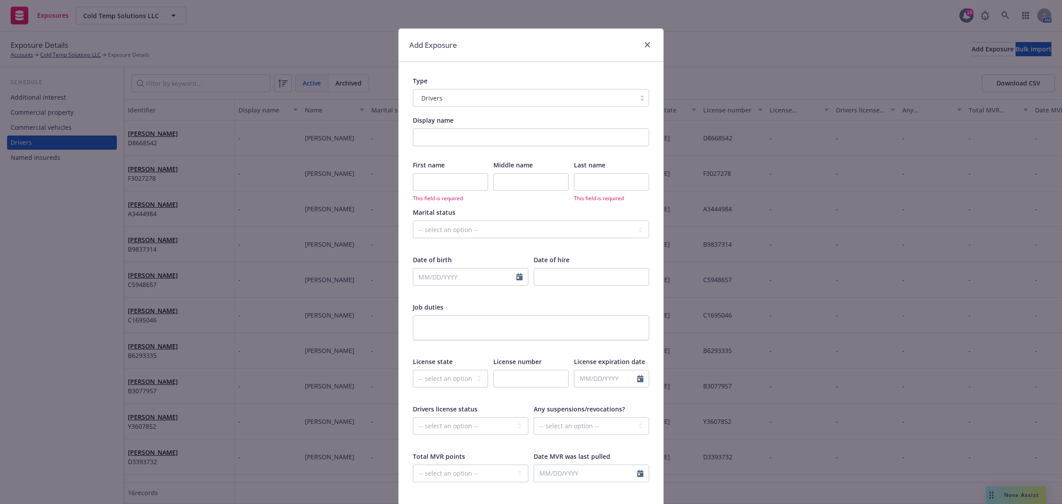
click at [428, 191] on div "This field is required" at bounding box center [450, 187] width 75 height 29
click at [430, 180] on input "text" at bounding box center [450, 182] width 75 height 18
paste input "John"
type input "John"
click at [580, 183] on input "text" at bounding box center [611, 182] width 75 height 18
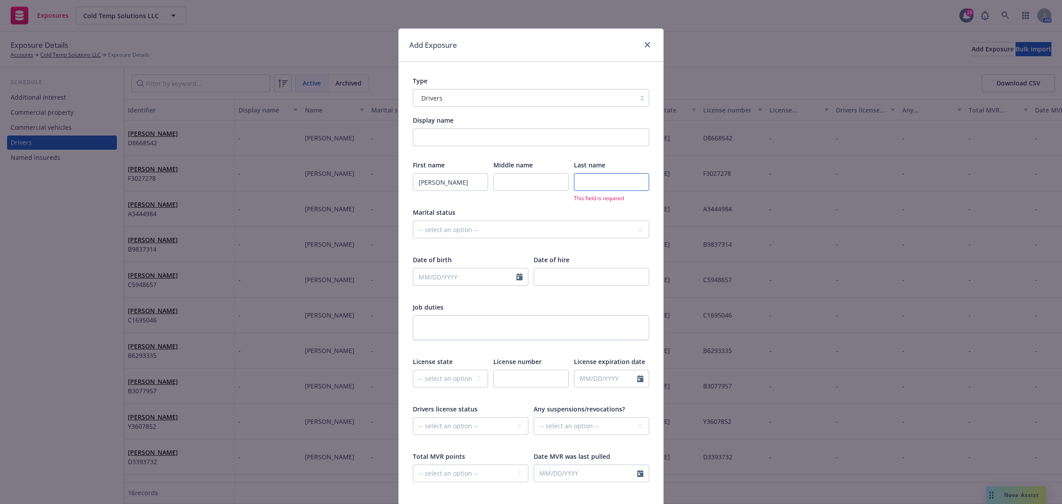
paste input "Dilion"
type input "Dilion"
select select "9"
click at [470, 275] on input "text" at bounding box center [464, 276] width 103 height 17
click at [416, 278] on input "text" at bounding box center [464, 276] width 103 height 17
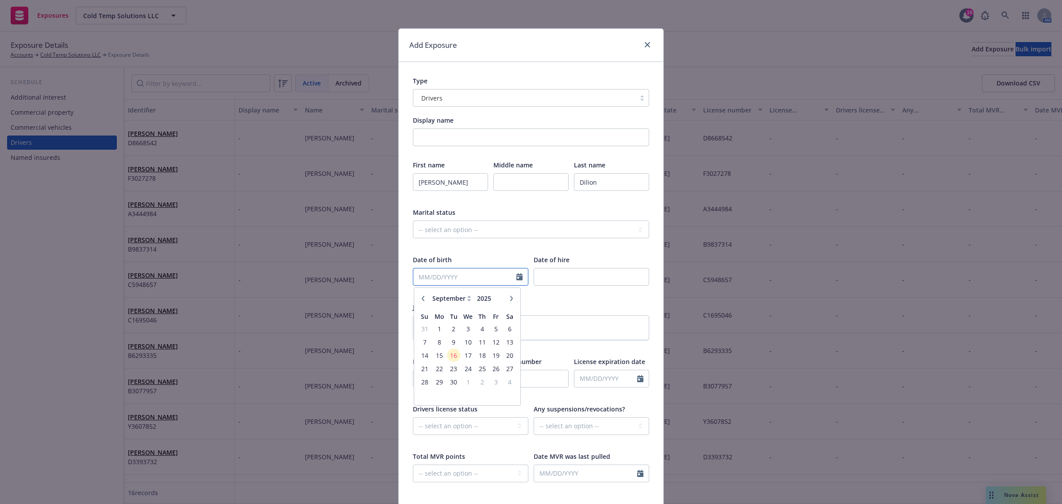
paste input "02/27/1987"
type input "02/27/1987"
click at [508, 246] on div at bounding box center [531, 246] width 236 height 8
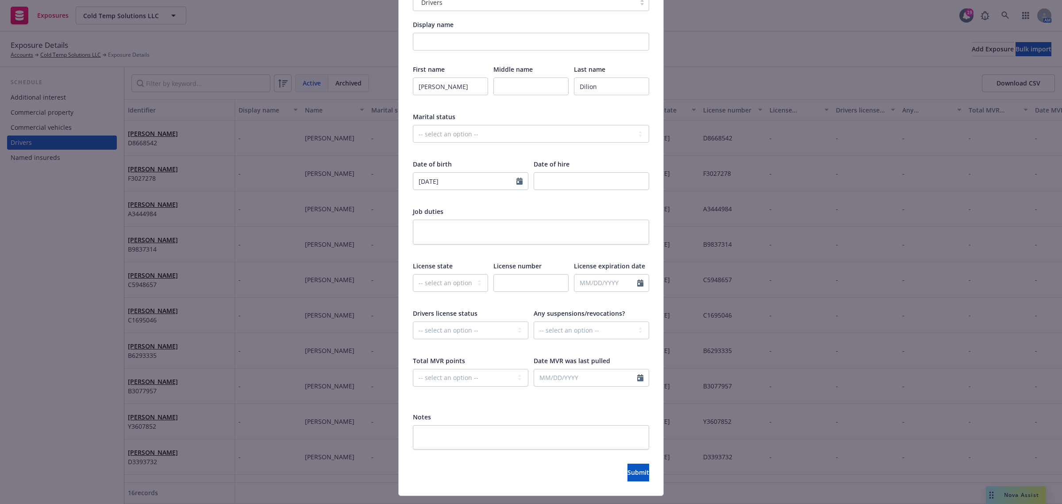
scroll to position [111, 0]
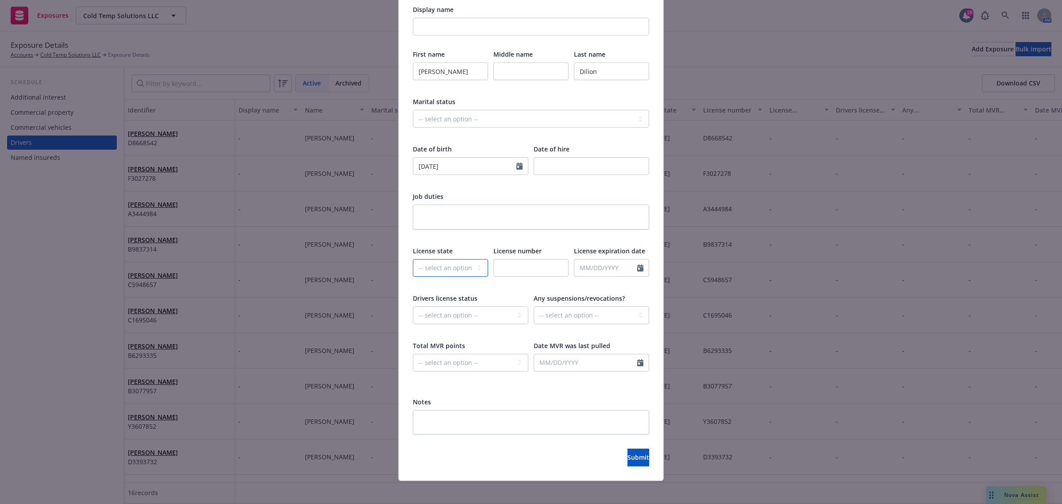
click at [445, 263] on select "-- select an option -- Alaska Alabama Arkansas American Samoa Arizona Californi…" at bounding box center [450, 268] width 75 height 18
select select "CA"
click at [413, 259] on select "-- select an option -- Alaska Alabama Arkansas American Samoa Arizona Californi…" at bounding box center [450, 268] width 75 height 18
click at [500, 269] on input "text" at bounding box center [531, 268] width 75 height 18
paste input "D7911953"
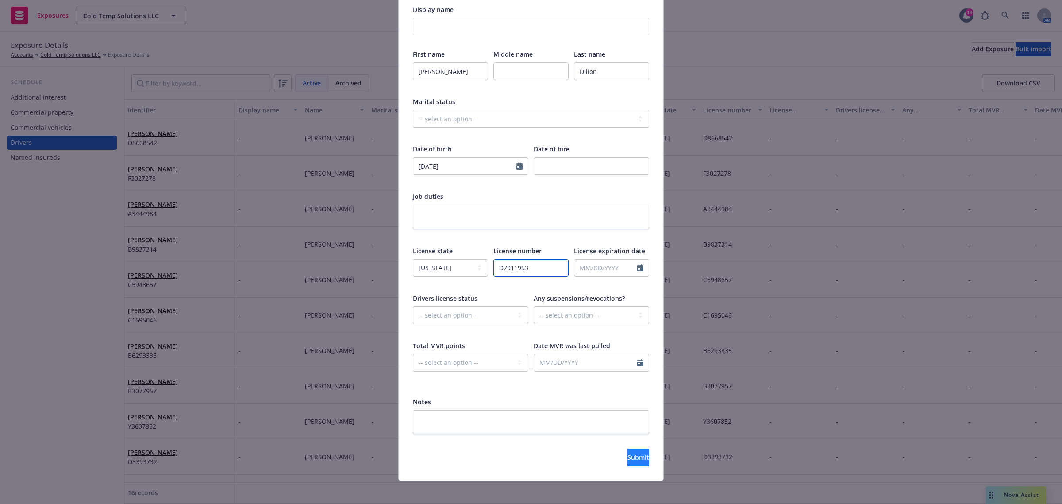
type input "D7911953"
click at [628, 459] on span "Submit" at bounding box center [639, 457] width 22 height 8
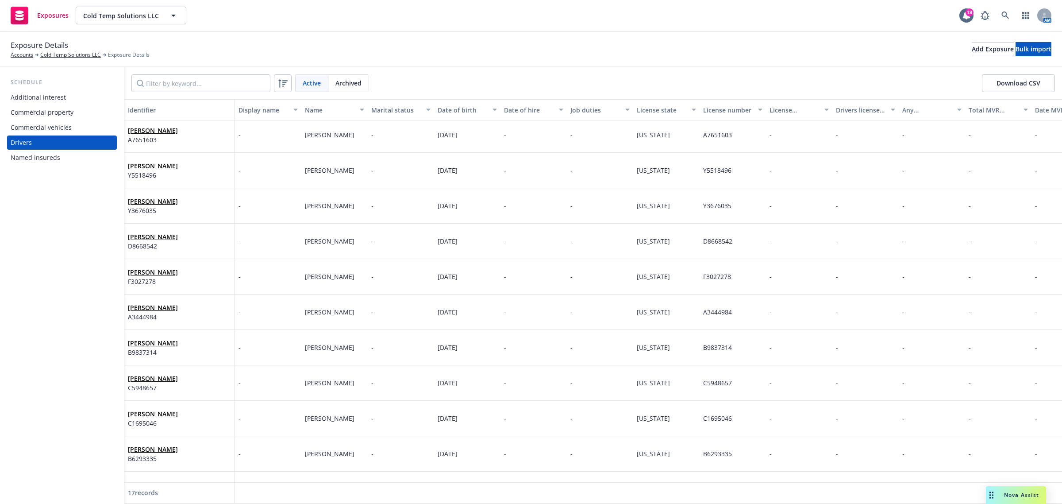
scroll to position [0, 0]
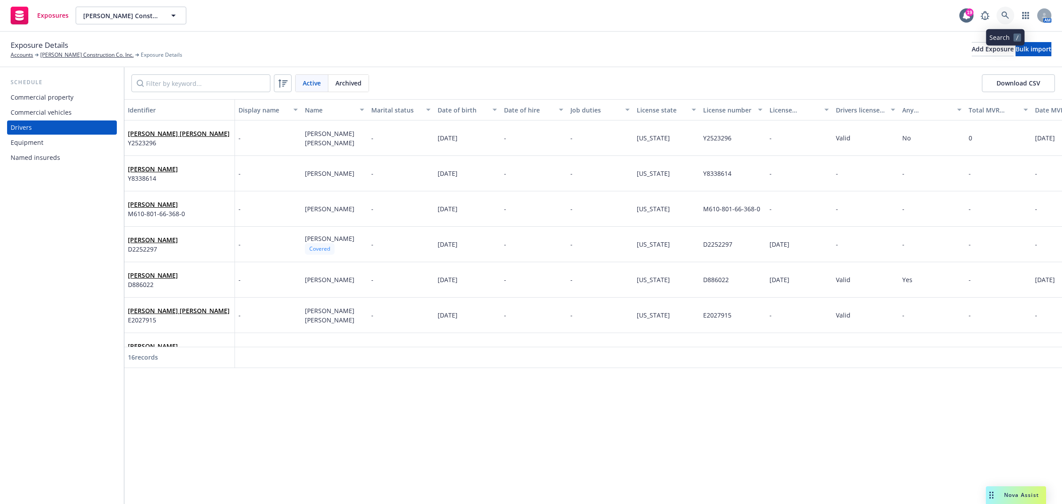
click at [1006, 15] on icon at bounding box center [1006, 16] width 8 height 8
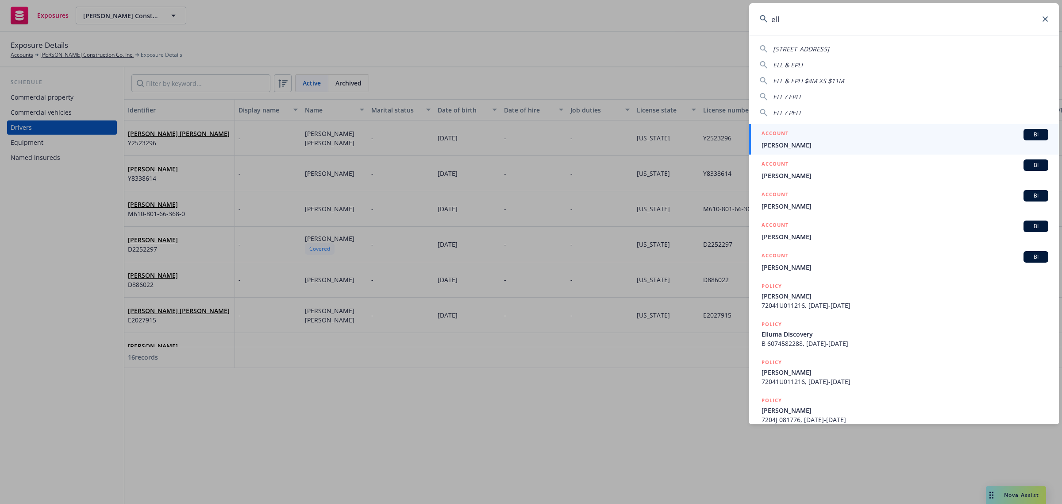
click at [806, 21] on input "ell" at bounding box center [904, 19] width 310 height 32
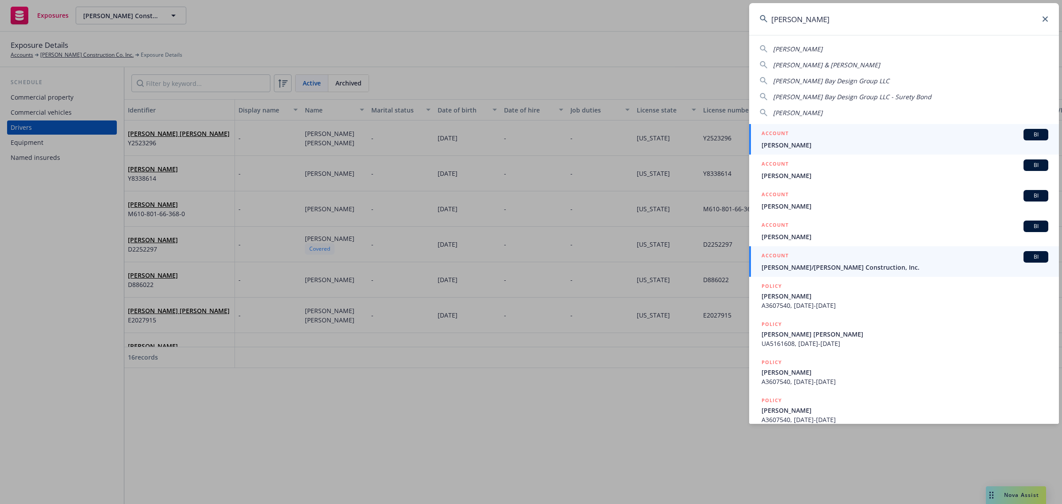
type input "elliott"
click at [823, 266] on span "[PERSON_NAME]/[PERSON_NAME] Construction, Inc." at bounding box center [905, 267] width 287 height 9
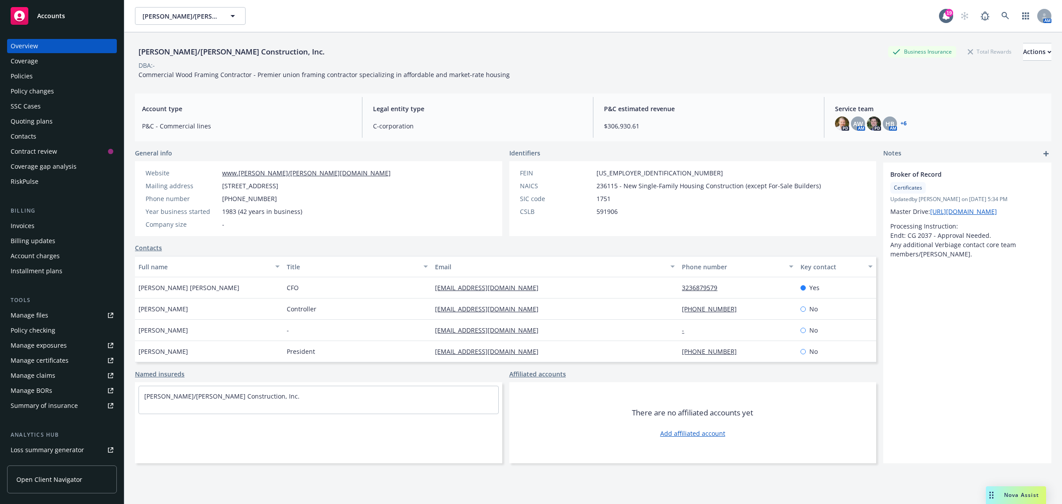
click at [66, 92] on div "Policy changes" at bounding box center [62, 91] width 103 height 14
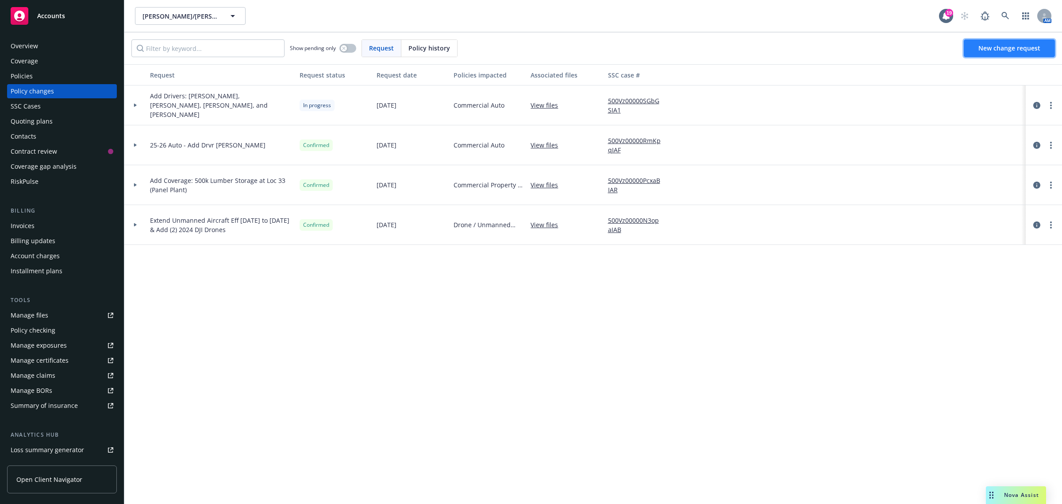
click at [984, 53] on link "New change request" at bounding box center [1009, 48] width 91 height 18
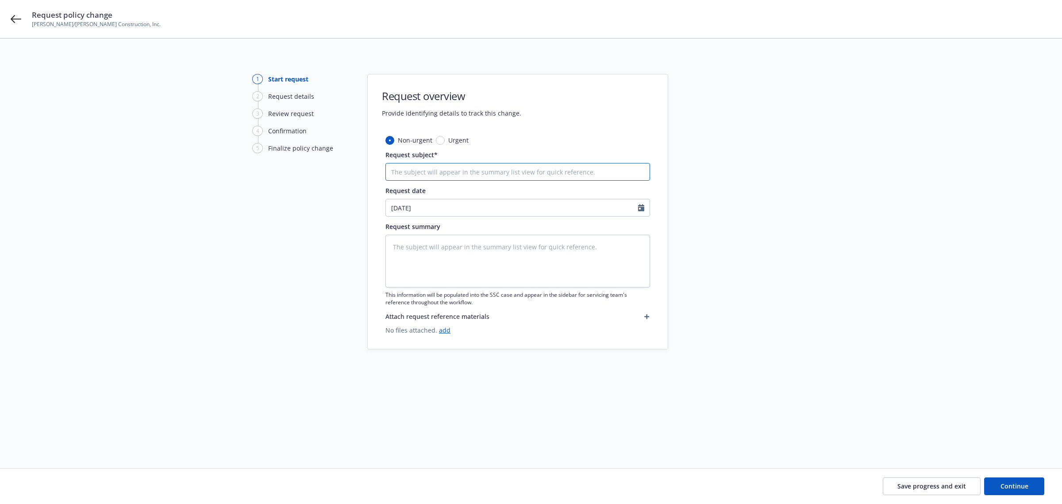
click at [402, 170] on input "Request subject*" at bounding box center [518, 172] width 265 height 18
type textarea "x"
type input "A"
type textarea "x"
type input "Ad"
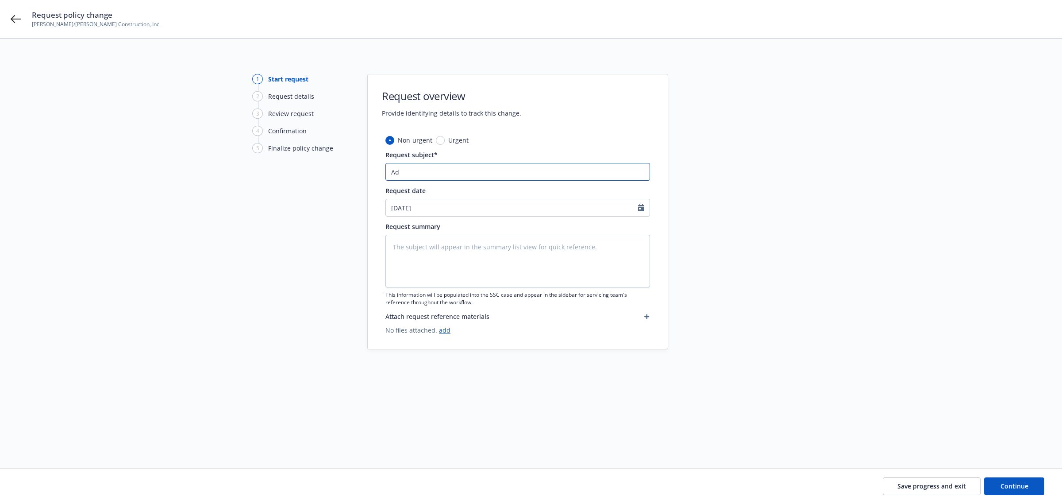
type textarea "x"
type input "Add"
type textarea "x"
type input "Add"
type textarea "x"
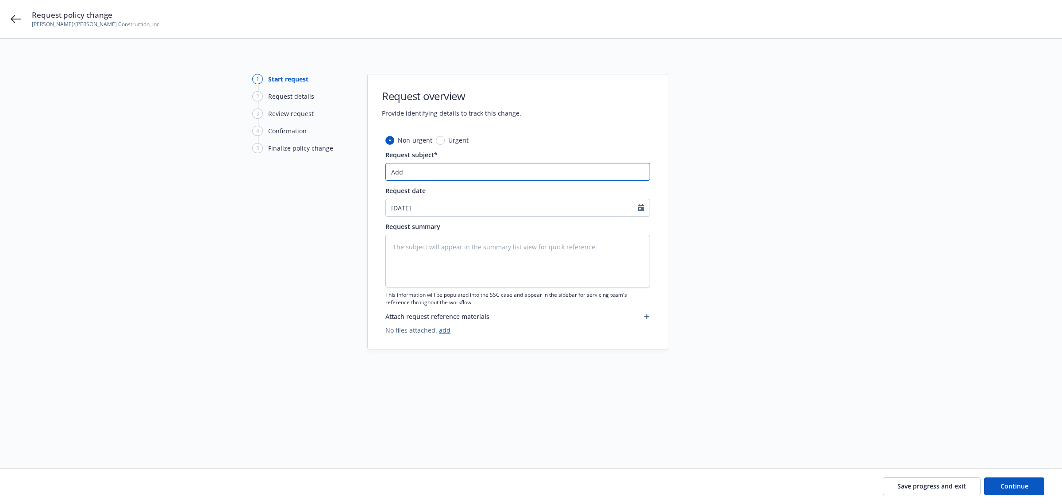
type input "Add E"
type textarea "x"
type input "Add Eq"
type textarea "x"
type input "Add Equ"
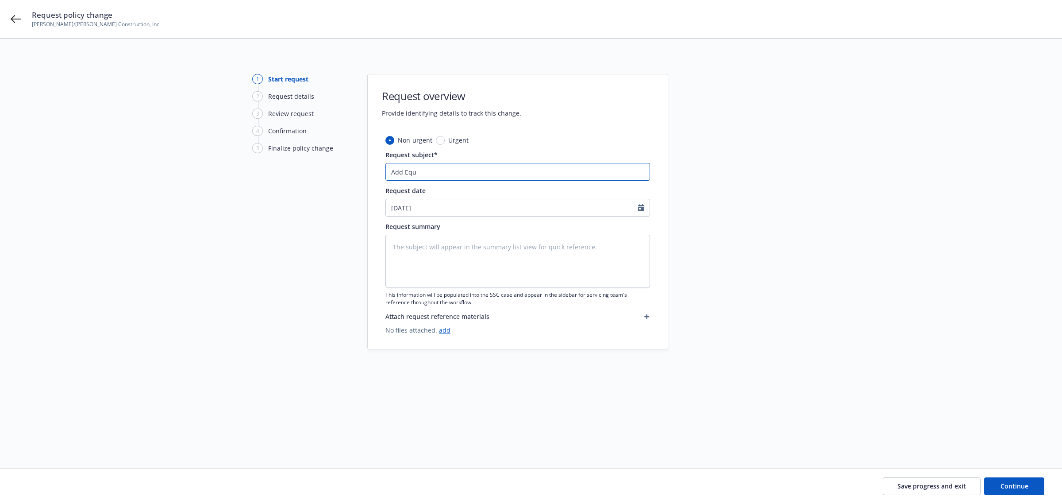
type textarea "x"
type input "Add Equi"
type textarea "x"
type input "Add Equip"
type textarea "x"
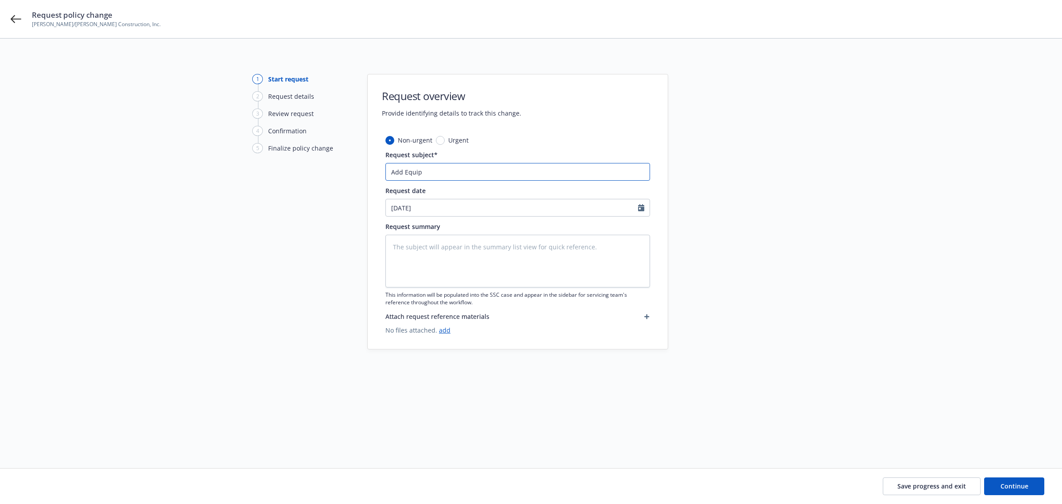
type input "Add Equipm"
type textarea "x"
type input "Add Equipme"
type textarea "x"
type input "Add Equipmen"
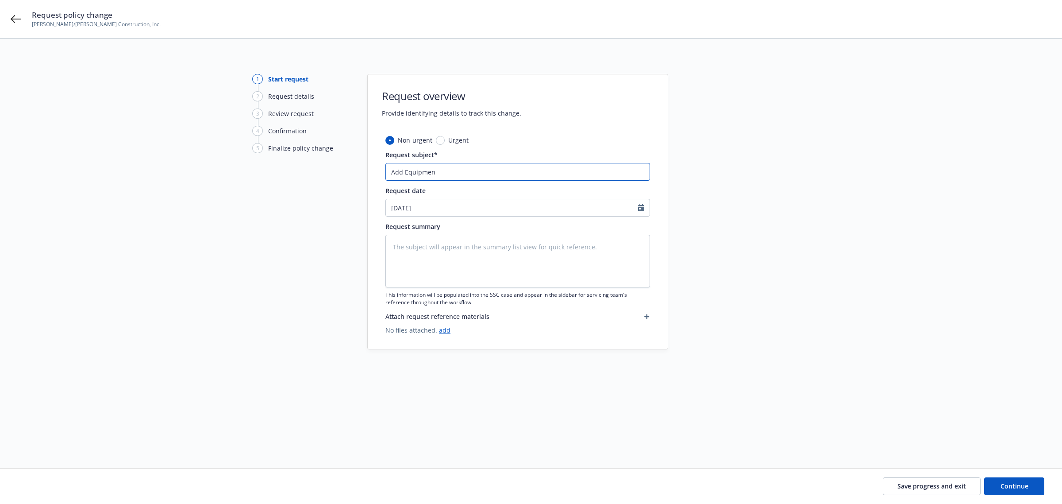
type textarea "x"
type input "Add Equipment"
type textarea "x"
type input "Add Equipment:"
type textarea "x"
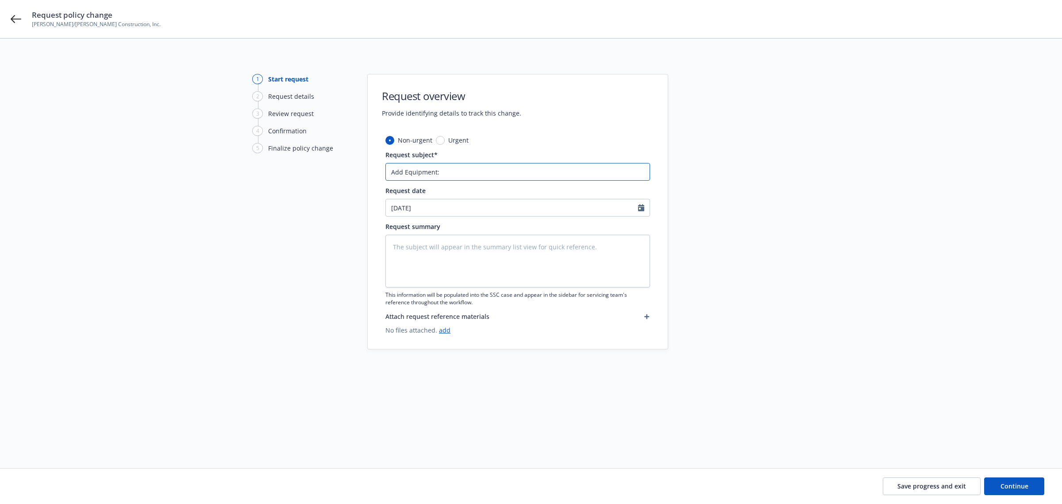
type input "Add Equipment:"
type textarea "x"
type input "Add Equipment: F"
type textarea "x"
type input "Add Equipment: Fo"
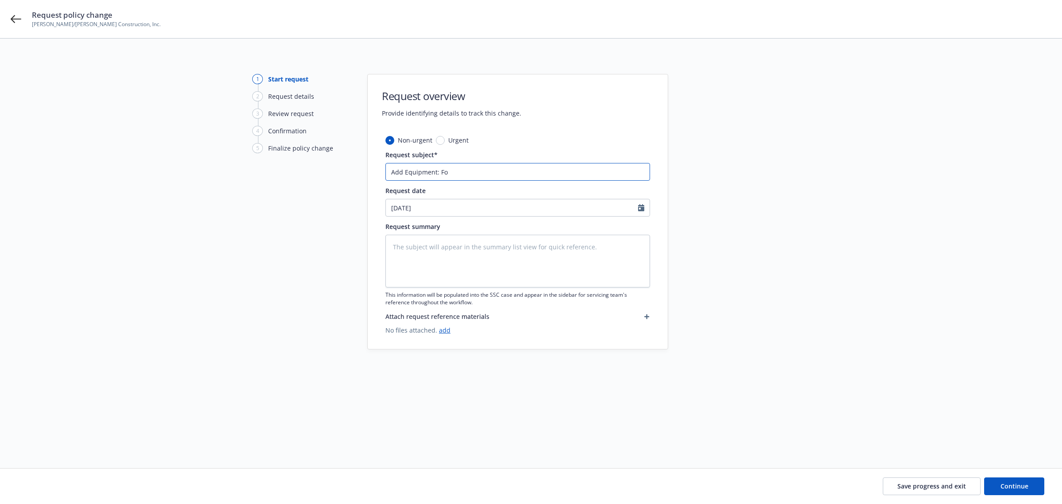
type textarea "x"
type input "Add Equipment: For"
type textarea "x"
type input "Add Equipment: Fork"
type textarea "x"
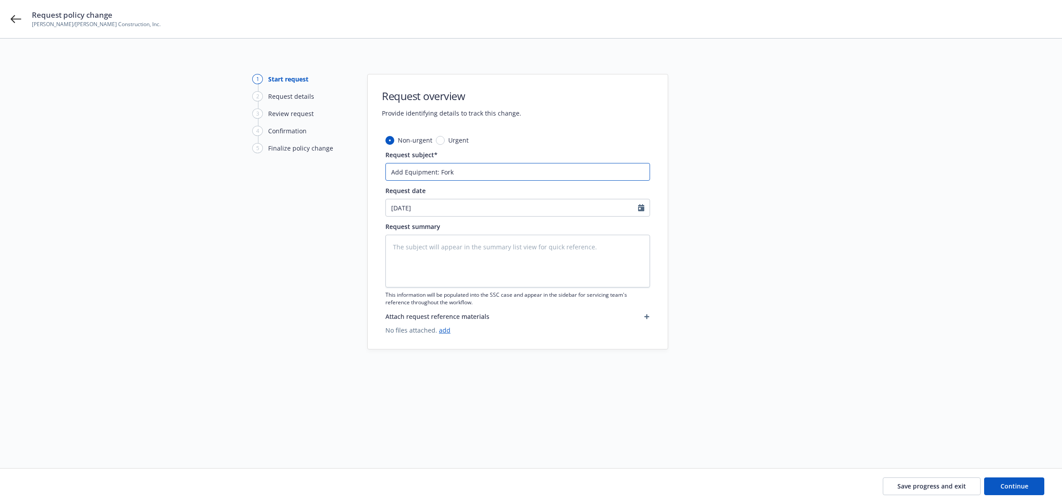
type input "Add Equipment: Forkl"
type textarea "x"
type input "Add Equipment: Forkli"
type textarea "x"
type input "Add Equipment: Forklif"
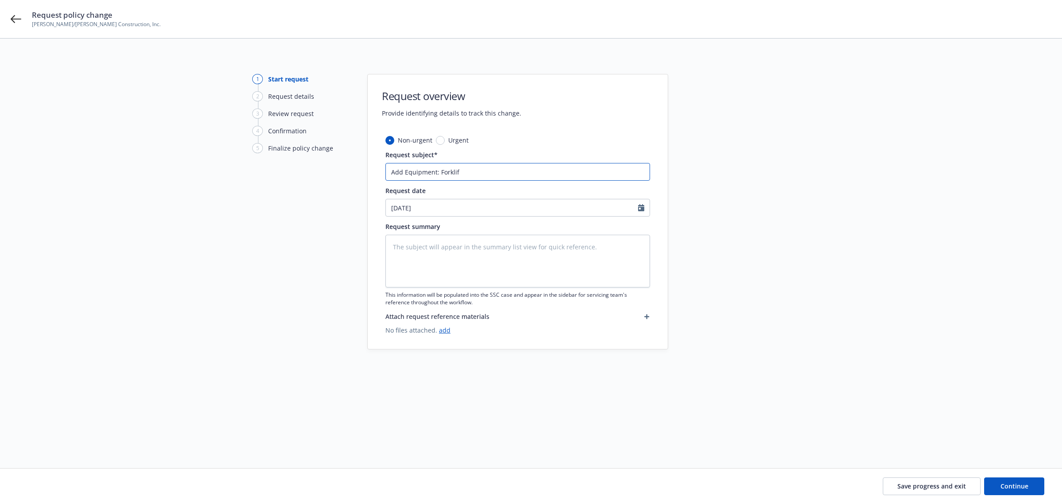
type textarea "x"
type input "Add Equipment: Forklift"
type textarea "x"
type input "Add Equipment: Forklift"
type textarea "x"
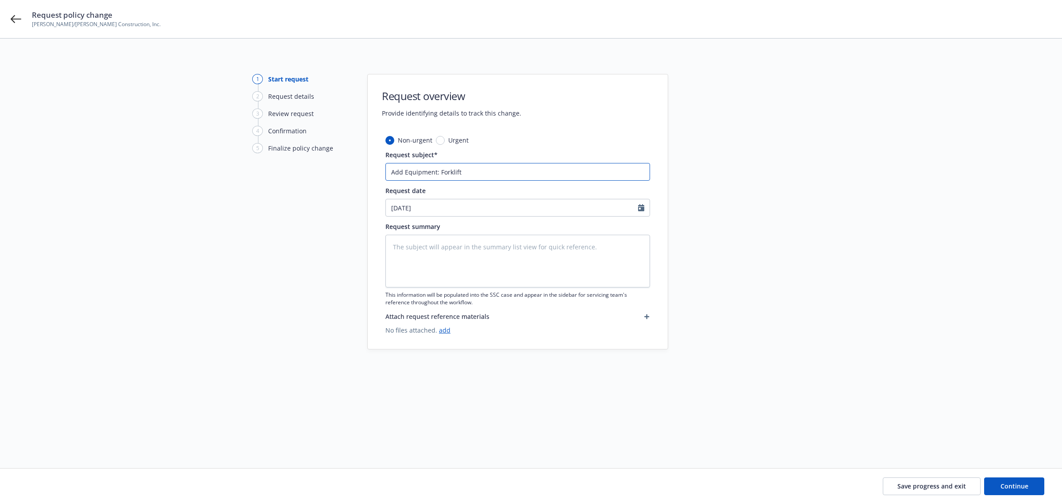
type input "Add Equipment: Forklift &"
type textarea "x"
type input "Add Equipment: Forklift"
type textarea "x"
type input "Add Equipment: Forklift $"
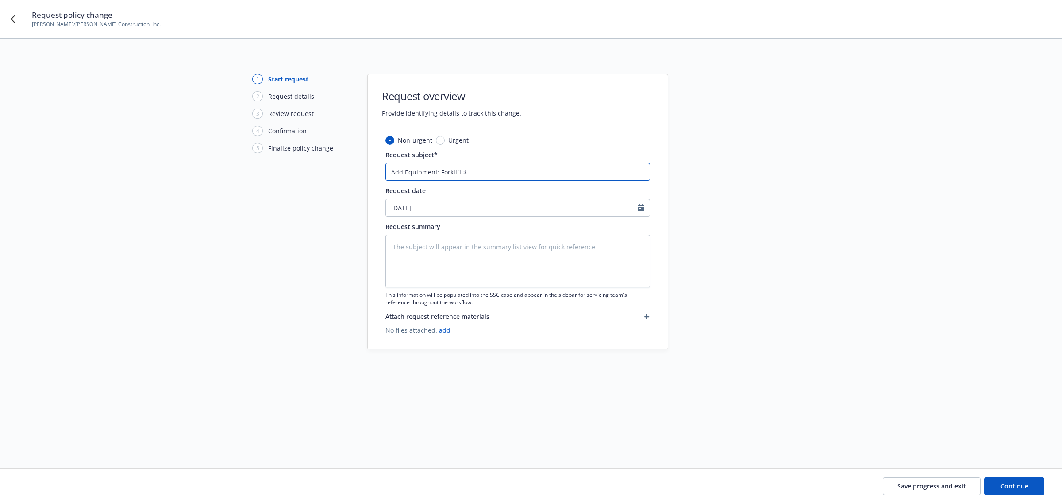
type textarea "x"
type input "Add Equipment: Forklift $3"
type textarea "x"
type input "Add Equipment: Forklift $39"
type textarea "x"
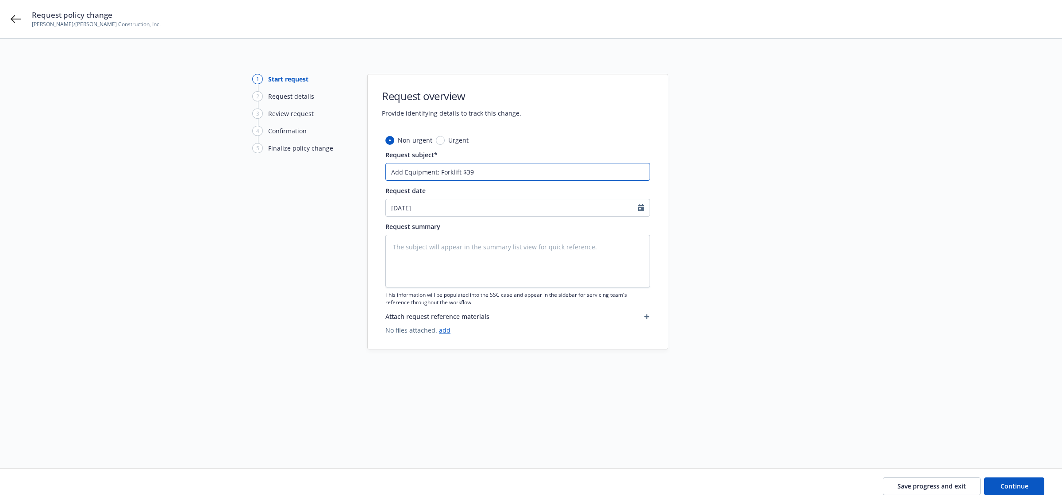
type input "Add Equipment: Forklift $39,"
type textarea "x"
type input "Add Equipment: Forklift $39,9"
type textarea "x"
type input "Add Equipment: Forklift $39,95"
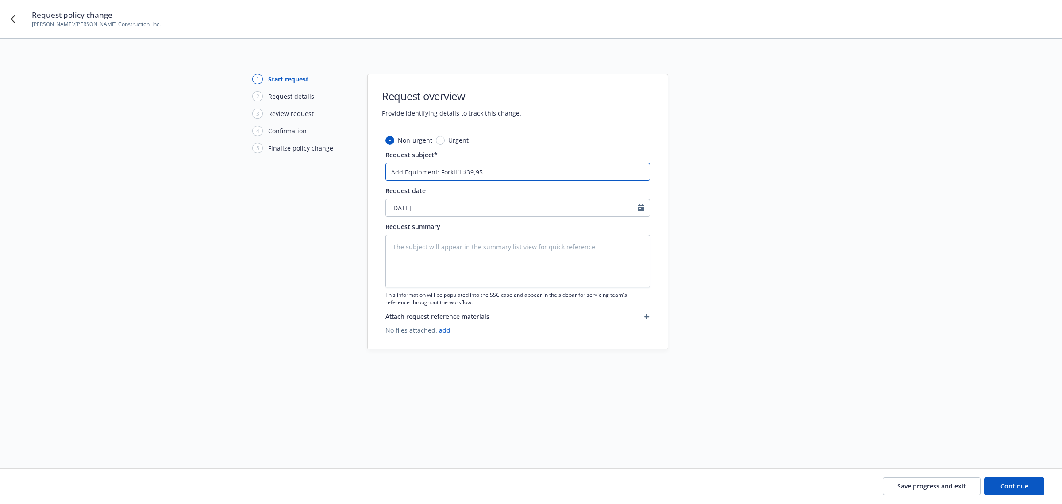
type textarea "x"
type input "Add Equipment: Forklift $39,950"
type textarea "x"
type input "Add Equipment: Forklift $39,950."
type textarea "x"
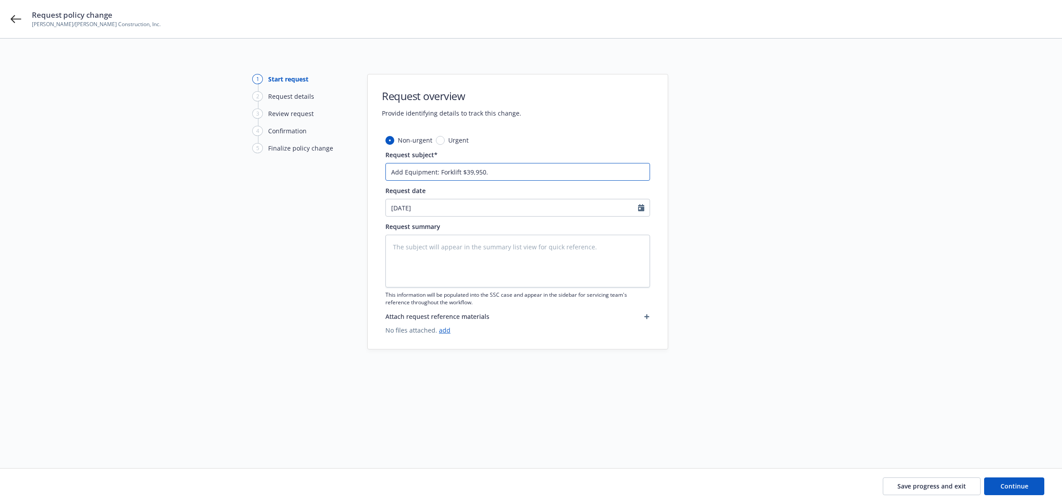
type input "Add Equipment: Forklift $39,950.0"
type textarea "x"
type input "Add Equipment: Forklift $39,950.00"
click at [398, 253] on textarea at bounding box center [518, 261] width 265 height 53
paste textarea "We would like to add the following forklift to our insurance plan. The equipmen…"
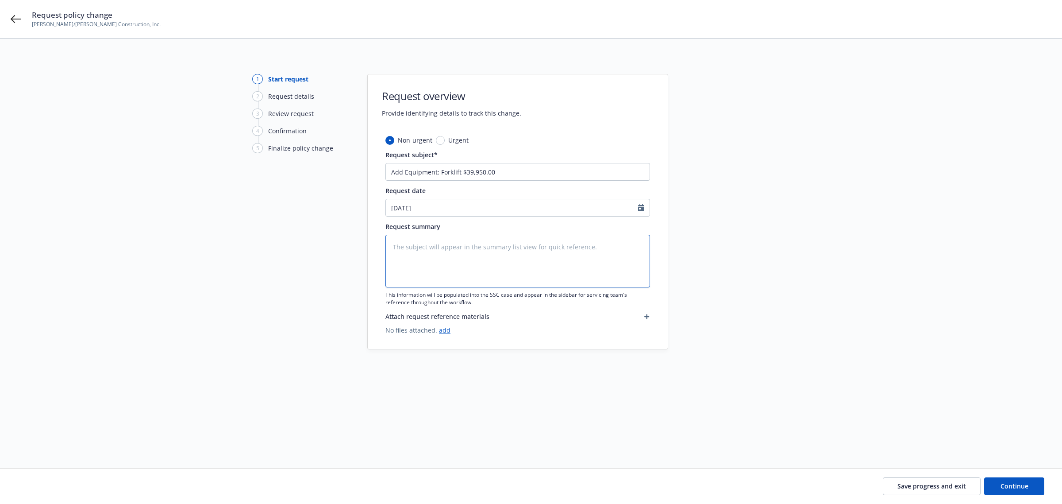
type textarea "x"
type textarea "We would like to add the following forklift to our insurance plan. The equipmen…"
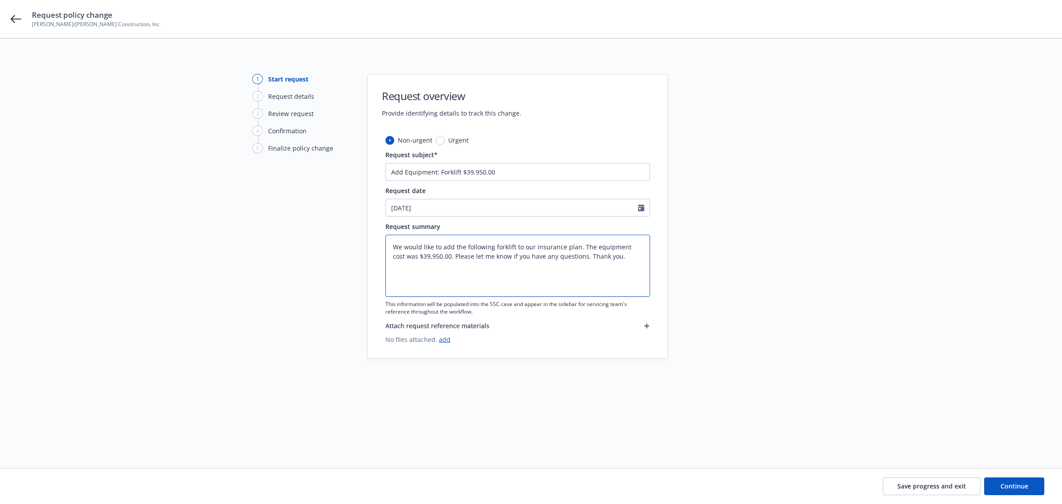
click at [634, 270] on textarea "We would like to add the following forklift to our insurance plan. The equipmen…" at bounding box center [518, 266] width 265 height 62
click at [610, 268] on textarea "We would like to add the following forklift to our insurance plan. The equipmen…" at bounding box center [518, 266] width 265 height 62
type textarea "x"
type textarea "We would like to add the following forklift to our insurance plan. The equipmen…"
type textarea "x"
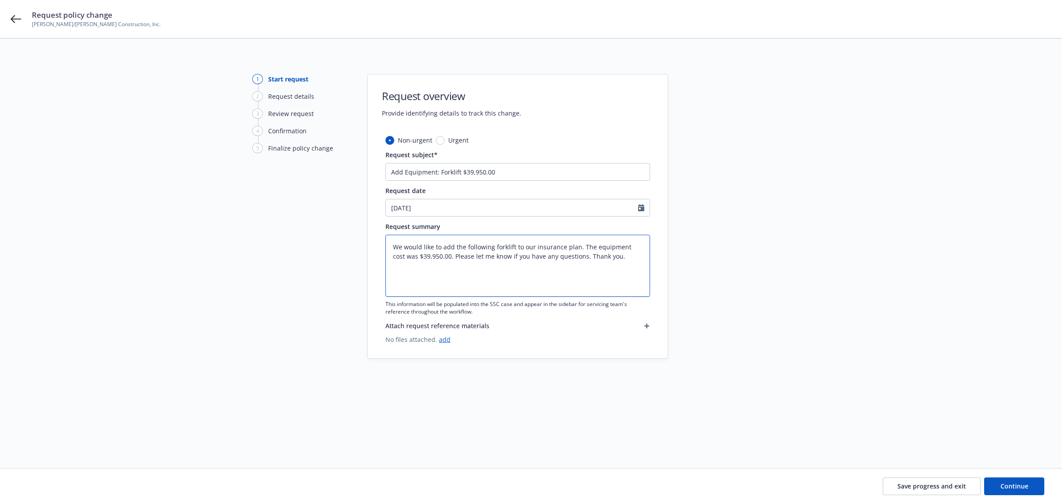
type textarea "We would like to add the following forklift to our insurance plan. The equipmen…"
type textarea "x"
type textarea "We would like to add the following forklift to our insurance plan. The equipmen…"
type textarea "x"
type textarea "We would like to add the following forklift to our insurance plan. The equipmen…"
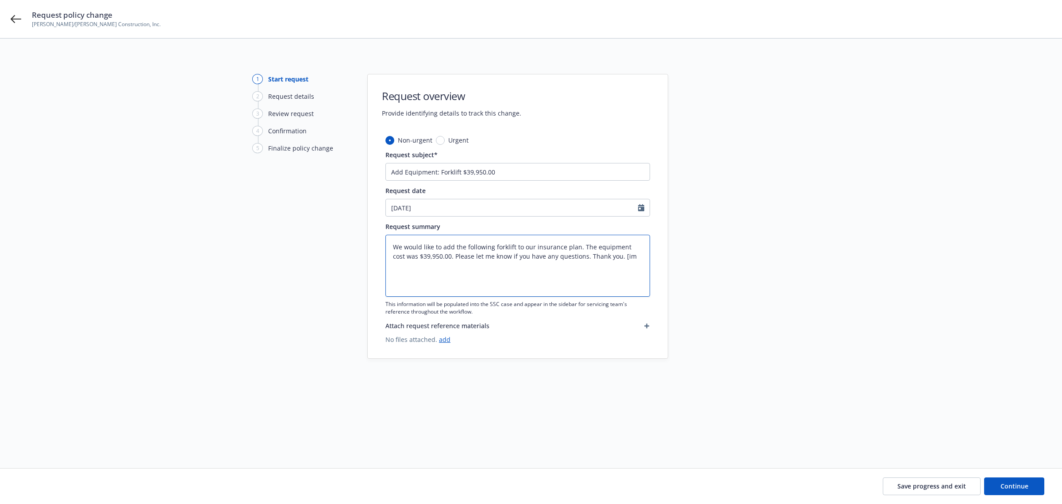
type textarea "x"
type textarea "We would like to add the following forklift to our insurance plan. The equipmen…"
type textarea "x"
type textarea "We would like to add the following forklift to our insurance plan. The equipmen…"
type textarea "x"
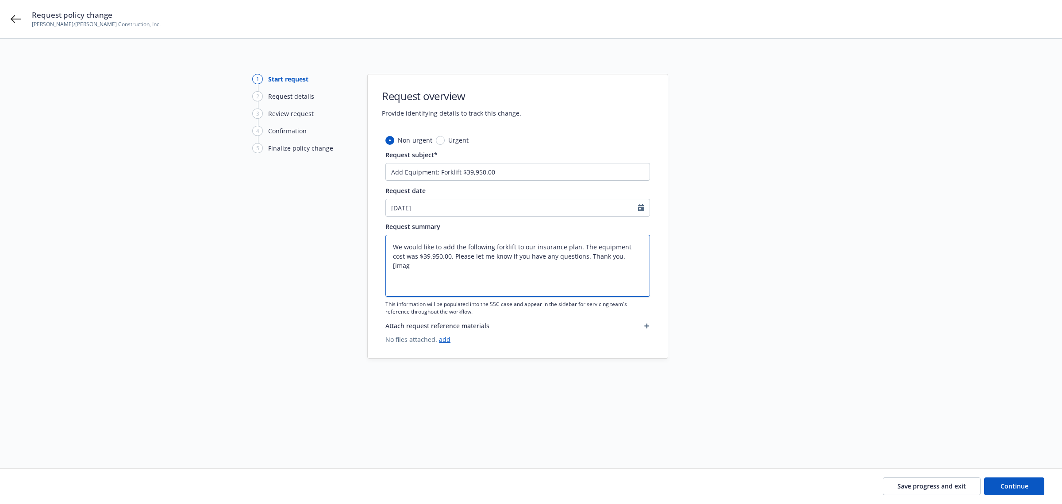
type textarea "We would like to add the following forklift to our insurance plan. The equipmen…"
type textarea "x"
type textarea "We would like to add the following forklift to our insurance plan. The equipmen…"
type textarea "x"
type textarea "We would like to add the following forklift to our insurance plan. The equipmen…"
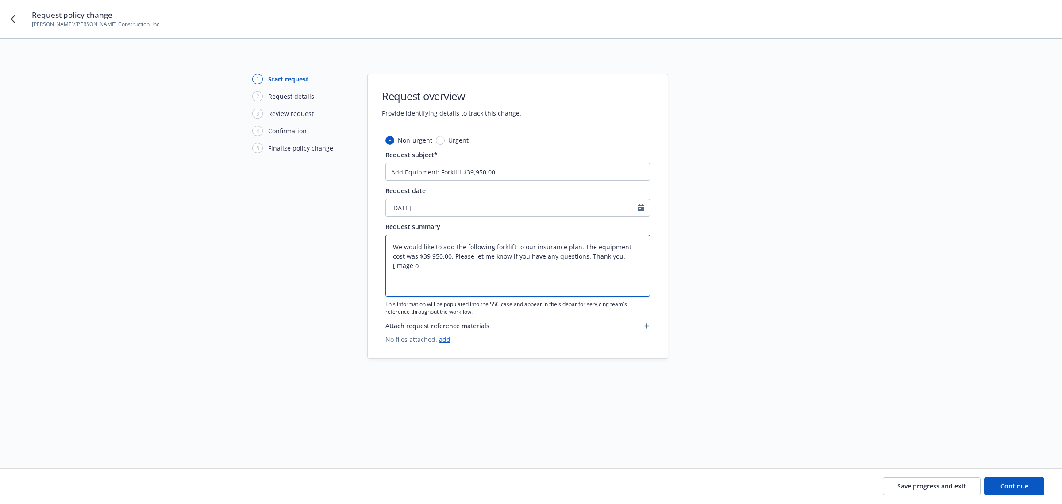
type textarea "x"
type textarea "We would like to add the following forklift to our insurance plan. The equipmen…"
type textarea "x"
type textarea "We would like to add the following forklift to our insurance plan. The equipmen…"
type textarea "x"
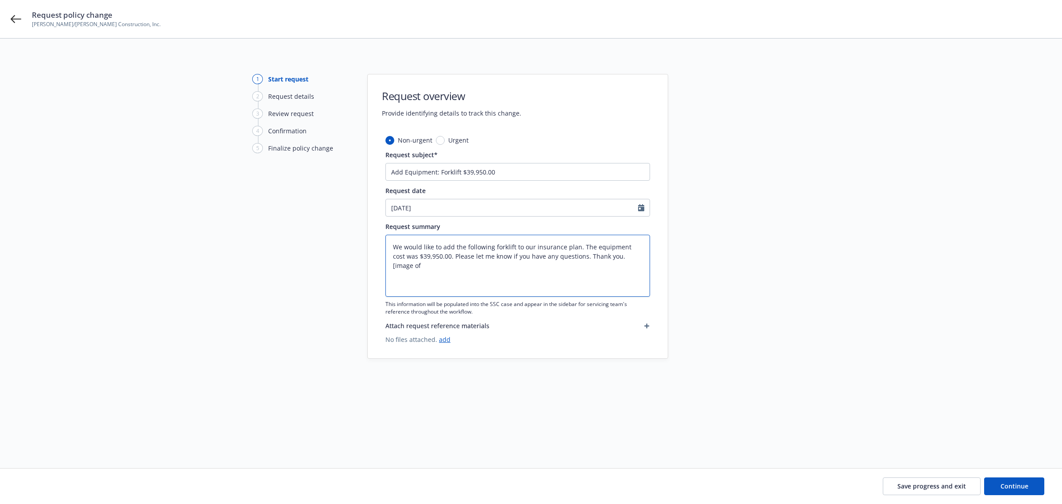
type textarea "We would like to add the following forklift to our insurance plan. The equipmen…"
type textarea "x"
type textarea "We would like to add the following forklift to our insurance plan. The equipmen…"
type textarea "x"
type textarea "We would like to add the following forklift to our insurance plan. The equipmen…"
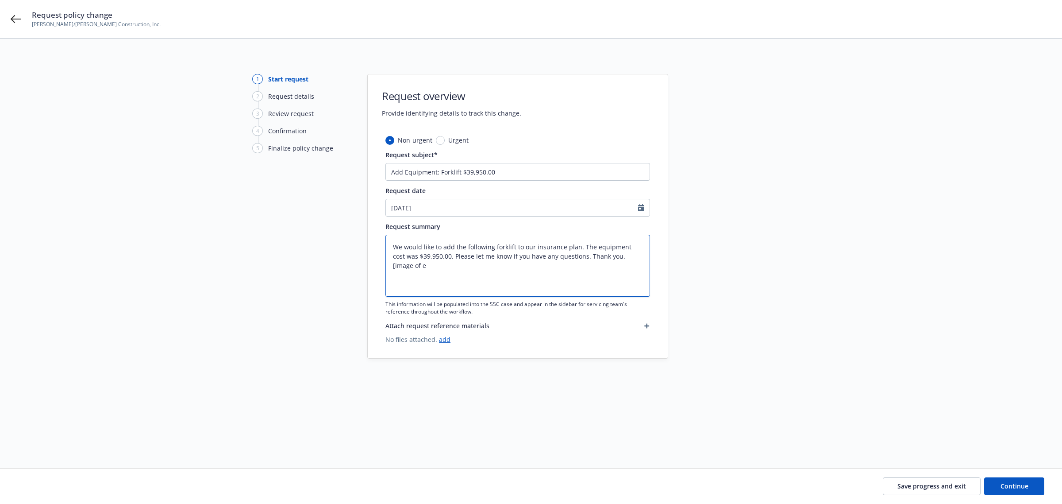
type textarea "x"
type textarea "We would like to add the following forklift to our insurance plan. The equipmen…"
type textarea "x"
type textarea "We would like to add the following forklift to our insurance plan. The equipmen…"
type textarea "x"
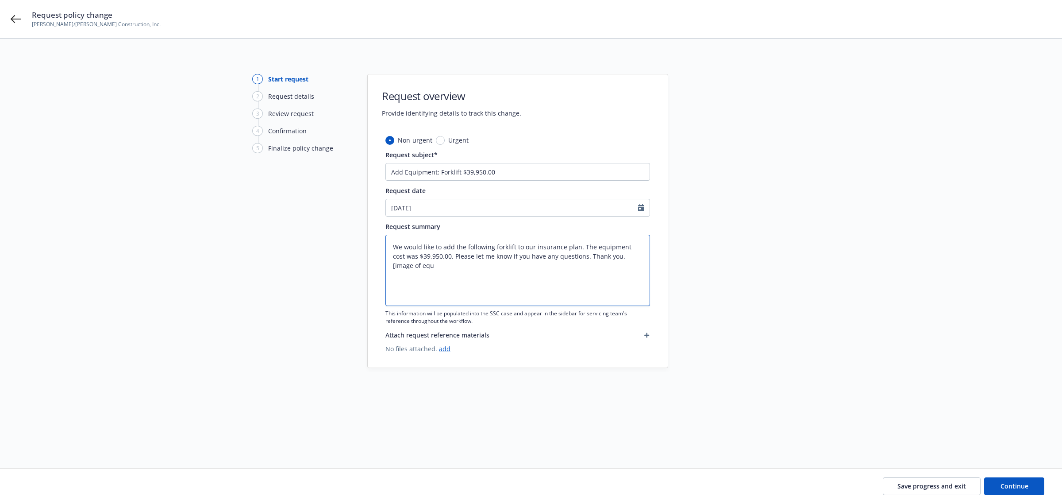
type textarea "We would like to add the following forklift to our insurance plan. The equipmen…"
type textarea "x"
type textarea "We would like to add the following forklift to our insurance plan. The equipmen…"
type textarea "x"
type textarea "We would like to add the following forklift to our insurance plan. The equipmen…"
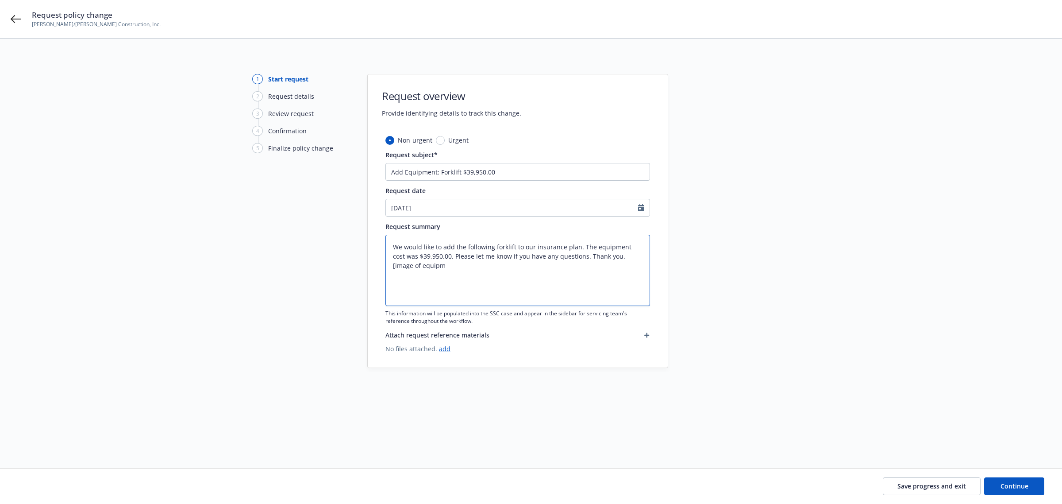
type textarea "x"
type textarea "We would like to add the following forklift to our insurance plan. The equipmen…"
type textarea "x"
type textarea "We would like to add the following forklift to our insurance plan. The equipmen…"
type textarea "x"
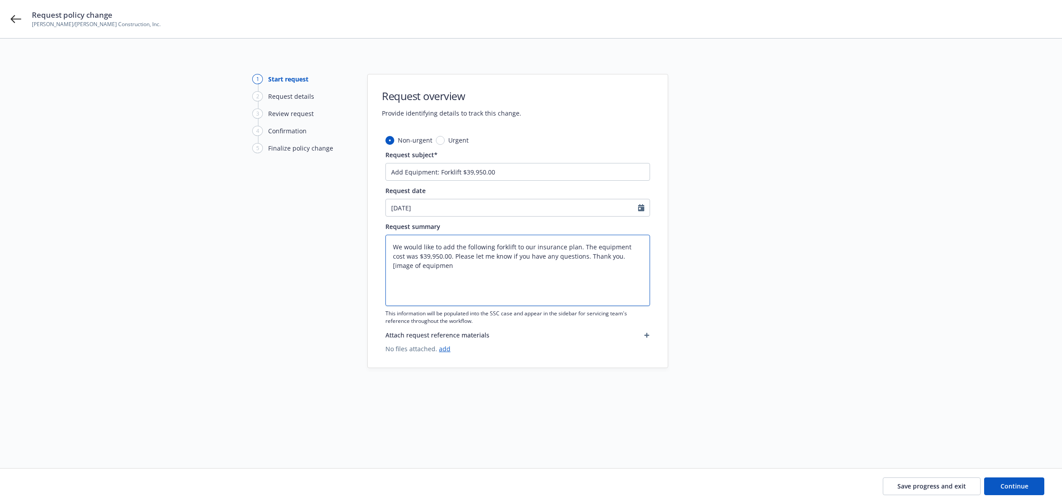
type textarea "We would like to add the following forklift to our insurance plan. The equipmen…"
type textarea "x"
type textarea "We would like to add the following forklift to our insurance plan. The equipmen…"
type textarea "x"
type textarea "We would like to add the following forklift to our insurance plan. The equipmen…"
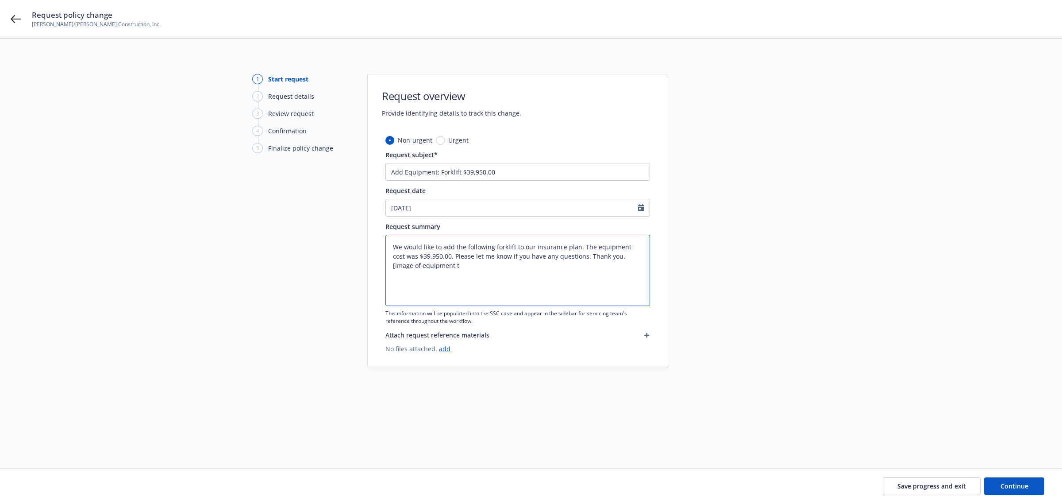
type textarea "x"
type textarea "We would like to add the following forklift to our insurance plan. The equipmen…"
type textarea "x"
type textarea "We would like to add the following forklift to our insurance plan. The equipmen…"
type textarea "x"
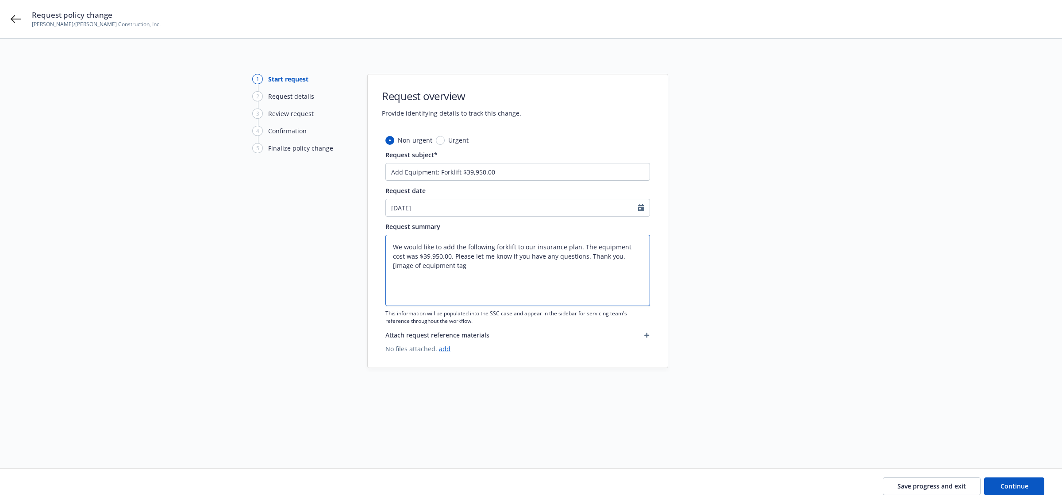
type textarea "We would like to add the following forklift to our insurance plan. The equipmen…"
type textarea "x"
type textarea "We would like to add the following forklift to our insurance plan. The equipmen…"
type textarea "x"
type textarea "We would like to add the following forklift to our insurance plan. The equipmen…"
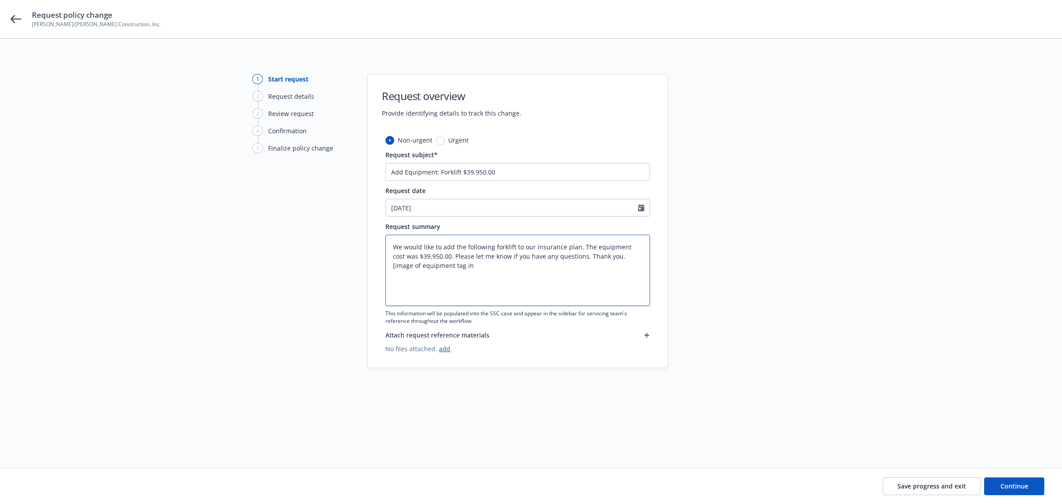
type textarea "x"
type textarea "We would like to add the following forklift to our insurance plan. The equipmen…"
type textarea "x"
type textarea "We would like to add the following forklift to our insurance plan. The equipmen…"
type textarea "x"
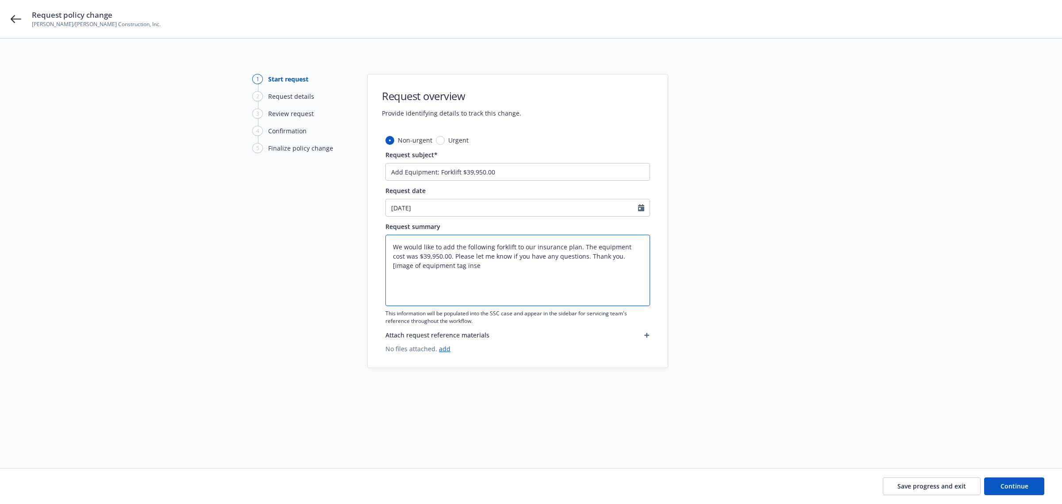
type textarea "We would like to add the following forklift to our insurance plan. The equipmen…"
type textarea "x"
type textarea "We would like to add the following forklift to our insurance plan. The equipmen…"
type textarea "x"
type textarea "We would like to add the following forklift to our insurance plan. The equipmen…"
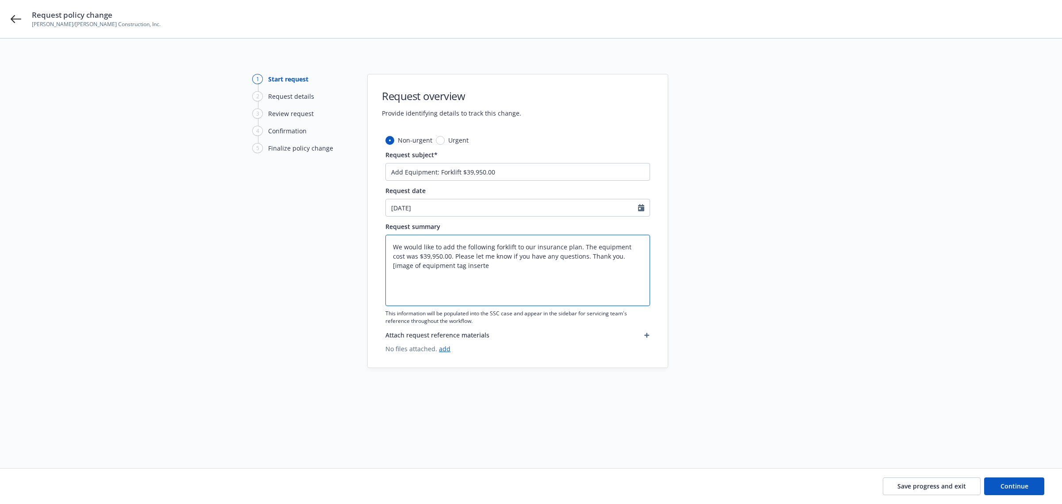
type textarea "x"
type textarea "We would like to add the following forklift to our insurance plan. The equipmen…"
type textarea "x"
type textarea "We would like to add the following forklift to our insurance plan. The equipmen…"
type textarea "x"
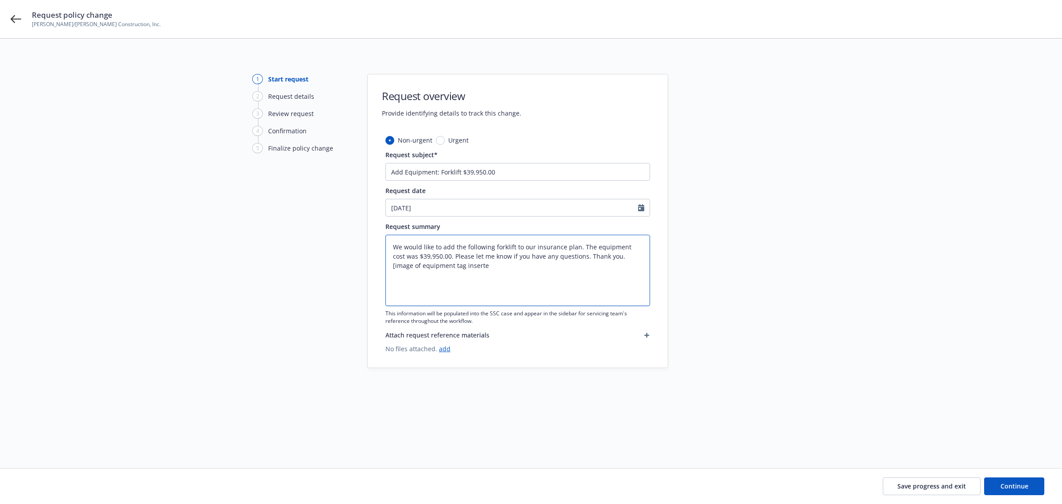
type textarea "We would like to add the following forklift to our insurance plan. The equipmen…"
type textarea "x"
type textarea "We would like to add the following forklift to our insurance plan. The equipmen…"
type textarea "x"
type textarea "We would like to add the following forklift to our insurance plan. The equipmen…"
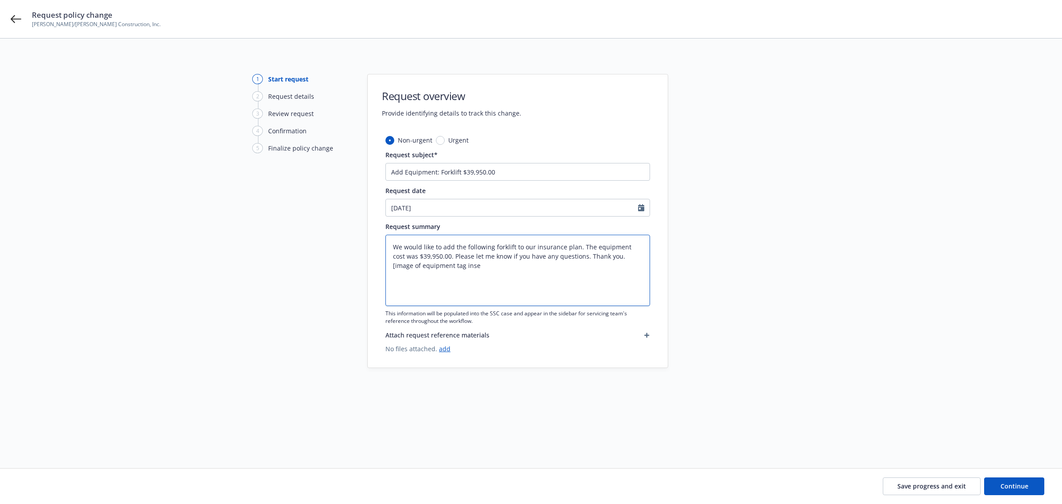
type textarea "x"
type textarea "We would like to add the following forklift to our insurance plan. The equipmen…"
type textarea "x"
type textarea "We would like to add the following forklift to our insurance plan. The equipmen…"
type textarea "x"
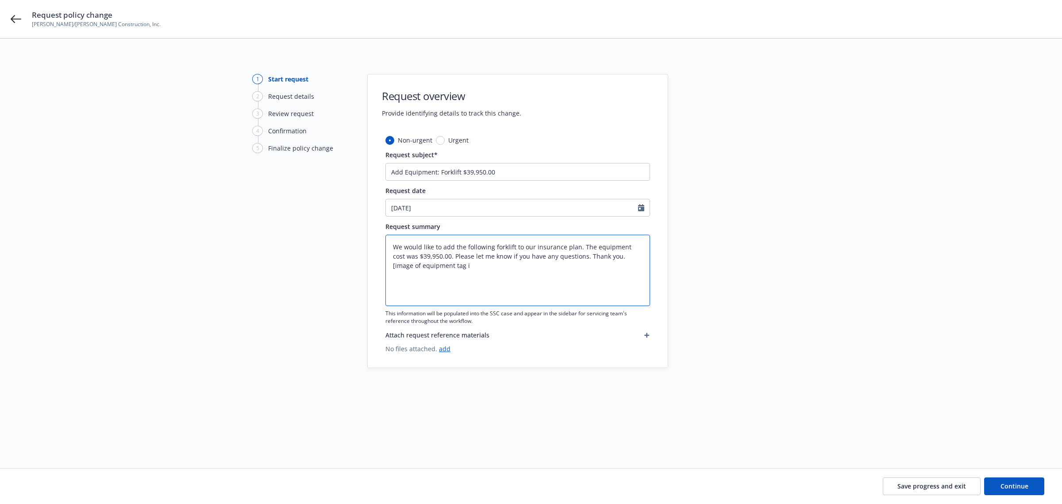
type textarea "We would like to add the following forklift to our insurance plan. The equipmen…"
type textarea "x"
type textarea "We would like to add the following forklift to our insurance plan. The equipmen…"
type textarea "x"
type textarea "We would like to add the following forklift to our insurance plan. The equipmen…"
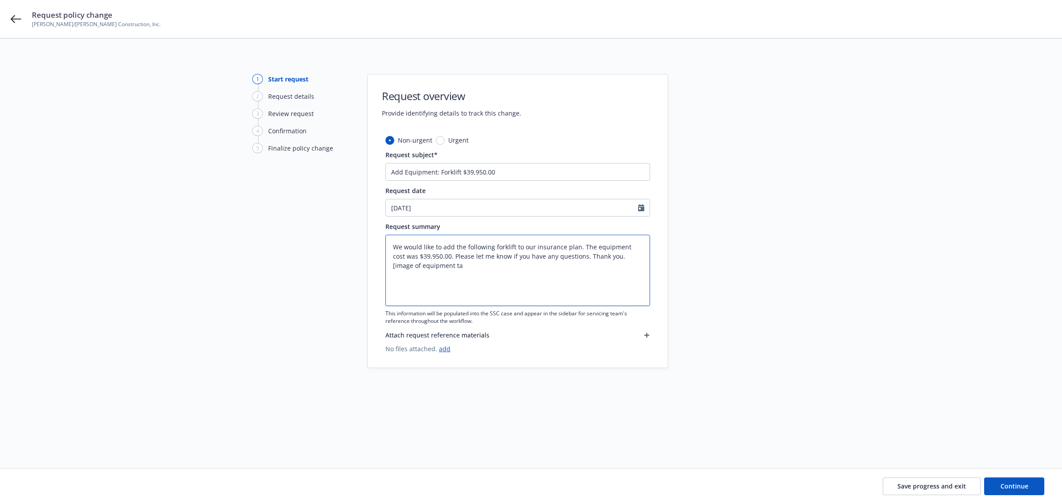
type textarea "x"
type textarea "We would like to add the following forklift to our insurance plan. The equipmen…"
type textarea "x"
type textarea "We would like to add the following forklift to our insurance plan. The equipmen…"
type textarea "x"
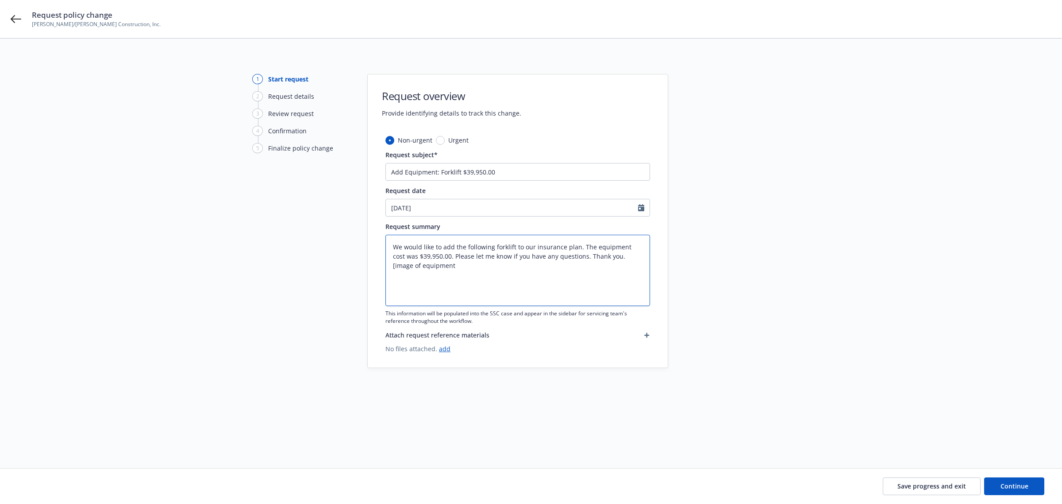
type textarea "We would like to add the following forklift to our insurance plan. The equipmen…"
type textarea "x"
type textarea "We would like to add the following forklift to our insurance plan. The equipmen…"
type textarea "x"
type textarea "We would like to add the following forklift to our insurance plan. The equipmen…"
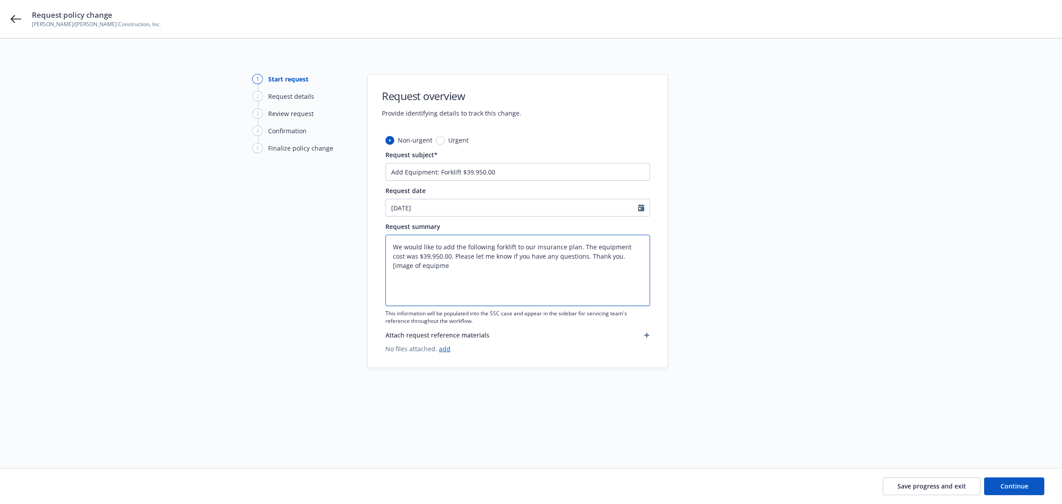
type textarea "x"
type textarea "We would like to add the following forklift to our insurance plan. The equipmen…"
type textarea "x"
type textarea "We would like to add the following forklift to our insurance plan. The equipmen…"
type textarea "x"
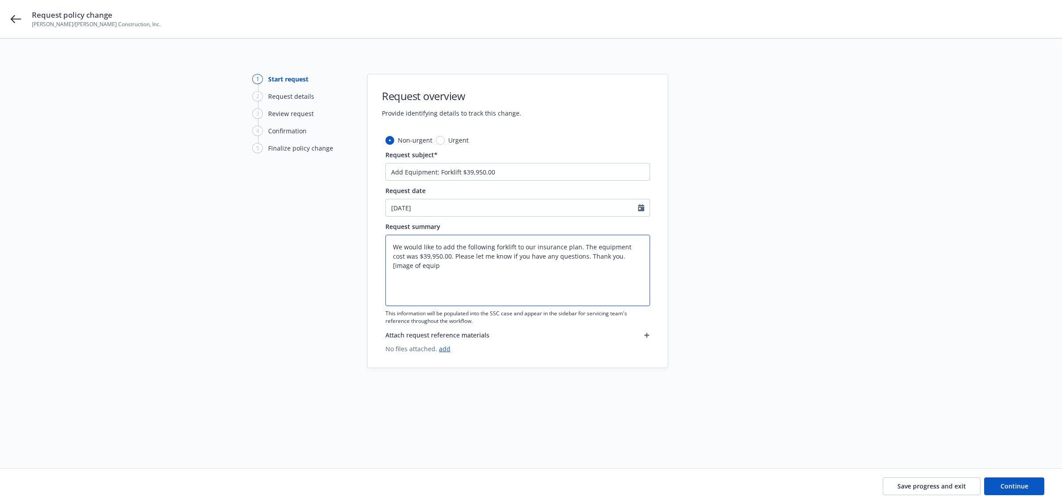
type textarea "We would like to add the following forklift to our insurance plan. The equipmen…"
type textarea "x"
type textarea "We would like to add the following forklift to our insurance plan. The equipmen…"
type textarea "x"
type textarea "We would like to add the following forklift to our insurance plan. The equipmen…"
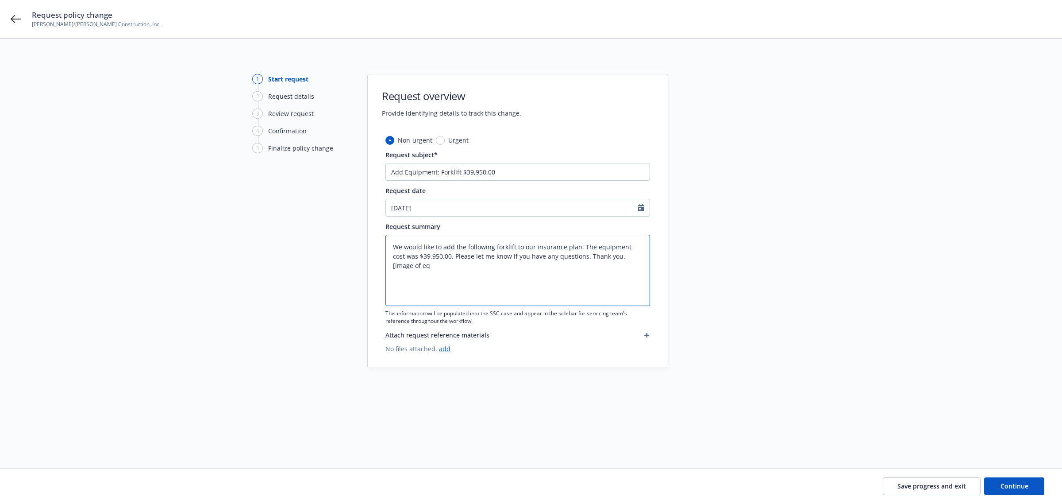
type textarea "x"
type textarea "We would like to add the following forklift to our insurance plan. The equipmen…"
type textarea "x"
type textarea "We would like to add the following forklift to our insurance plan. The equipmen…"
type textarea "x"
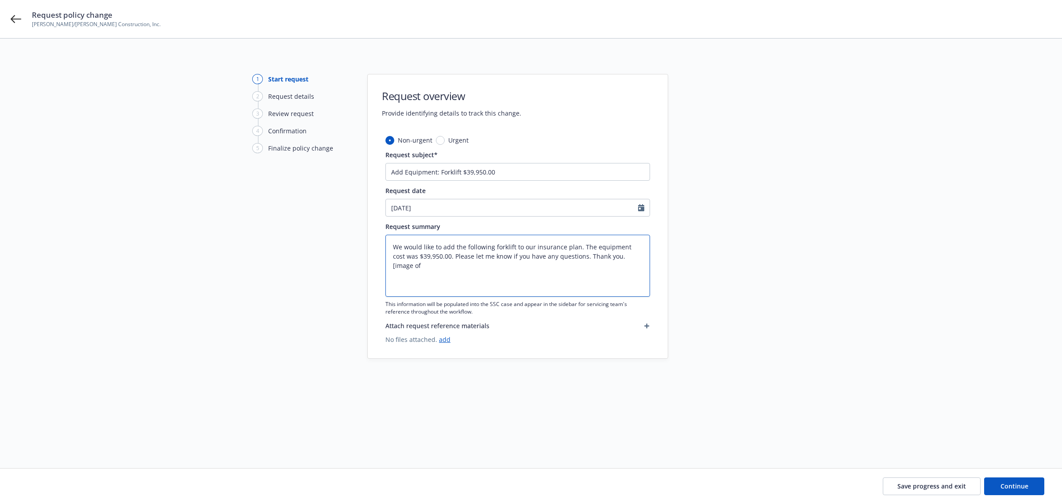
type textarea "We would like to add the following forklift to our insurance plan. The equipmen…"
type textarea "x"
type textarea "We would like to add the following forklift to our insurance plan. The equipmen…"
type textarea "x"
type textarea "We would like to add the following forklift to our insurance plan. The equipmen…"
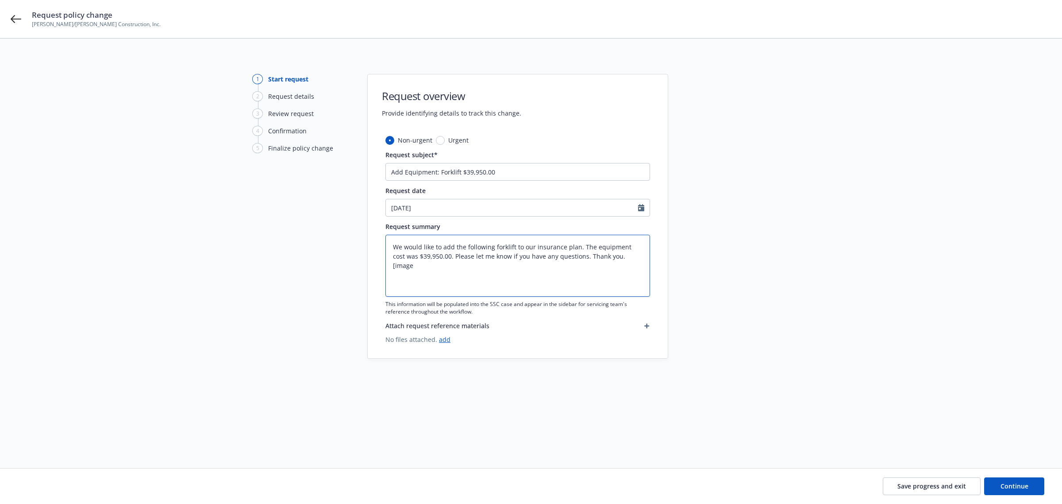
type textarea "x"
type textarea "We would like to add the following forklift to our insurance plan. The equipmen…"
type textarea "x"
type textarea "We would like to add the following forklift to our insurance plan. The equipmen…"
type textarea "x"
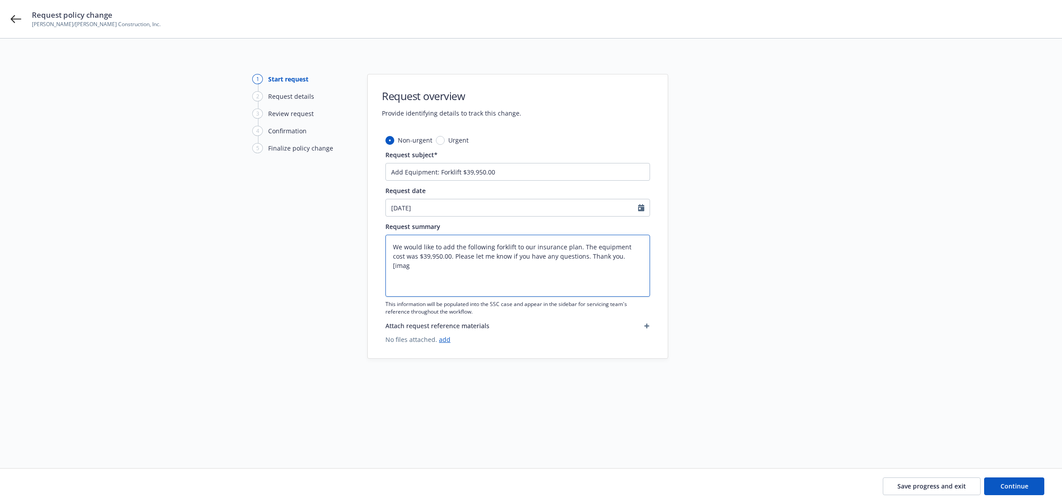
type textarea "We would like to add the following forklift to our insurance plan. The equipmen…"
type textarea "x"
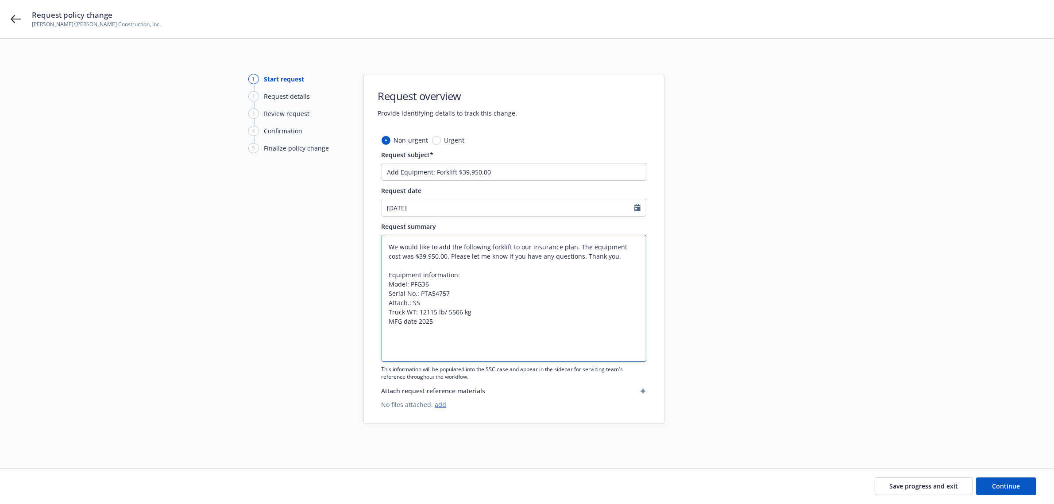
click at [415, 332] on textarea "We would like to add the following forklift to our insurance plan. The equipmen…" at bounding box center [514, 298] width 265 height 127
click at [436, 332] on textarea "We would like to add the following forklift to our insurance plan. The equipmen…" at bounding box center [514, 298] width 265 height 127
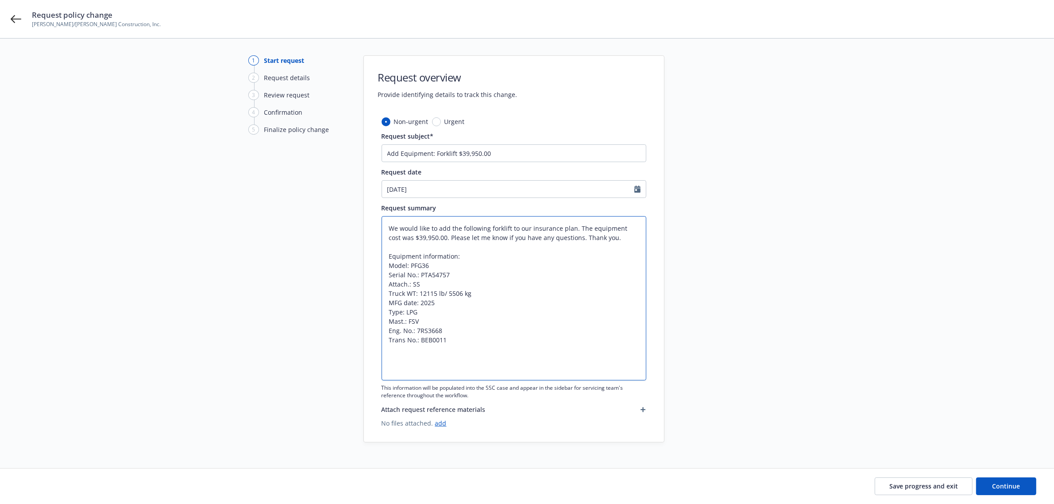
scroll to position [49, 0]
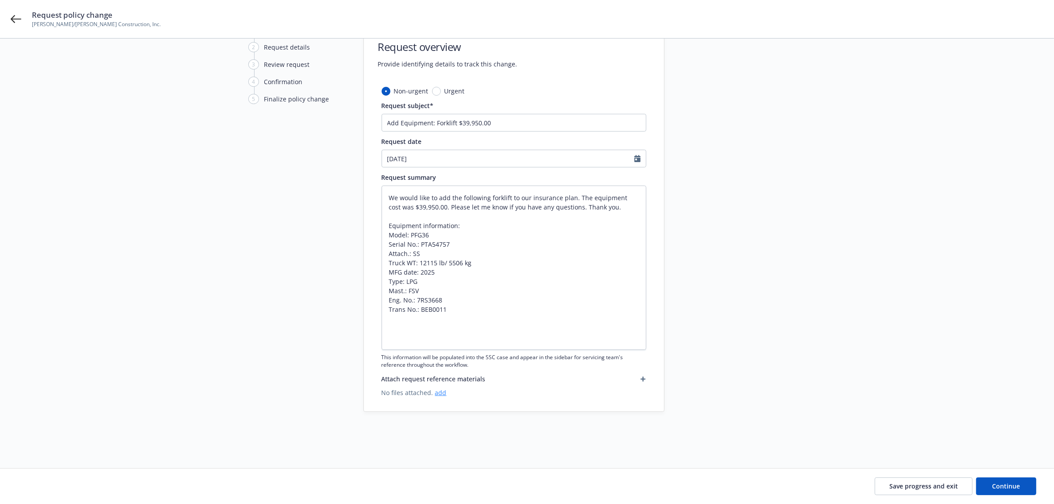
click at [441, 392] on link "add" at bounding box center [441, 392] width 12 height 8
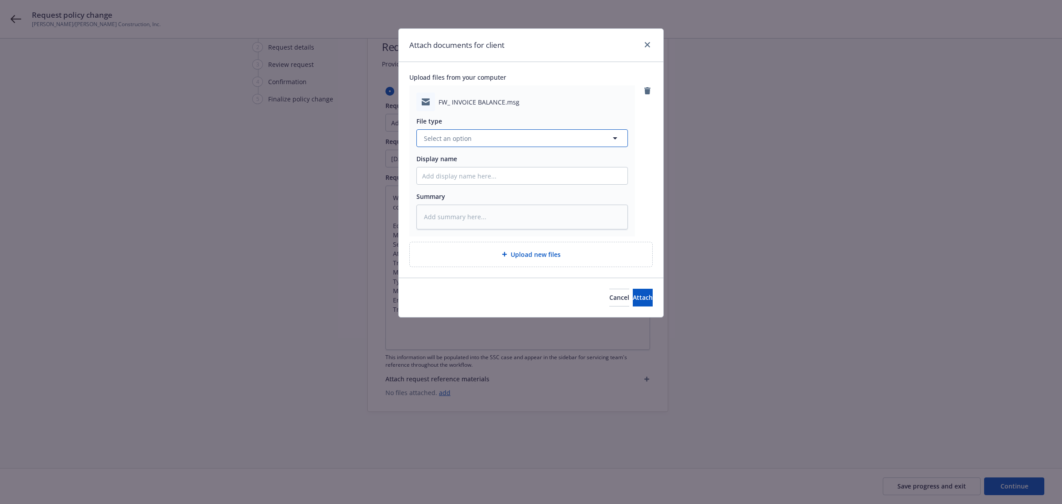
click at [443, 136] on span "Select an option" at bounding box center [448, 138] width 48 height 9
click at [452, 163] on div "Email" at bounding box center [522, 162] width 200 height 13
click at [435, 174] on input "Display name" at bounding box center [522, 175] width 211 height 17
click at [633, 295] on span "Attach" at bounding box center [643, 297] width 20 height 8
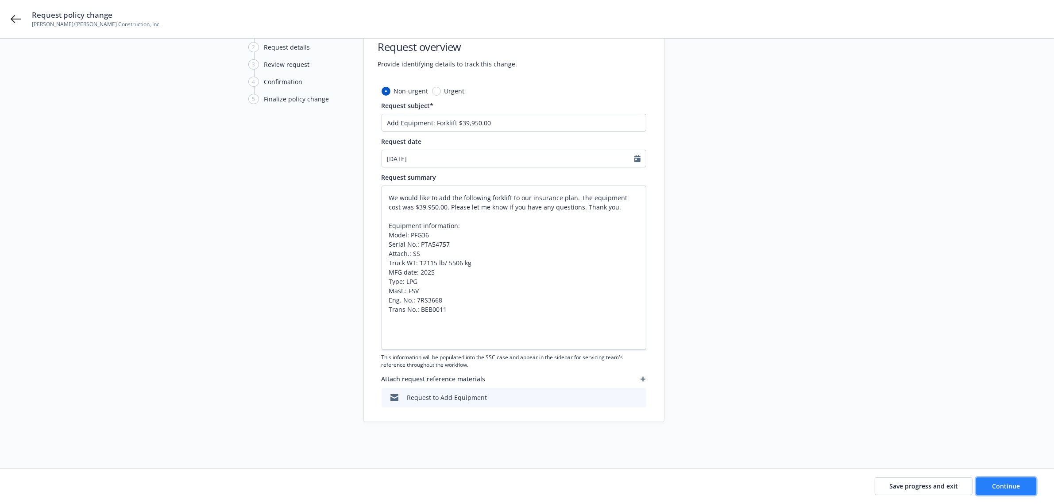
click at [1006, 483] on span "Continue" at bounding box center [1006, 486] width 28 height 8
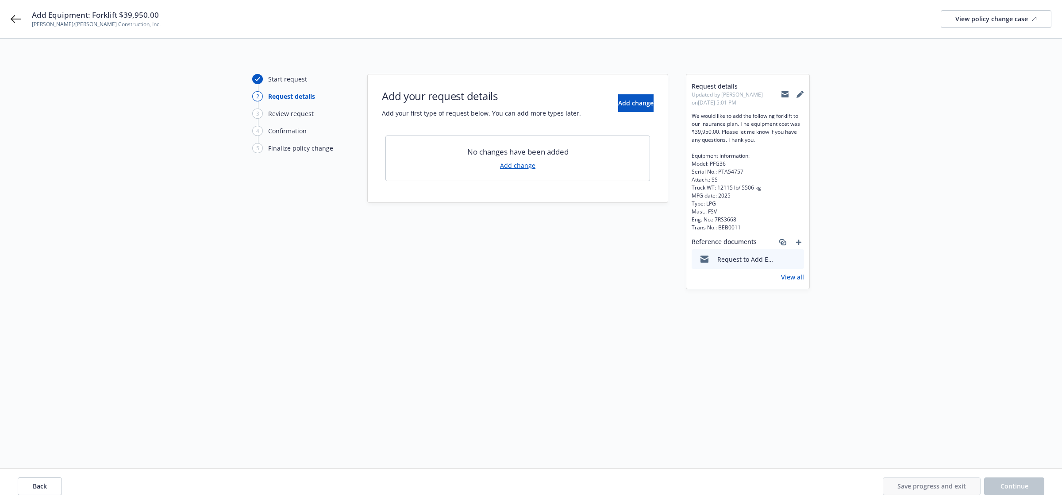
click at [513, 171] on div "No changes have been added Add change" at bounding box center [518, 158] width 265 height 46
click at [521, 165] on link "Add change" at bounding box center [517, 165] width 35 height 9
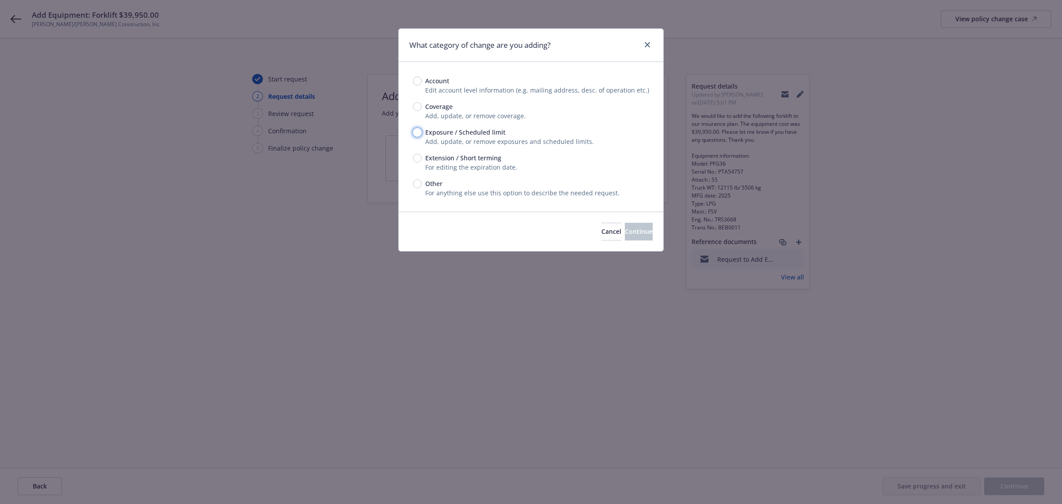
click at [421, 131] on input "Exposure / Scheduled limit" at bounding box center [417, 132] width 9 height 9
click at [645, 235] on button "Continue" at bounding box center [639, 232] width 28 height 18
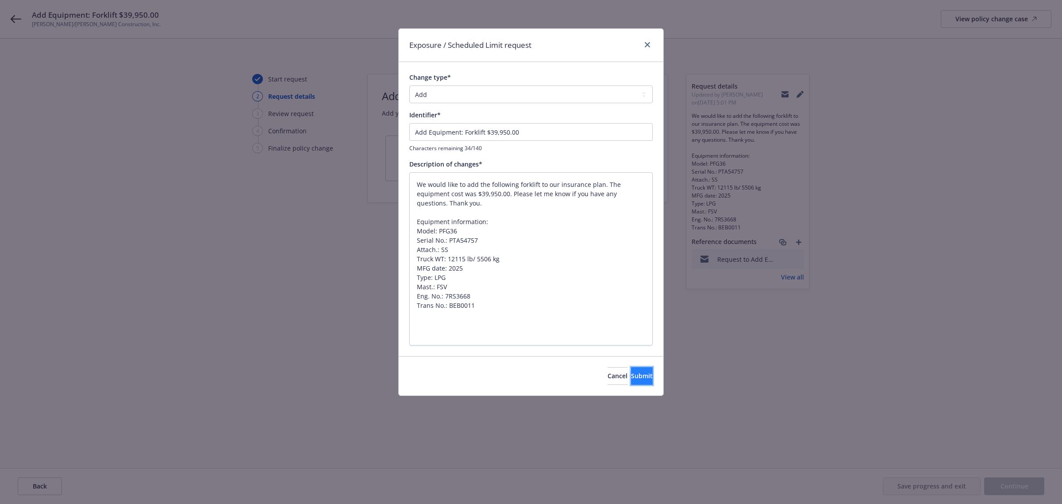
click at [645, 380] on button "Submit" at bounding box center [642, 376] width 22 height 18
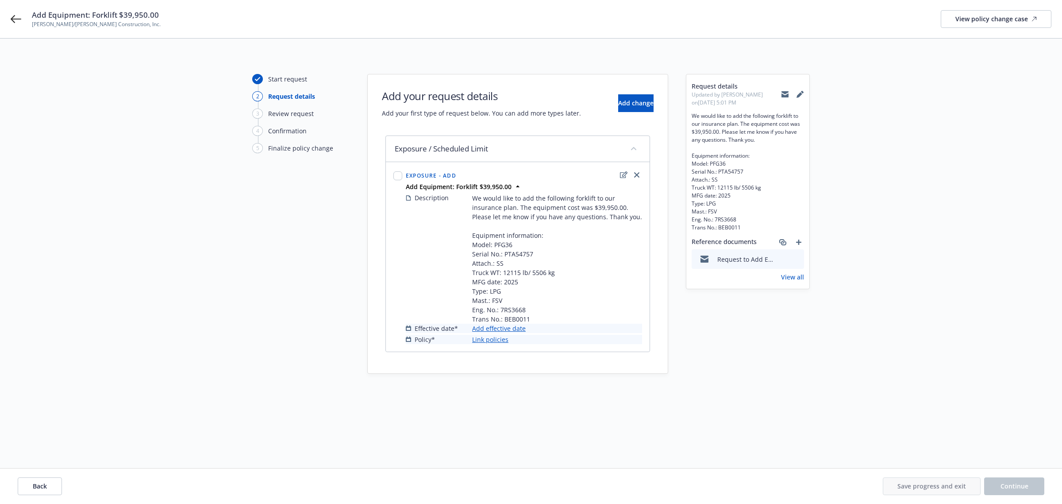
click at [488, 333] on link "Add effective date" at bounding box center [499, 328] width 54 height 9
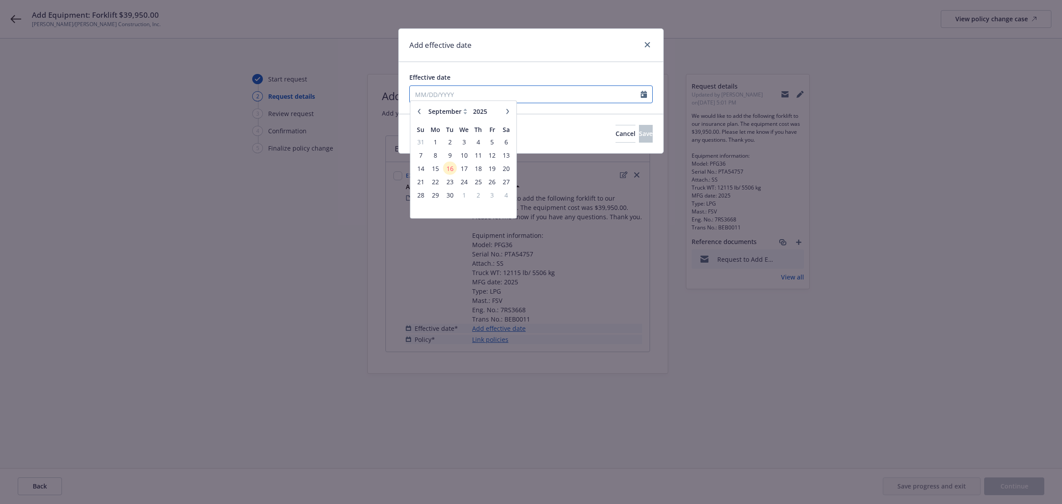
click at [507, 98] on input "Effective date" at bounding box center [525, 94] width 231 height 17
click at [452, 175] on span "16" at bounding box center [450, 172] width 12 height 11
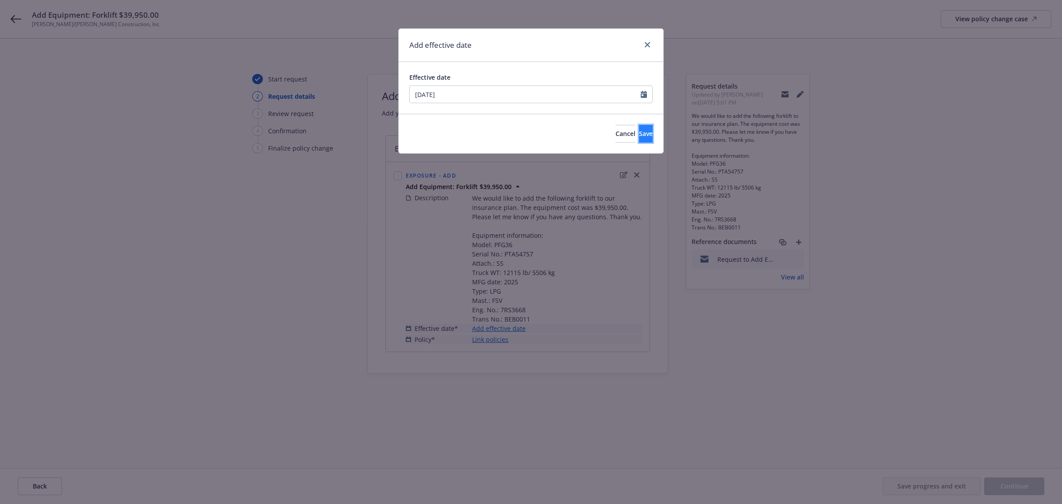
click at [641, 133] on button "Save" at bounding box center [646, 134] width 14 height 18
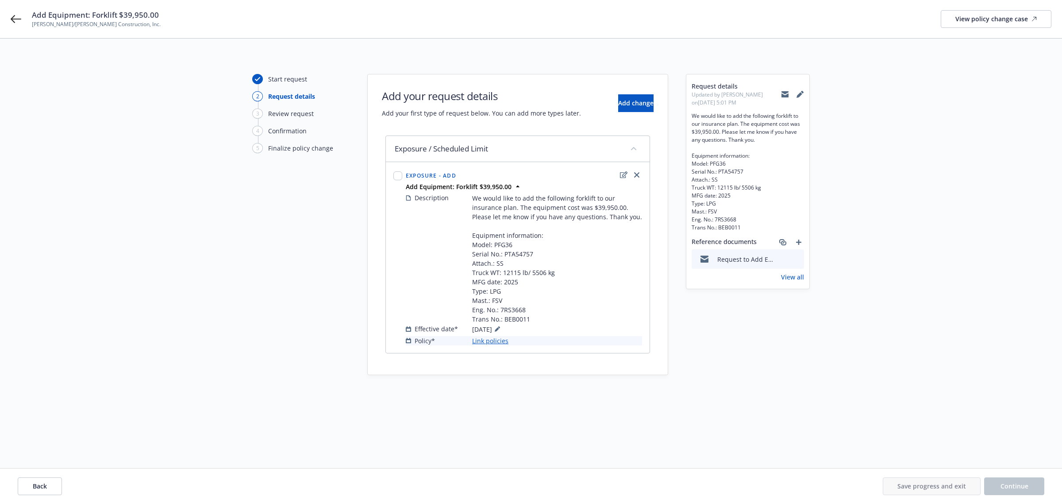
click at [484, 345] on link "Link policies" at bounding box center [490, 340] width 36 height 9
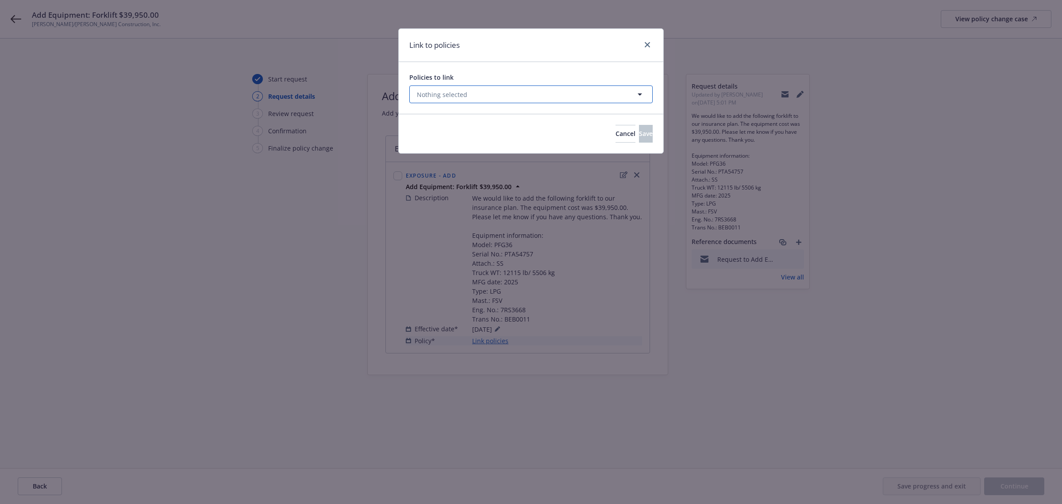
click at [539, 89] on button "Nothing selected" at bounding box center [530, 94] width 243 height 18
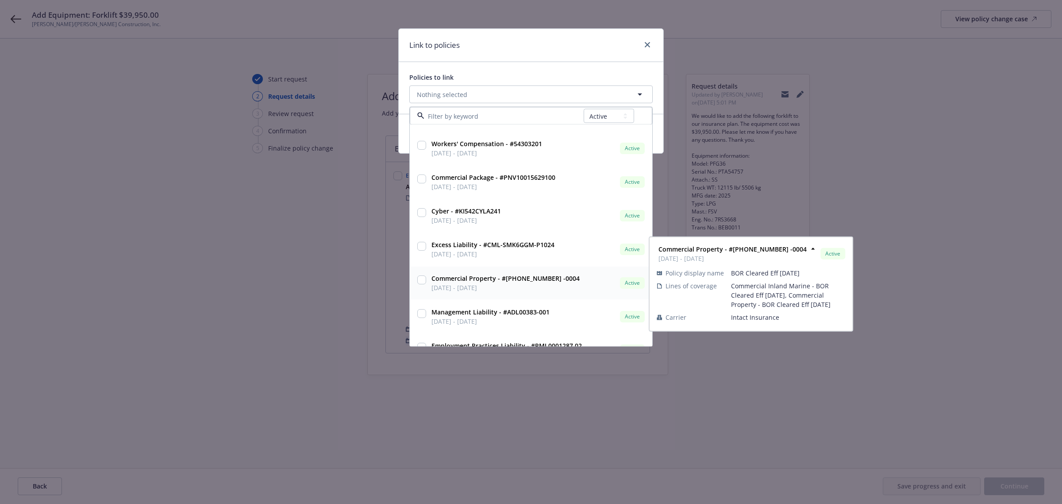
scroll to position [237, 0]
click at [421, 278] on input "checkbox" at bounding box center [421, 280] width 9 height 9
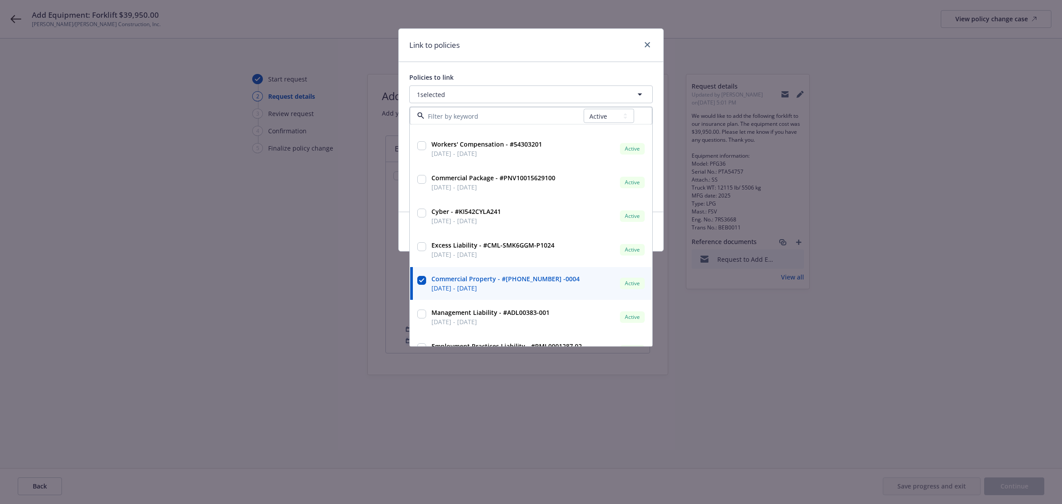
click at [367, 287] on div "Link to policies Policies to link 1 selected All Active Upcoming Expired Cancel…" at bounding box center [531, 252] width 1062 height 504
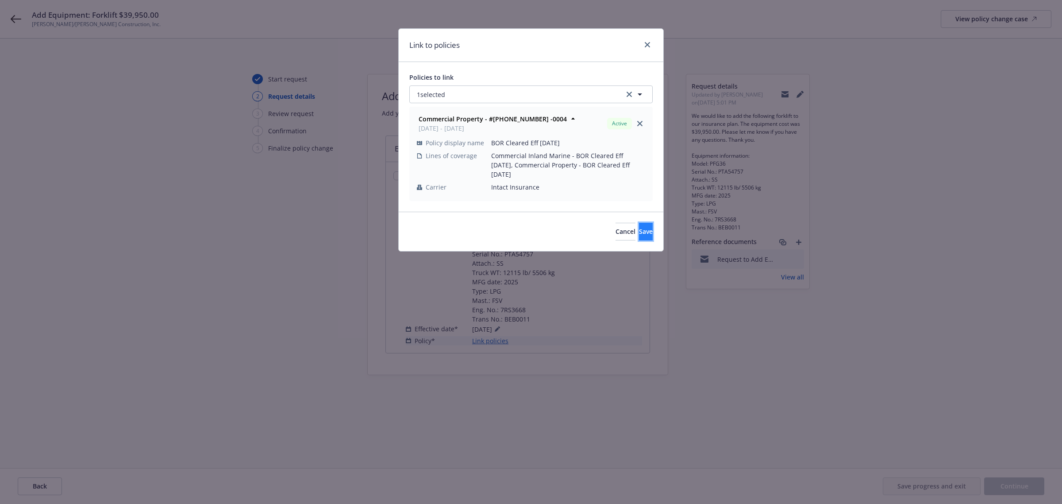
click at [647, 232] on button "Save" at bounding box center [646, 232] width 14 height 18
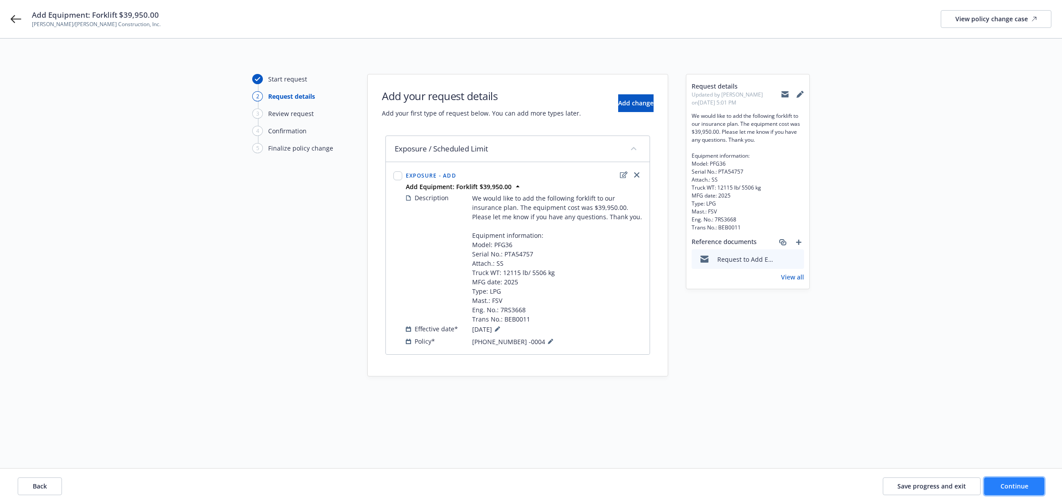
click at [1014, 482] on span "Continue" at bounding box center [1015, 486] width 28 height 8
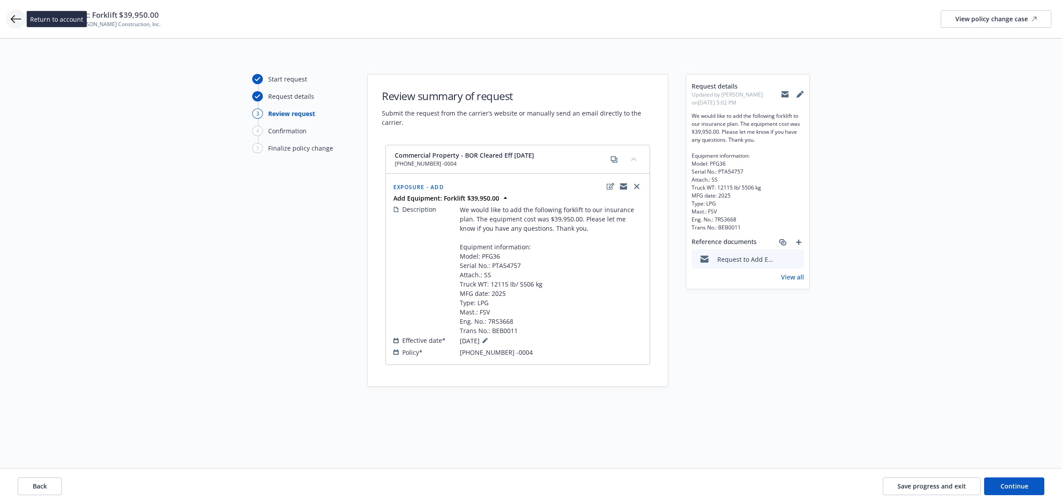
click at [20, 19] on icon at bounding box center [16, 19] width 11 height 8
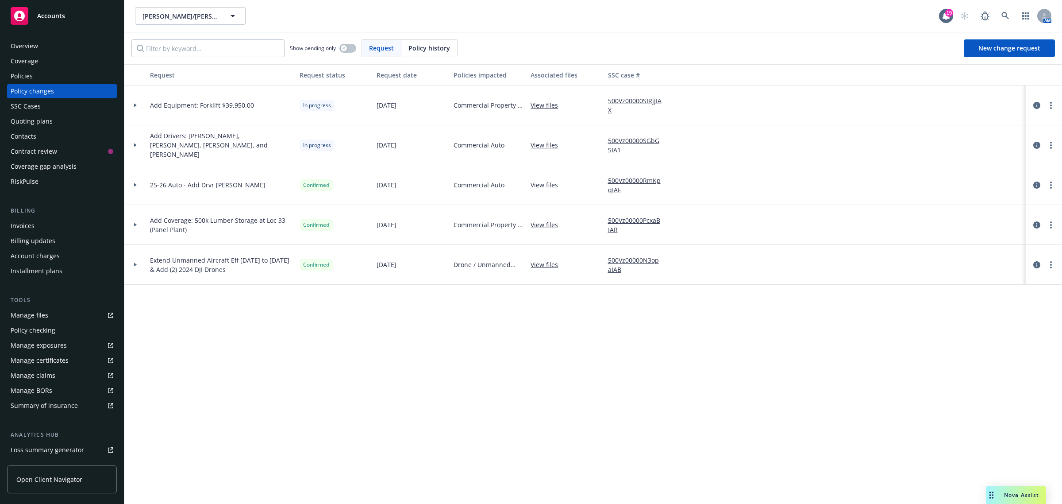
drag, startPoint x: 23, startPoint y: 74, endPoint x: 31, endPoint y: 74, distance: 7.5
click at [24, 74] on div "Policies" at bounding box center [22, 76] width 22 height 14
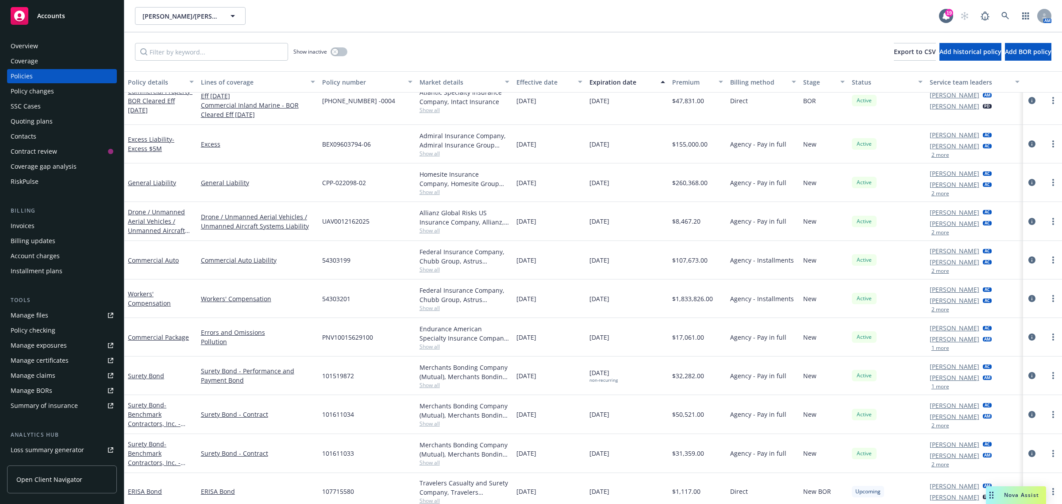
scroll to position [196, 0]
click at [35, 90] on div "Policy changes" at bounding box center [32, 91] width 43 height 14
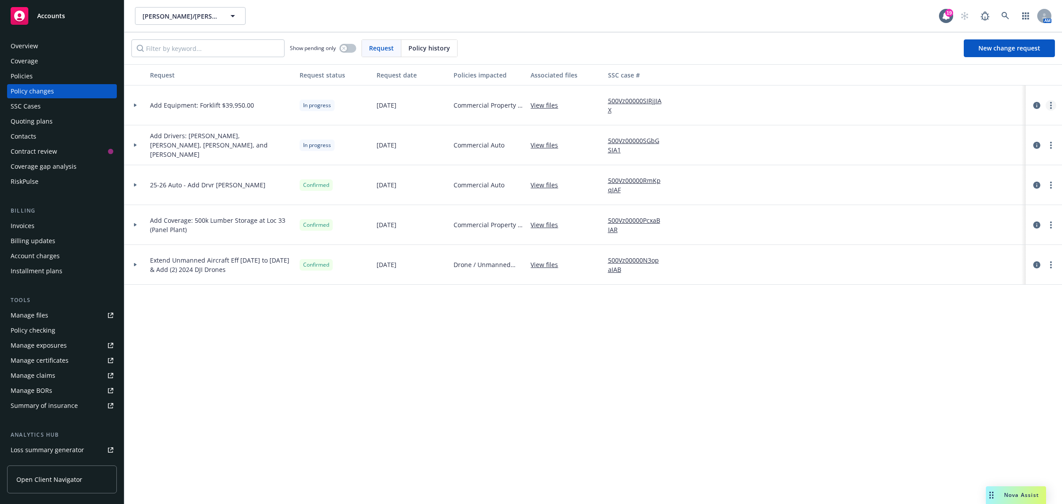
click at [1048, 107] on link "more" at bounding box center [1051, 105] width 11 height 11
click at [968, 124] on link "Copy logging email" at bounding box center [981, 124] width 152 height 18
click at [31, 76] on div "Policies" at bounding box center [22, 76] width 22 height 14
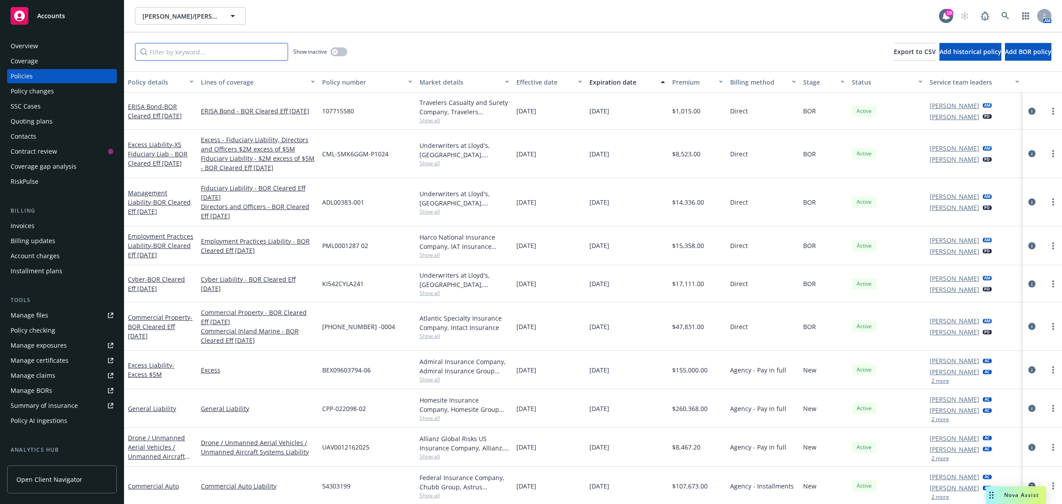
click at [179, 52] on input "Filter by keyword..." at bounding box center [211, 52] width 153 height 18
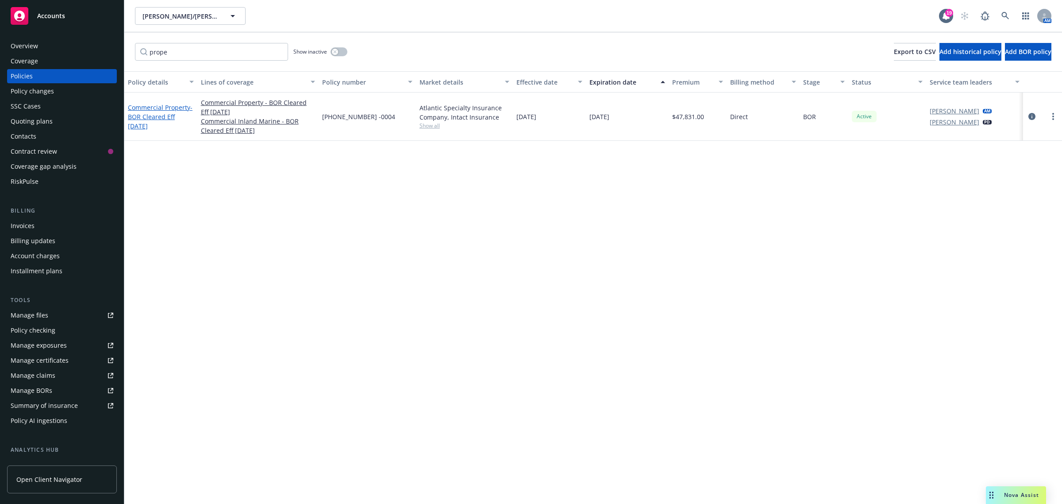
click at [147, 108] on link "Commercial Property - BOR Cleared Eff 5/21/2025" at bounding box center [160, 116] width 65 height 27
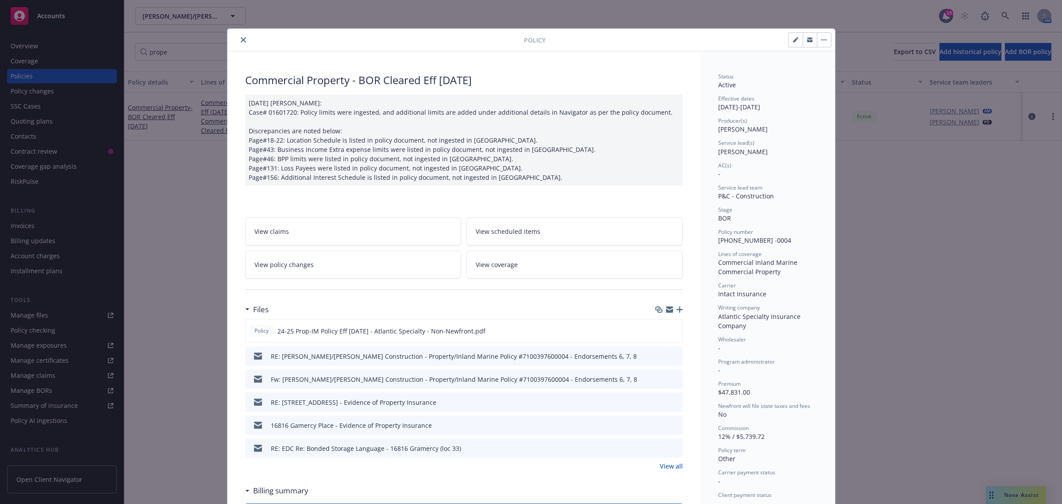
click at [671, 400] on icon "preview file" at bounding box center [675, 401] width 8 height 6
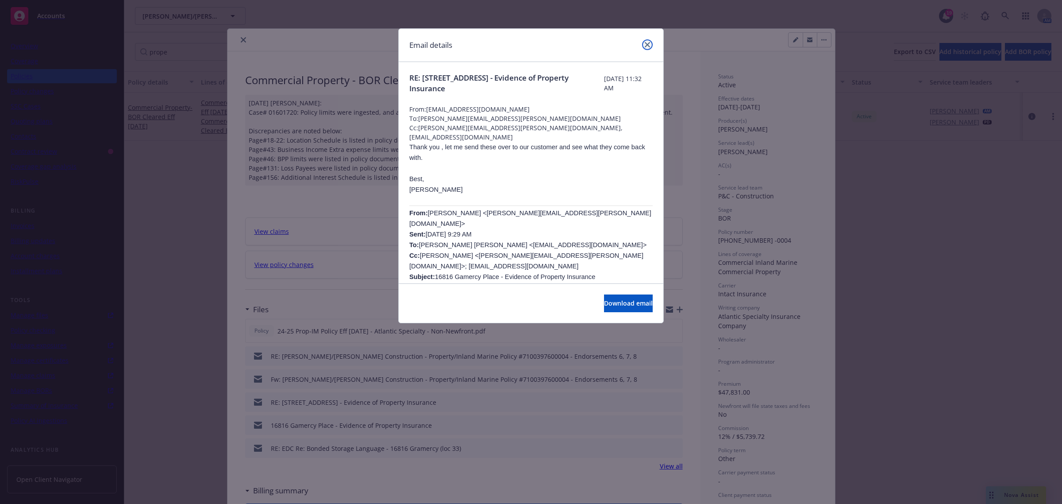
click at [647, 46] on icon "close" at bounding box center [647, 44] width 5 height 5
click at [647, 46] on div at bounding box center [689, 39] width 286 height 15
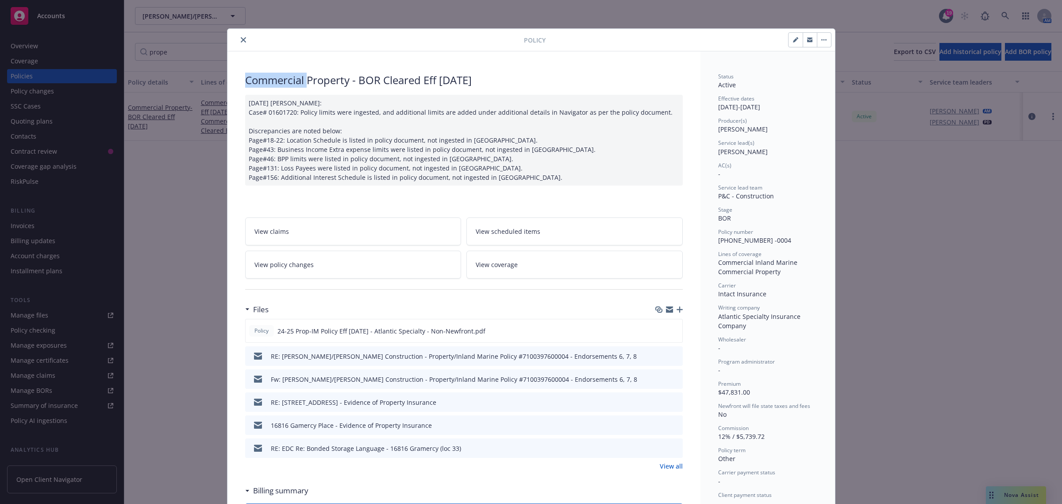
click at [241, 39] on icon "close" at bounding box center [243, 39] width 5 height 5
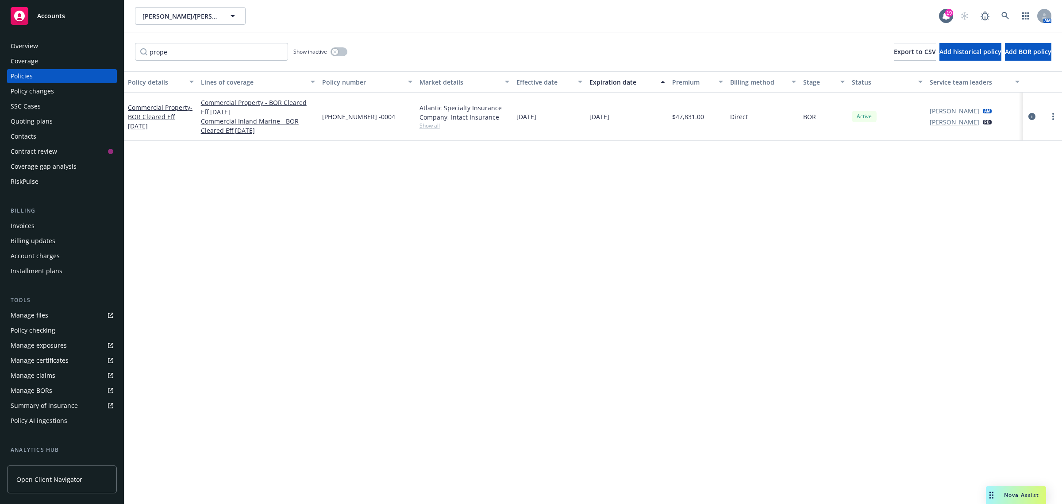
click at [48, 93] on div "Policy changes" at bounding box center [32, 91] width 43 height 14
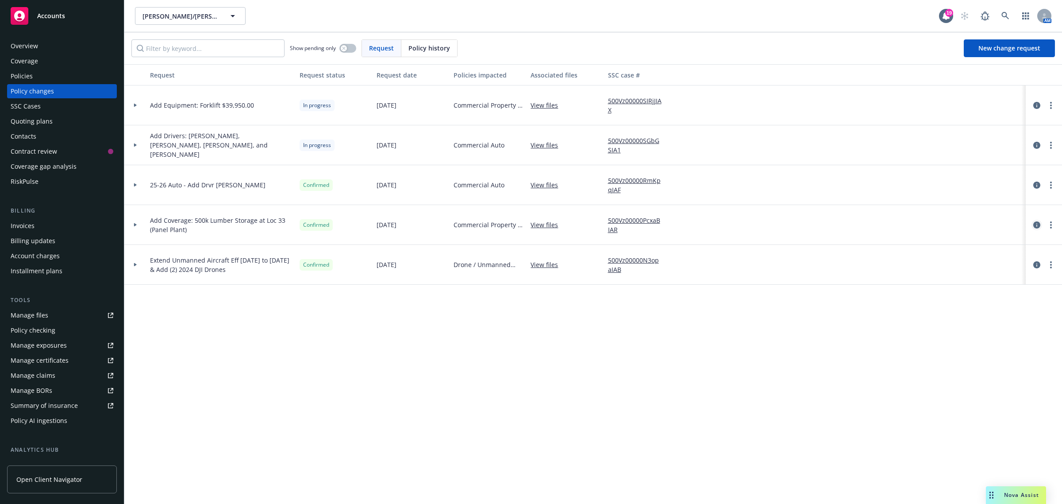
click at [1036, 225] on icon "circleInformation" at bounding box center [1037, 224] width 7 height 7
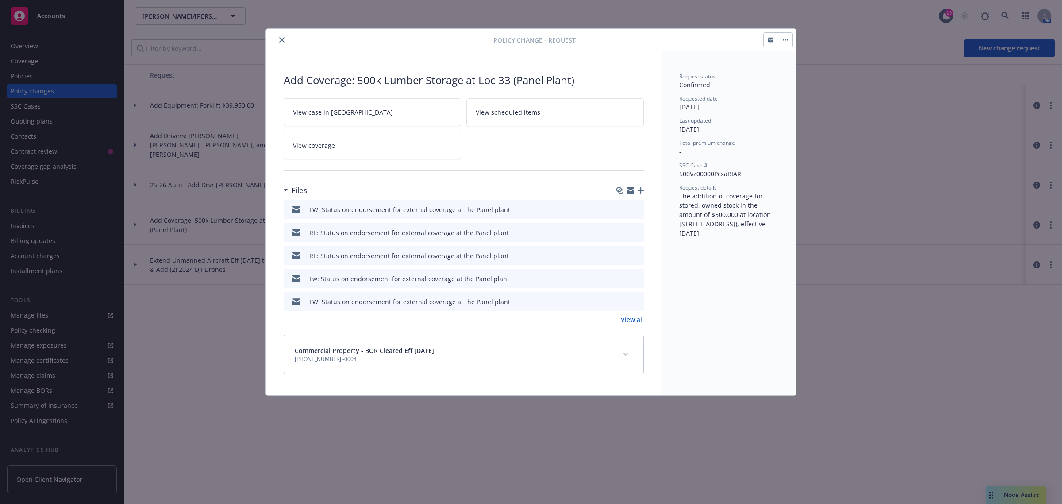
click at [279, 38] on icon "close" at bounding box center [281, 39] width 5 height 5
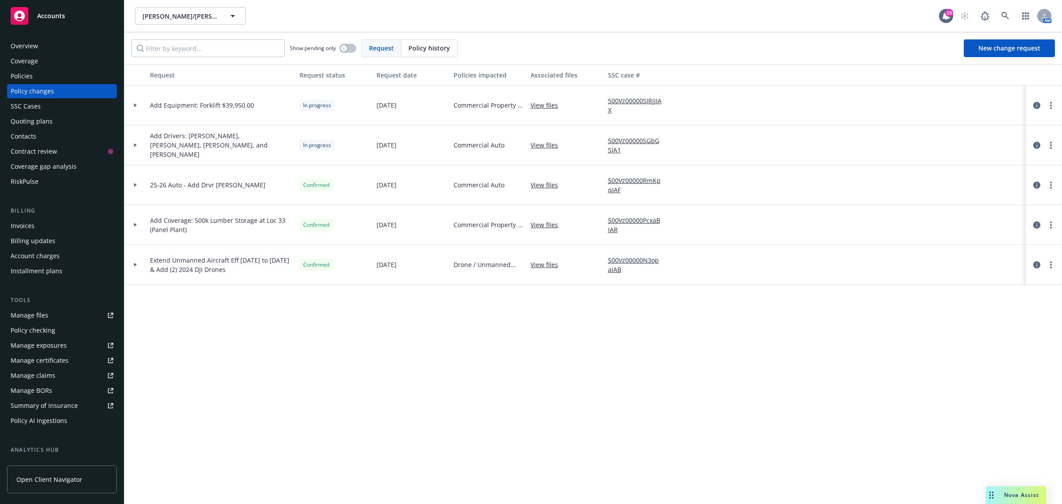
click at [1037, 226] on icon "circleInformation" at bounding box center [1037, 224] width 7 height 7
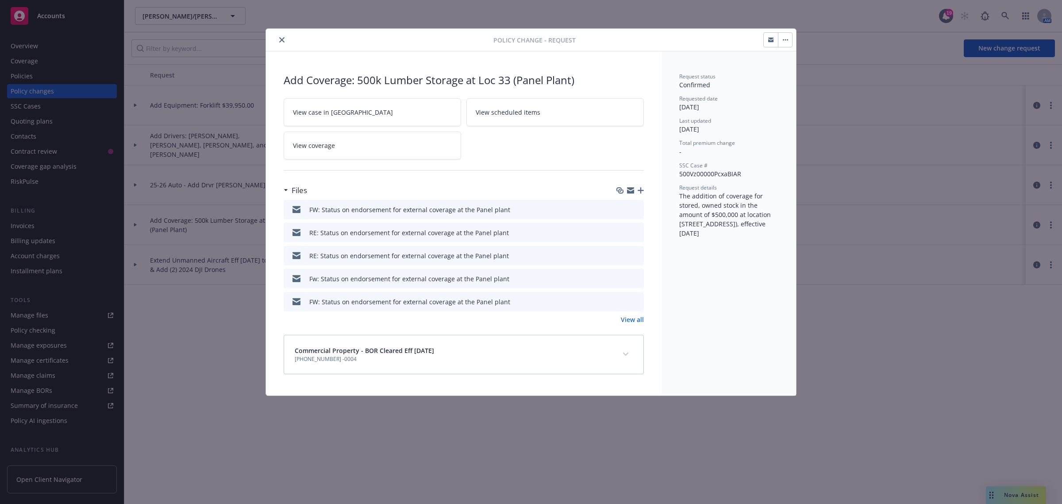
click at [637, 317] on link "View all" at bounding box center [632, 319] width 23 height 9
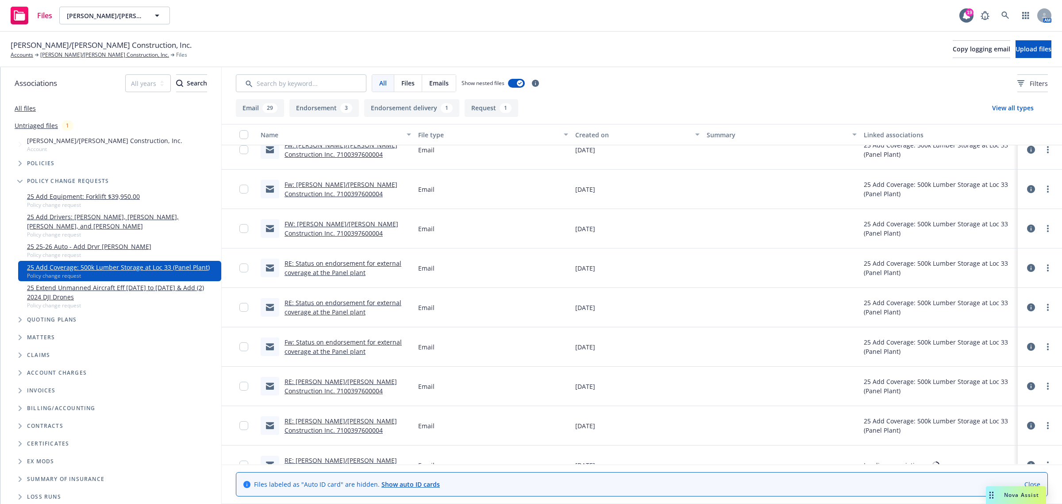
scroll to position [498, 0]
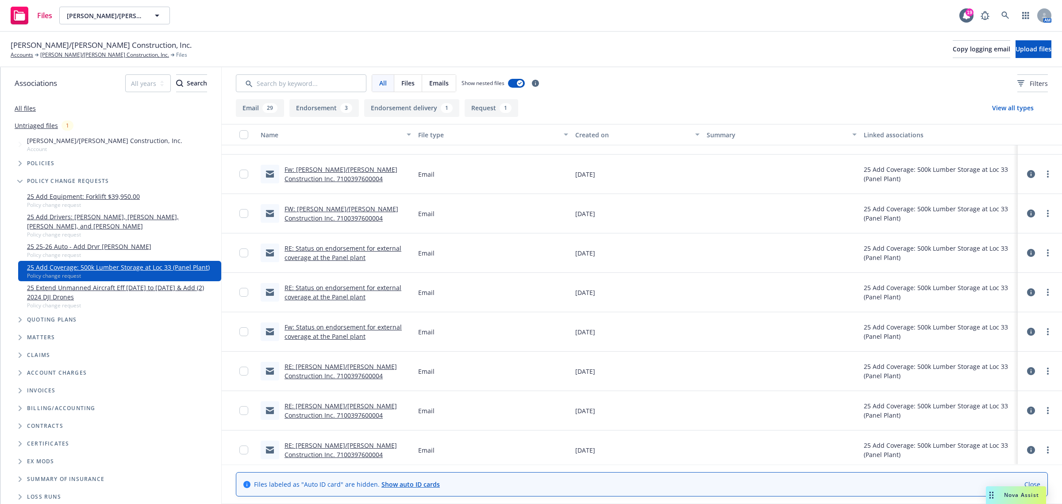
click at [319, 213] on div "FW: [PERSON_NAME]/[PERSON_NAME] Construction Inc. 7100397600004" at bounding box center [348, 213] width 127 height 19
click at [304, 216] on link "FW: [PERSON_NAME]/[PERSON_NAME] Construction Inc. 7100397600004" at bounding box center [342, 214] width 114 height 18
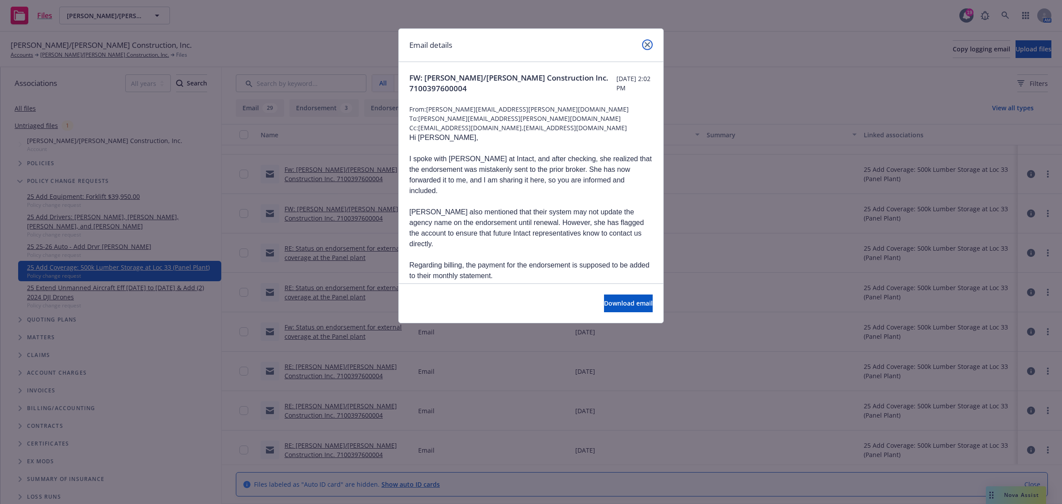
click at [645, 48] on link "close" at bounding box center [647, 44] width 11 height 11
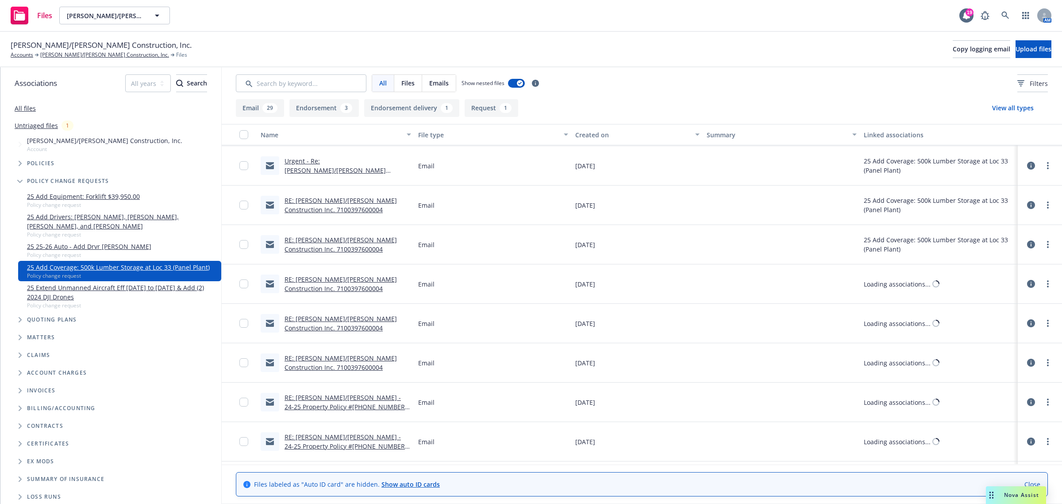
scroll to position [941, 0]
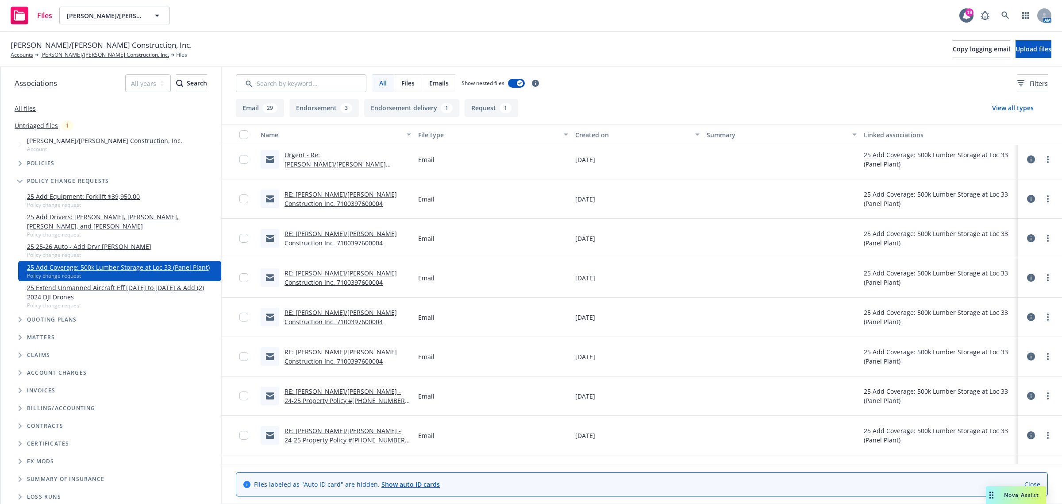
click at [324, 432] on link "RE: [PERSON_NAME]/[PERSON_NAME] - 24-25 Property Policy #[PHONE_NUMBER] -0004 -…" at bounding box center [346, 439] width 123 height 27
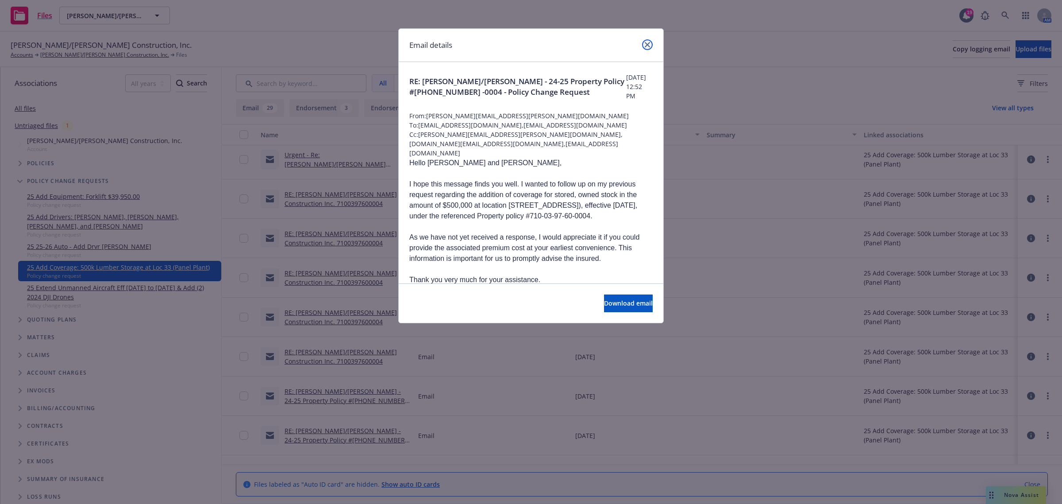
click at [647, 44] on icon "close" at bounding box center [647, 44] width 5 height 5
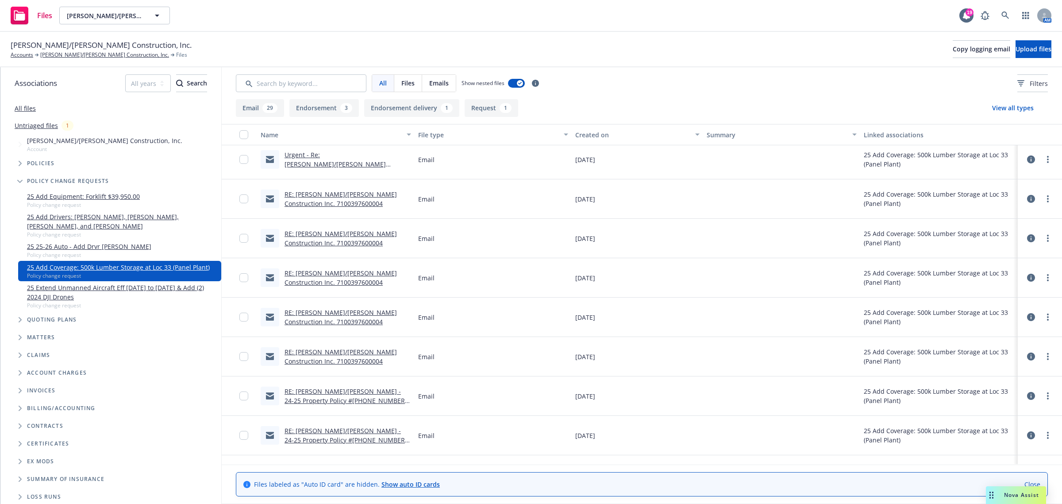
click at [324, 357] on link "RE: [PERSON_NAME]/[PERSON_NAME] Construction Inc. 7100397600004" at bounding box center [341, 356] width 112 height 18
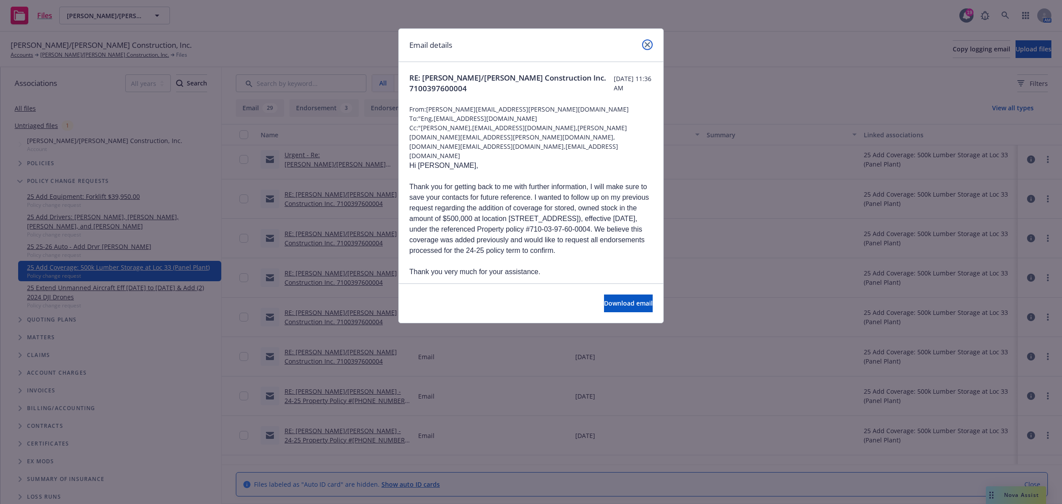
click at [649, 45] on icon "close" at bounding box center [647, 44] width 5 height 5
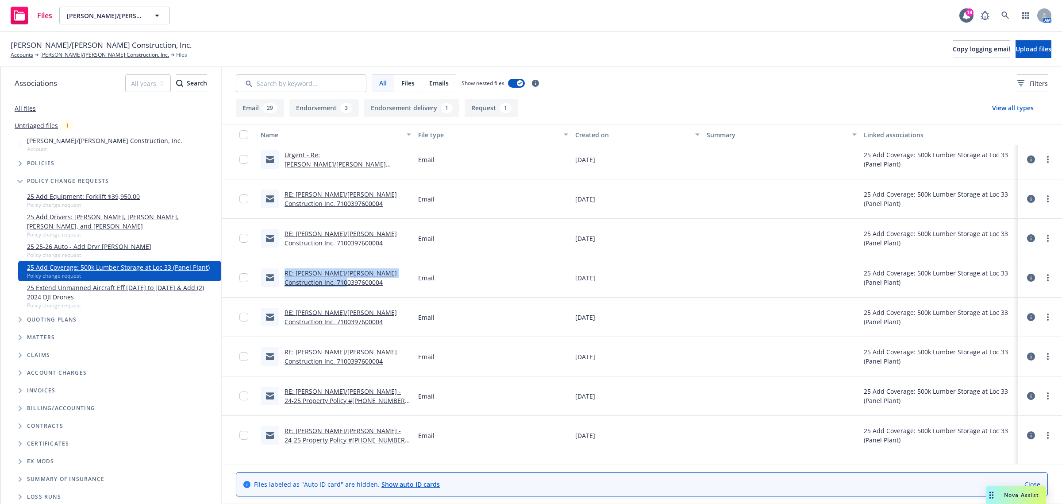
drag, startPoint x: 340, startPoint y: 282, endPoint x: 281, endPoint y: 285, distance: 58.9
click at [281, 285] on div "RE: [PERSON_NAME]/[PERSON_NAME] Construction Inc. 7100397600004" at bounding box center [336, 277] width 151 height 19
click at [334, 283] on div "RE: [PERSON_NAME]/[PERSON_NAME] Construction Inc. 7100397600004" at bounding box center [348, 277] width 127 height 19
drag, startPoint x: 334, startPoint y: 283, endPoint x: 288, endPoint y: 282, distance: 46.1
click at [287, 282] on div "RE: [PERSON_NAME]/[PERSON_NAME] Construction Inc. 7100397600004" at bounding box center [348, 277] width 127 height 19
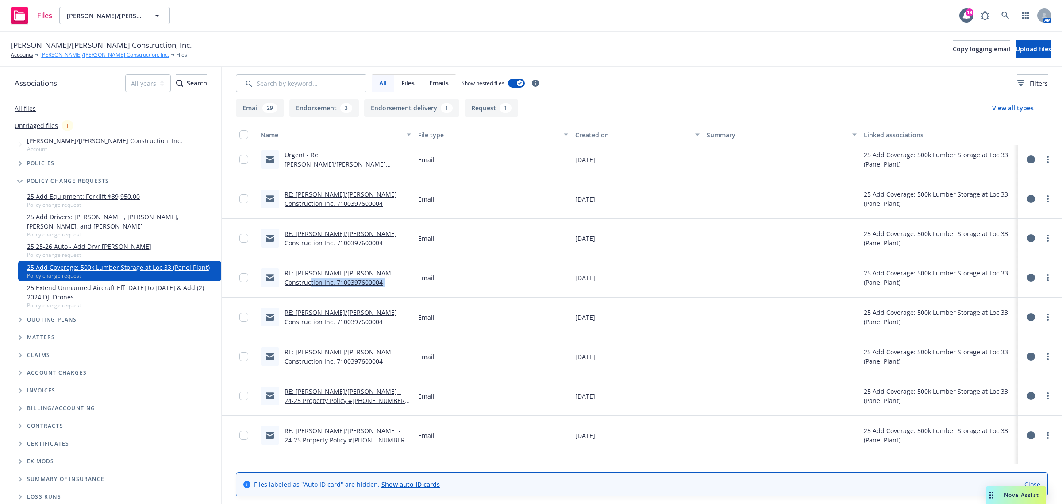
click at [76, 56] on link "[PERSON_NAME]/[PERSON_NAME] Construction, Inc." at bounding box center [104, 55] width 129 height 8
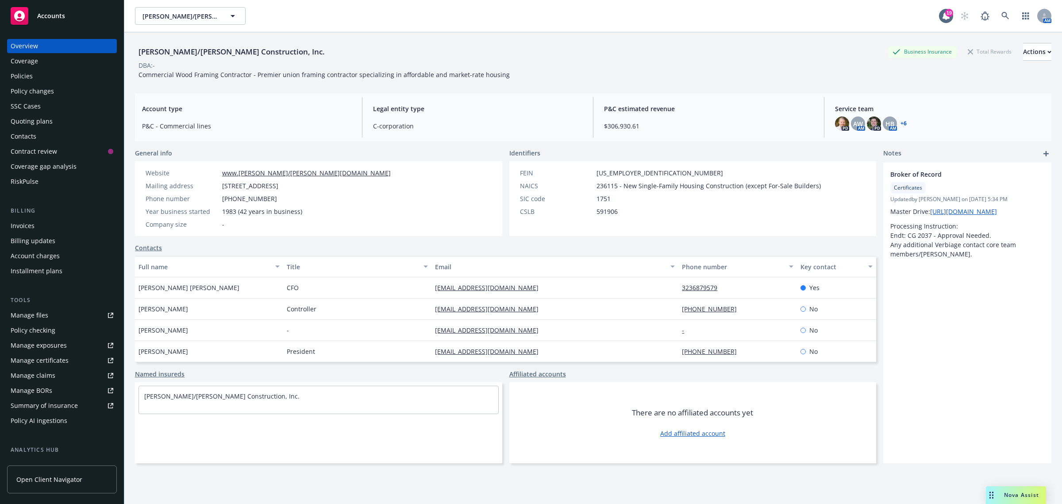
click at [39, 89] on div "Policy changes" at bounding box center [32, 91] width 43 height 14
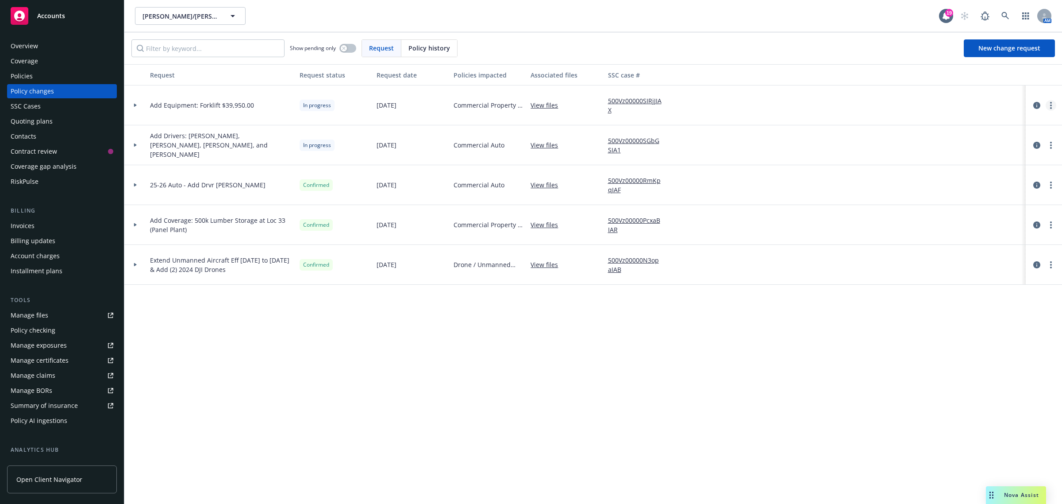
click at [1050, 105] on circle "more" at bounding box center [1051, 105] width 2 height 2
click at [969, 125] on link "Copy logging email" at bounding box center [981, 124] width 152 height 18
drag, startPoint x: 264, startPoint y: 109, endPoint x: 255, endPoint y: 109, distance: 9.7
click at [264, 109] on div "Add Equipment: Forklift $39,950.00" at bounding box center [222, 105] width 150 height 40
click at [139, 106] on div at bounding box center [135, 105] width 15 height 3
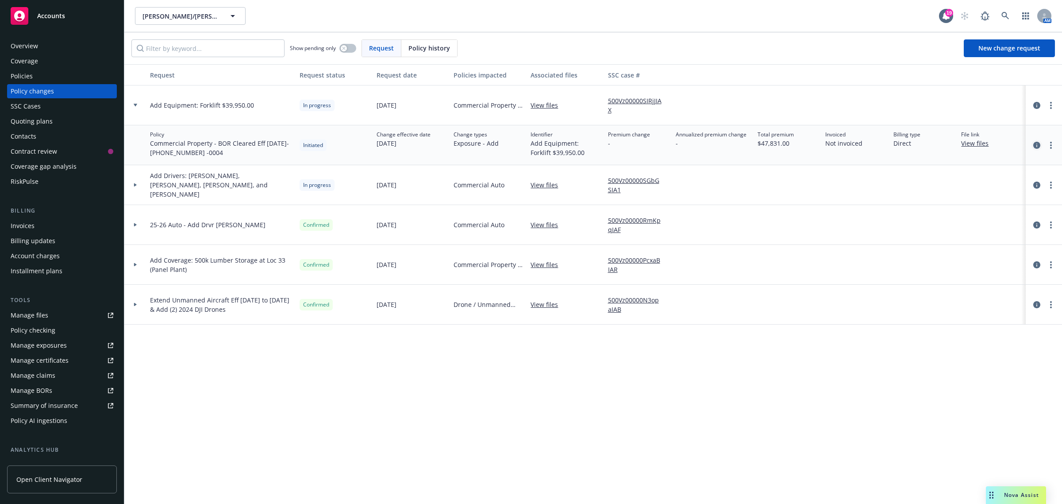
click at [1036, 145] on icon "circleInformation" at bounding box center [1037, 145] width 7 height 7
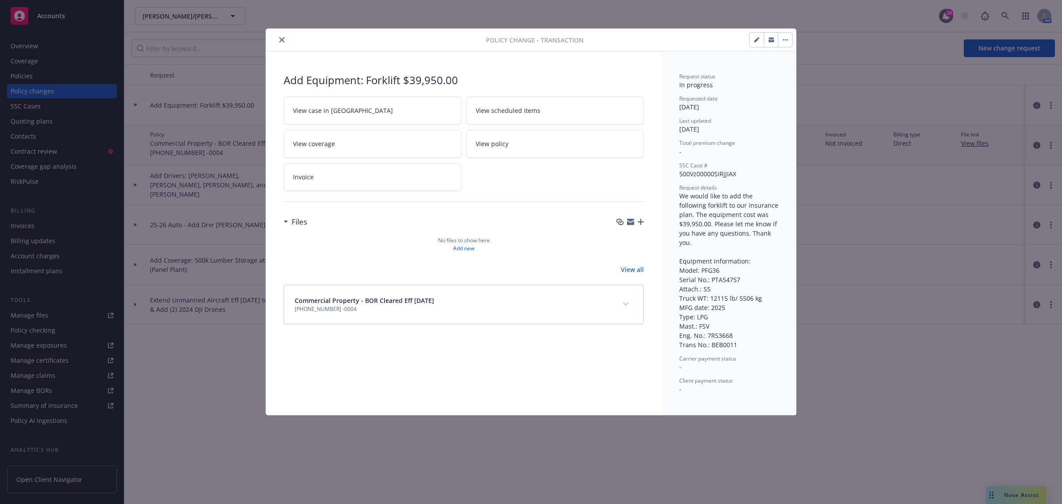
click at [281, 39] on icon "close" at bounding box center [281, 39] width 5 height 5
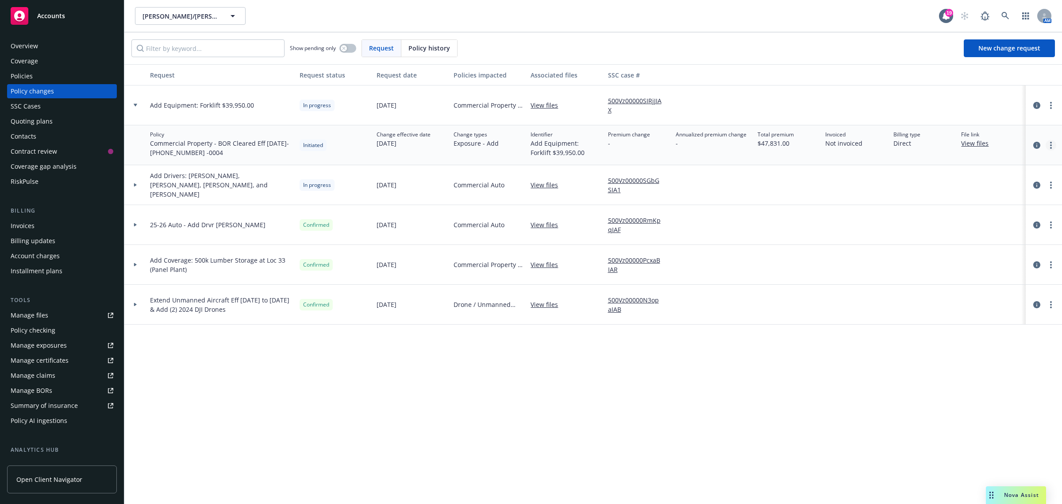
click at [1050, 146] on icon "more" at bounding box center [1051, 145] width 2 height 7
click at [950, 185] on link "Resume workflow" at bounding box center [981, 181] width 152 height 18
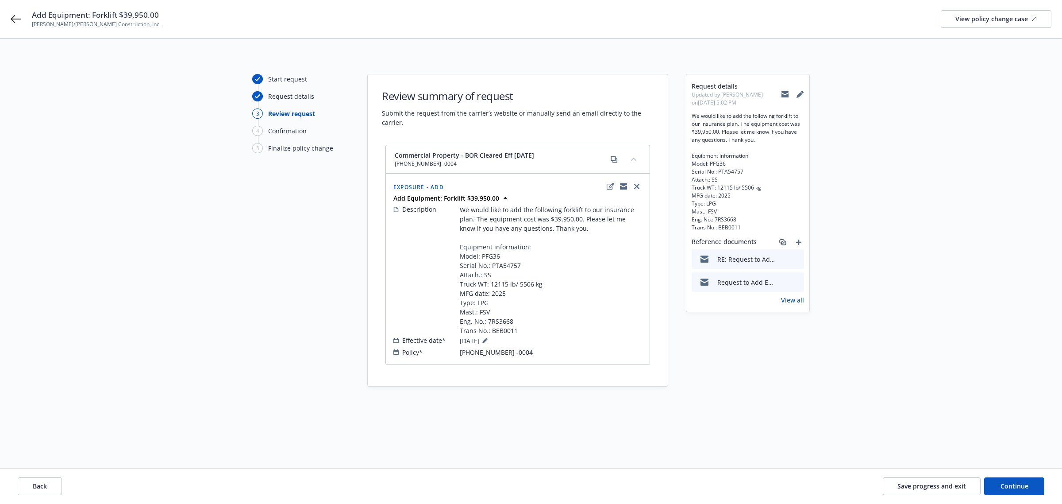
drag, startPoint x: 457, startPoint y: 248, endPoint x: 516, endPoint y: 338, distance: 106.8
click at [519, 335] on div "Description We would like to add the following forklift to our insurance plan. …" at bounding box center [518, 270] width 249 height 131
copy span "Equipment information: Model: PFG36 Serial No.: PTA54757 Attach.: SS Truck WT: …"
click at [158, 193] on div "Start request Request details 3 Review request 4 Confirmation 5 Finalize policy…" at bounding box center [531, 242] width 1041 height 337
click at [19, 12] on div "Add Equipment: Forklift $39,950.00 [PERSON_NAME]/[PERSON_NAME] Construction, In…" at bounding box center [531, 19] width 1062 height 38
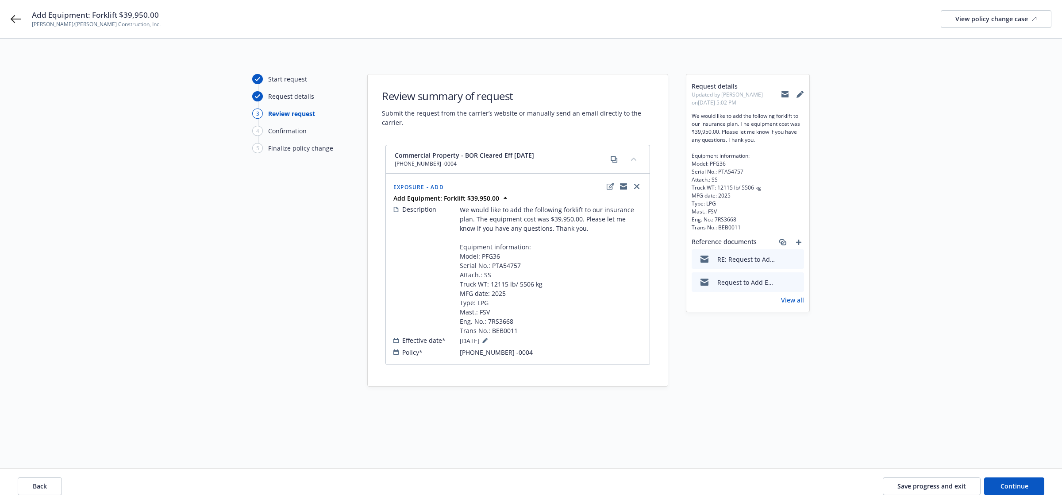
click at [16, 11] on div "Add Equipment: Forklift $39,950.00 [PERSON_NAME]/[PERSON_NAME] Construction, In…" at bounding box center [531, 19] width 1062 height 38
click at [15, 20] on icon at bounding box center [16, 19] width 11 height 11
